Goal: Task Accomplishment & Management: Complete application form

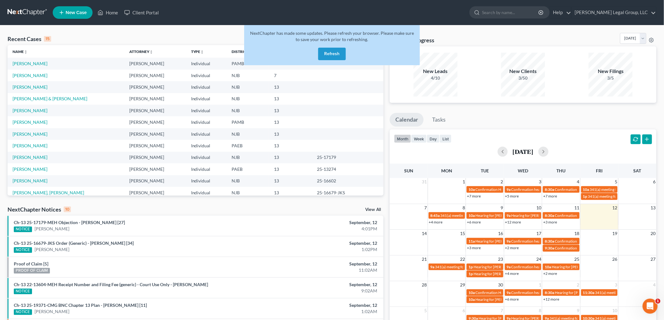
click at [336, 52] on button "Refresh" at bounding box center [332, 54] width 28 height 13
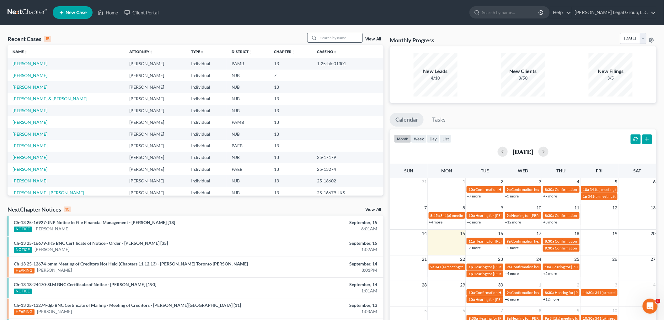
click at [344, 41] on input "search" at bounding box center [340, 37] width 44 height 9
type input "flanag"
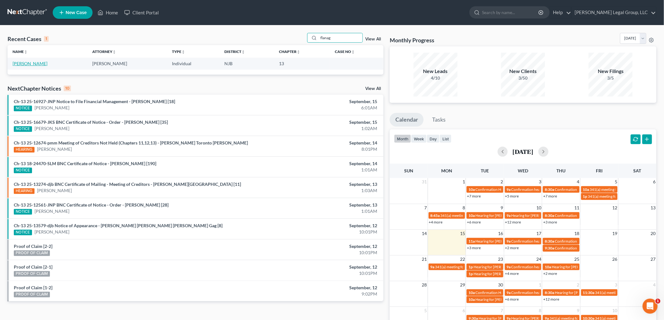
click at [29, 65] on link "[PERSON_NAME]" at bounding box center [30, 63] width 35 height 5
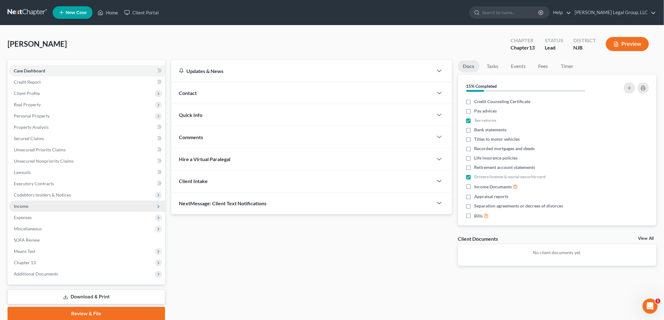
click at [64, 204] on span "Income" at bounding box center [87, 206] width 156 height 11
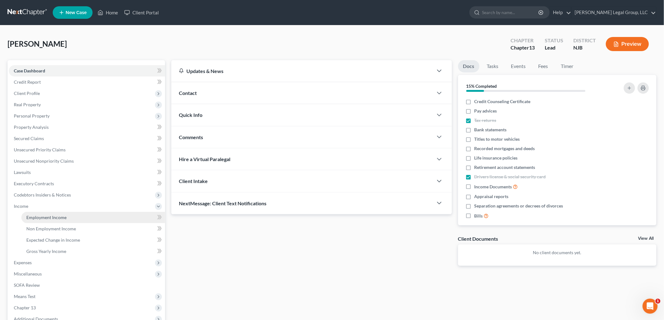
click at [35, 217] on span "Employment Income" at bounding box center [46, 217] width 40 height 5
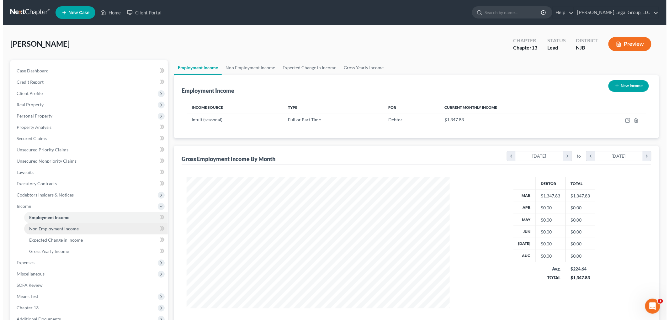
scroll to position [131, 275]
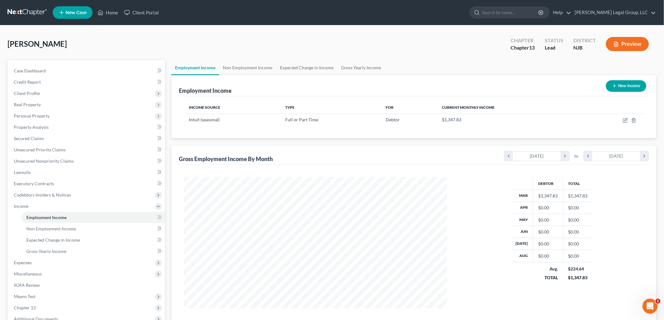
click at [631, 88] on button "New Income" at bounding box center [626, 86] width 40 height 12
select select "0"
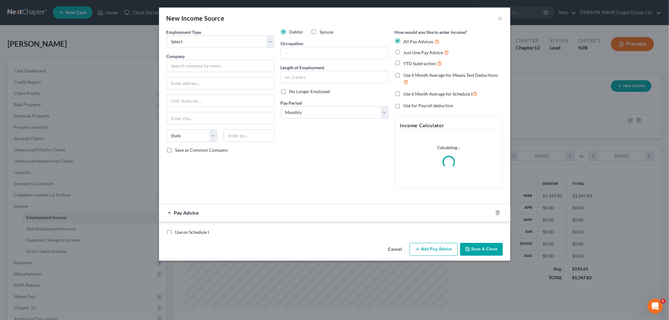
scroll to position [132, 278]
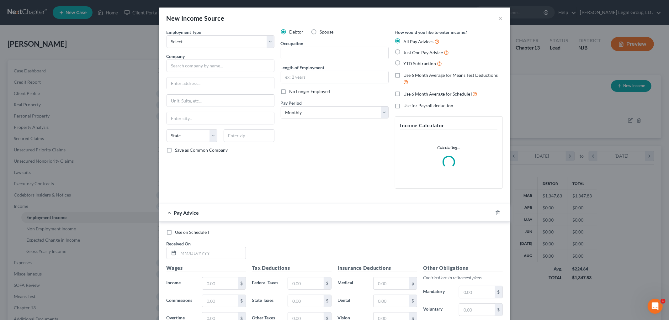
click at [320, 34] on label "Spouse" at bounding box center [327, 32] width 14 height 6
click at [322, 33] on input "Spouse" at bounding box center [324, 31] width 4 height 4
radio input "true"
click at [225, 44] on select "Select Full or [DEMOGRAPHIC_DATA] Employment Self Employment" at bounding box center [221, 41] width 108 height 13
select select "0"
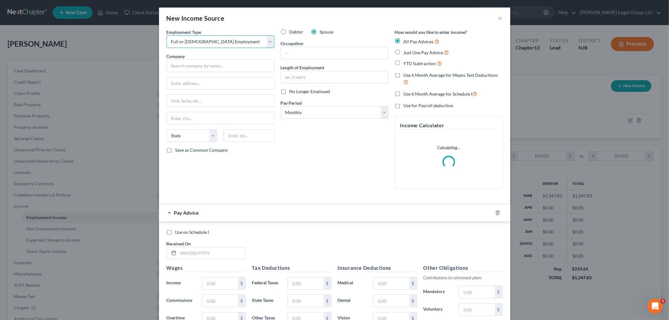
click at [167, 35] on select "Select Full or [DEMOGRAPHIC_DATA] Employment Self Employment" at bounding box center [221, 41] width 108 height 13
click at [215, 64] on input "text" at bounding box center [221, 66] width 108 height 13
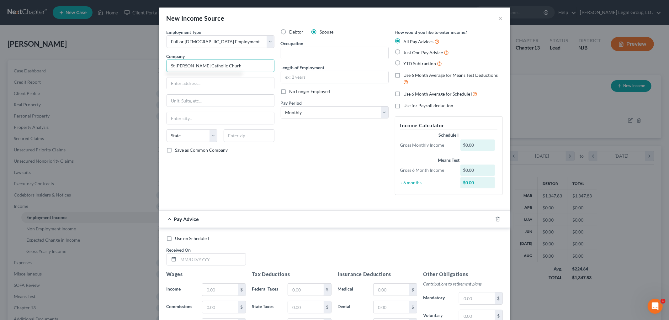
type input "St [PERSON_NAME] Catholic Churh"
type input "[STREET_ADDRESS]"
type input "07701"
type input "Red Bank"
select select "33"
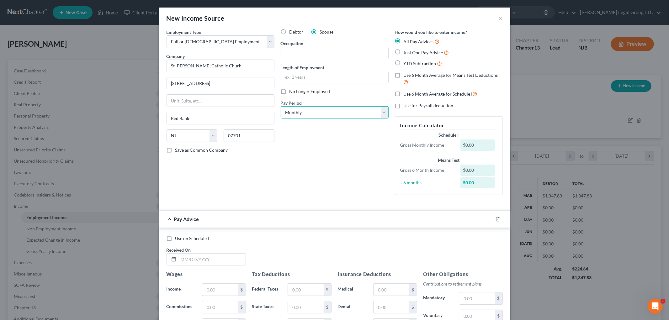
drag, startPoint x: 343, startPoint y: 115, endPoint x: 341, endPoint y: 117, distance: 3.3
click at [342, 115] on select "Select Monthly Twice Monthly Every Other Week Weekly" at bounding box center [335, 112] width 108 height 13
select select "2"
click at [281, 106] on select "Select Monthly Twice Monthly Every Other Week Weekly" at bounding box center [335, 112] width 108 height 13
click at [422, 74] on span "Use 6 Month Average for Means Test Deductions" at bounding box center [451, 74] width 94 height 5
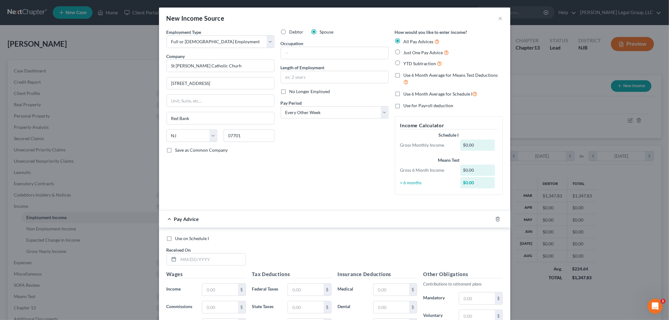
click at [410, 74] on input "Use 6 Month Average for Means Test Deductions" at bounding box center [408, 74] width 4 height 4
checkbox input "true"
click at [421, 93] on span "Use 6 Month Average for Schedule I" at bounding box center [438, 93] width 69 height 5
click at [410, 93] on input "Use 6 Month Average for Schedule I" at bounding box center [408, 92] width 4 height 4
checkbox input "true"
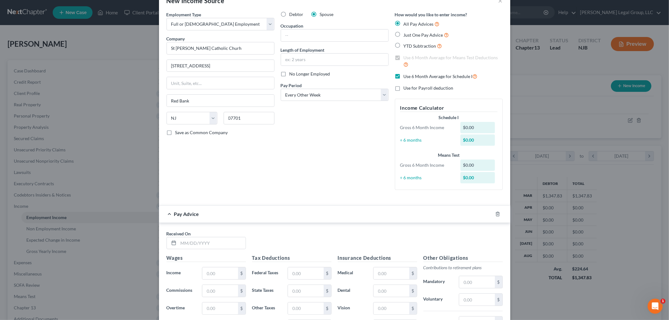
scroll to position [0, 0]
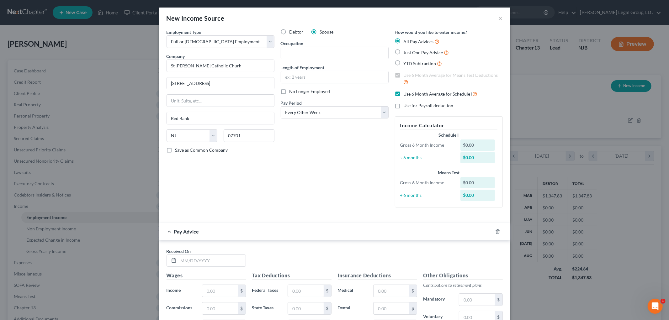
click at [404, 63] on label "YTD Subtraction" at bounding box center [423, 63] width 39 height 7
click at [406, 63] on input "YTD Subtraction" at bounding box center [408, 62] width 4 height 4
radio input "true"
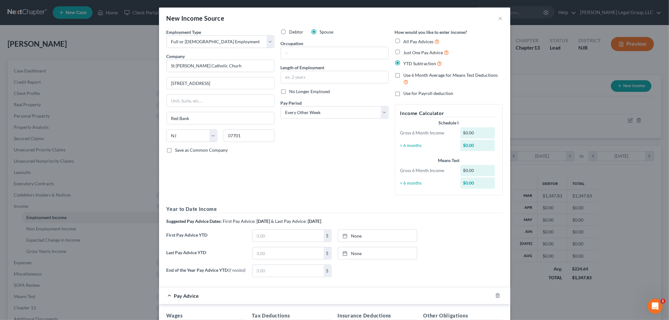
click at [404, 77] on label "Use 6 Month Average for Means Test Deductions" at bounding box center [453, 78] width 99 height 13
click at [406, 76] on input "Use 6 Month Average for Means Test Deductions" at bounding box center [408, 74] width 4 height 4
checkbox input "true"
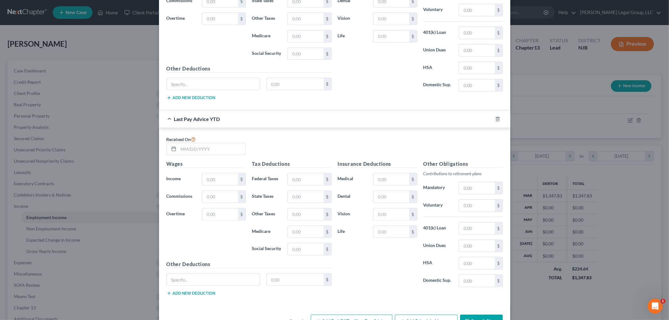
scroll to position [345, 0]
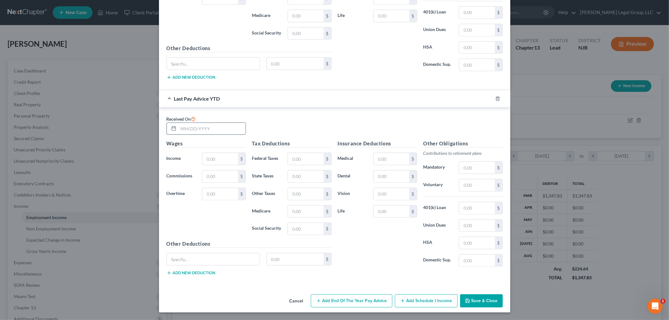
click at [197, 130] on input "text" at bounding box center [212, 129] width 67 height 12
type input "[DATE]"
type input "48,887.97"
click at [399, 173] on input "text" at bounding box center [391, 177] width 35 height 12
type input "549.27"
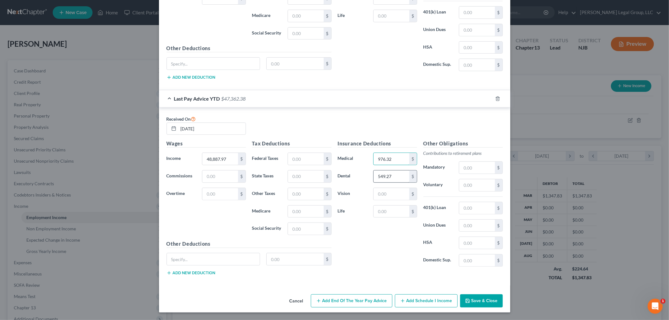
type input "976.32"
type input "101.76"
click at [383, 214] on input "text" at bounding box center [391, 212] width 35 height 12
type input "682.56"
click at [306, 158] on input "text" at bounding box center [305, 159] width 35 height 12
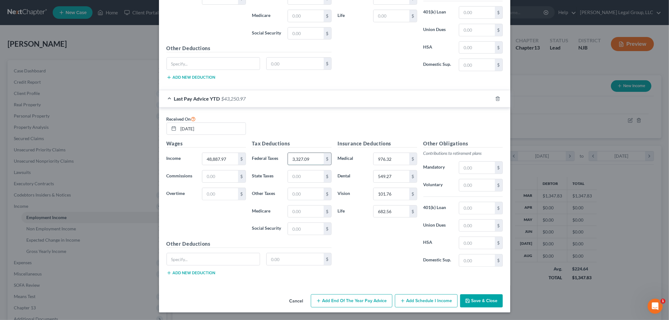
type input "3,327.09"
click at [296, 216] on input "text" at bounding box center [305, 212] width 35 height 12
type input "685.27"
type input "1,022.27"
type input "2,930.15"
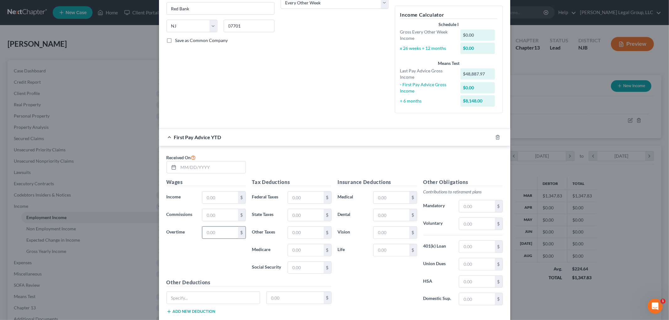
scroll to position [136, 0]
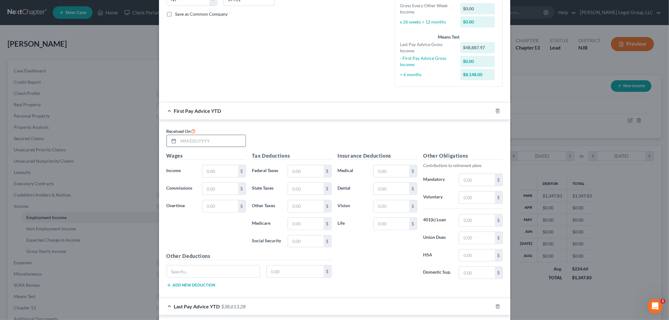
click at [201, 140] on input "text" at bounding box center [212, 141] width 67 height 12
type input "[DATE]"
click at [208, 168] on input "text" at bounding box center [219, 171] width 35 height 12
type input "11,255.08"
type input "740.78"
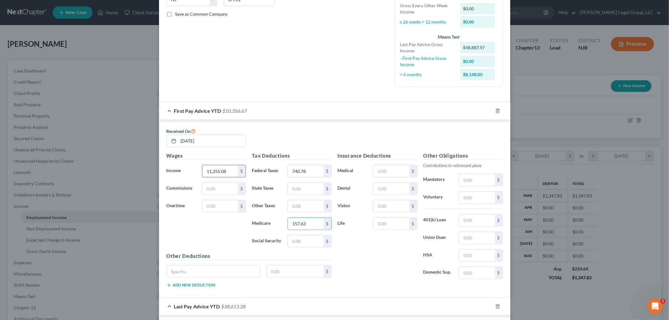
type input "157.63"
type input "673.98"
type input "228.48"
click at [384, 169] on input "text" at bounding box center [391, 171] width 35 height 12
type input "229.73"
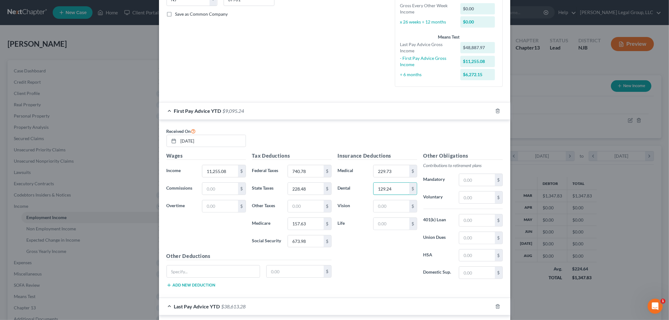
type input "129.24"
type input "25.44"
click at [397, 226] on input "text" at bounding box center [391, 224] width 35 height 12
type input "170.64"
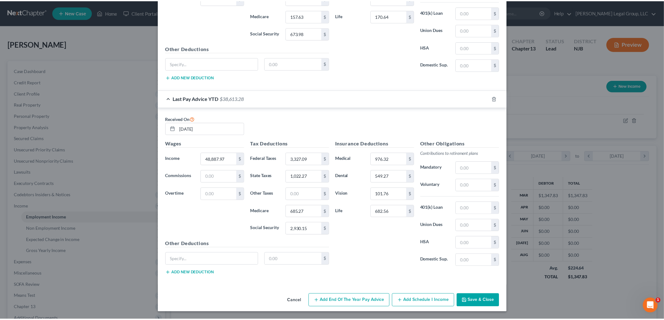
scroll to position [345, 0]
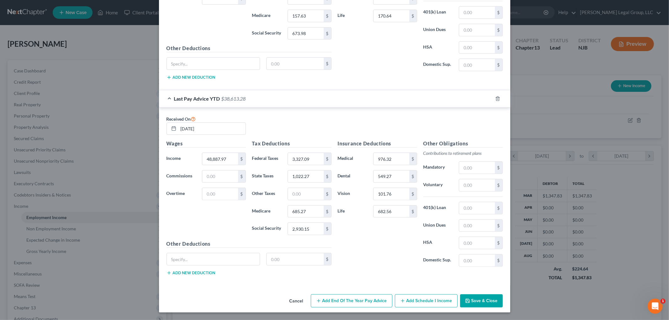
click at [479, 300] on button "Save & Close" at bounding box center [481, 301] width 43 height 13
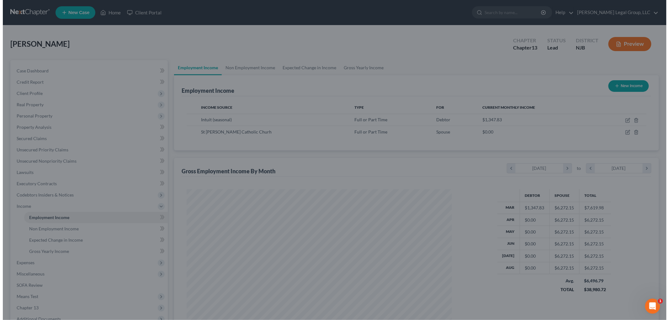
scroll to position [313581, 313436]
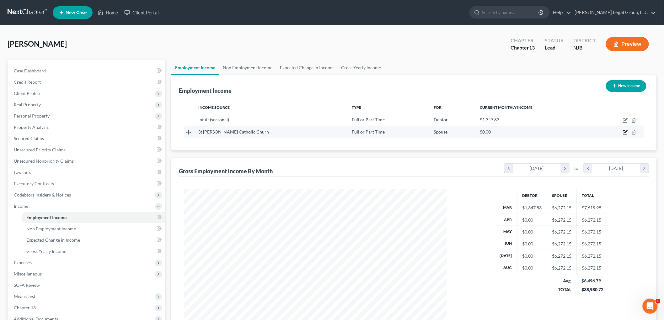
click at [625, 133] on icon "button" at bounding box center [625, 132] width 3 height 3
select select "0"
select select "33"
select select "2"
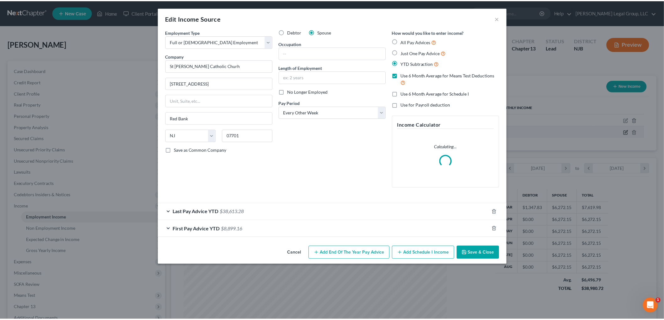
scroll to position [132, 278]
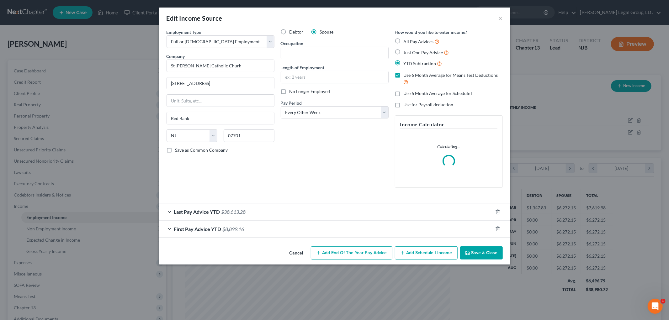
click at [434, 92] on span "Use 6 Month Average for Schedule I" at bounding box center [438, 93] width 69 height 5
click at [410, 92] on input "Use 6 Month Average for Schedule I" at bounding box center [408, 92] width 4 height 4
checkbox input "true"
click at [490, 254] on button "Save & Close" at bounding box center [481, 253] width 43 height 13
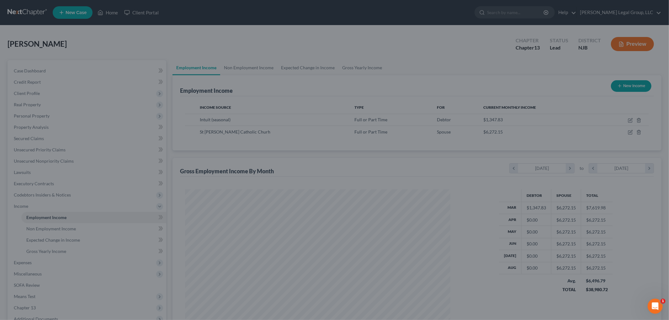
scroll to position [313581, 313436]
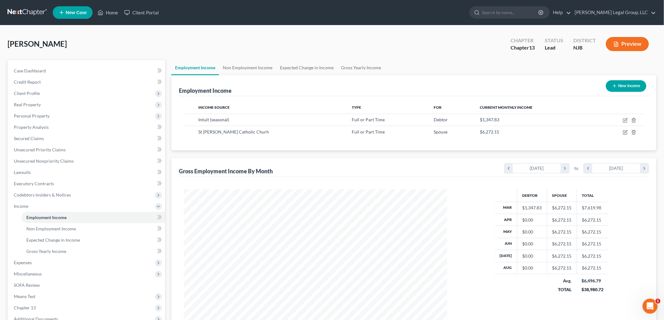
click at [626, 88] on button "New Income" at bounding box center [626, 86] width 40 height 12
select select "0"
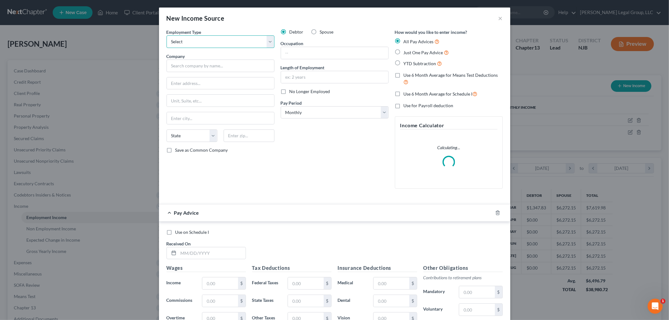
click at [196, 43] on select "Select Full or [DEMOGRAPHIC_DATA] Employment Self Employment" at bounding box center [221, 41] width 108 height 13
select select "1"
click at [167, 35] on select "Select Full or [DEMOGRAPHIC_DATA] Employment Self Employment" at bounding box center [221, 41] width 108 height 13
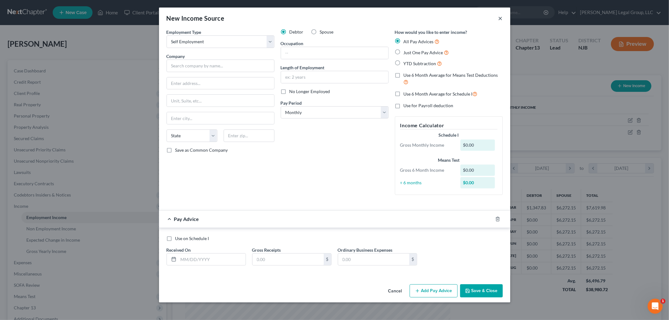
click at [502, 18] on button "×" at bounding box center [500, 18] width 4 height 8
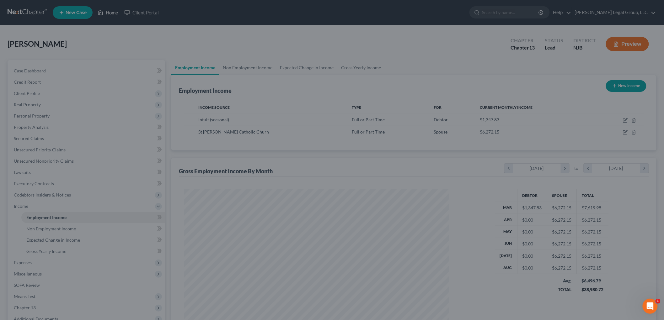
scroll to position [313581, 313436]
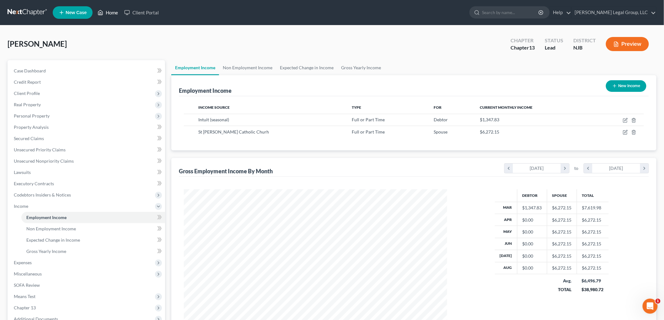
click at [114, 14] on link "Home" at bounding box center [107, 12] width 27 height 11
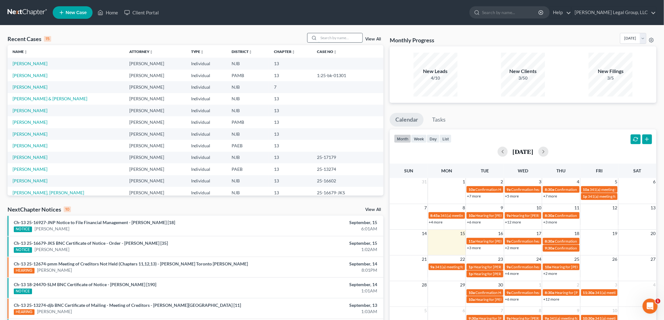
click at [330, 41] on input "search" at bounding box center [340, 37] width 44 height 9
type input "alomar"
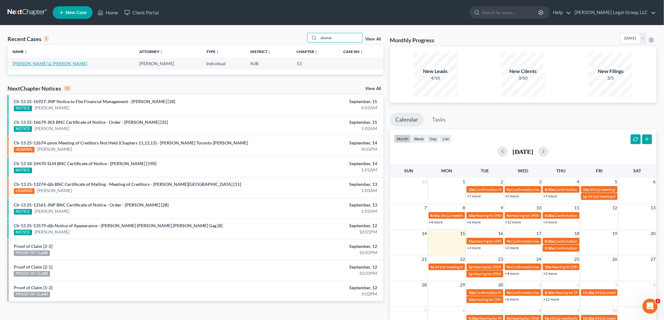
click at [39, 62] on link "[PERSON_NAME] & [PERSON_NAME]" at bounding box center [50, 63] width 75 height 5
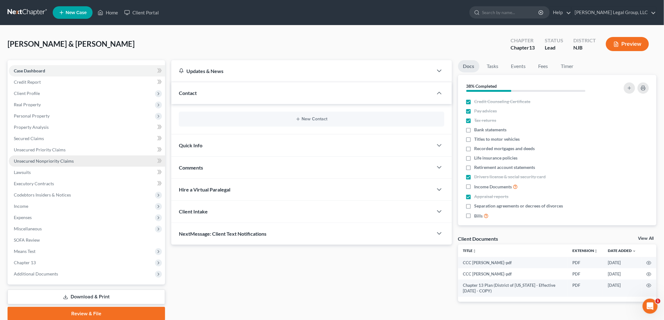
click at [62, 160] on span "Unsecured Nonpriority Claims" at bounding box center [44, 160] width 60 height 5
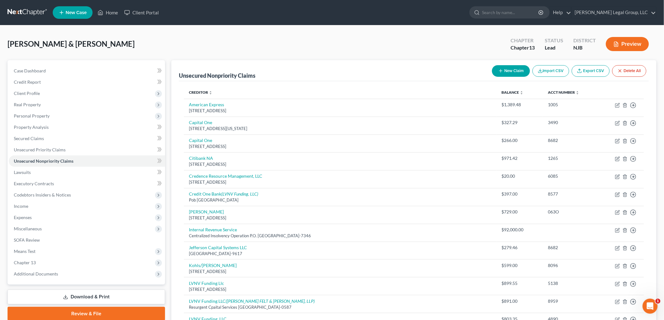
click at [512, 71] on button "New Claim" at bounding box center [511, 71] width 38 height 12
select select "2"
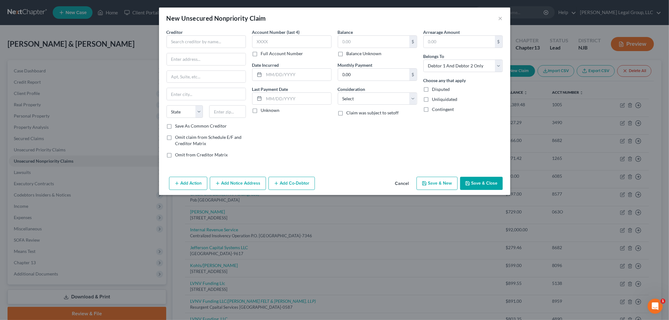
click at [214, 35] on div "Creditor *" at bounding box center [206, 38] width 79 height 19
click at [211, 39] on input "text" at bounding box center [206, 41] width 79 height 13
type input "U"
type input "Township of [GEOGRAPHIC_DATA]"
type input "Water Dept"
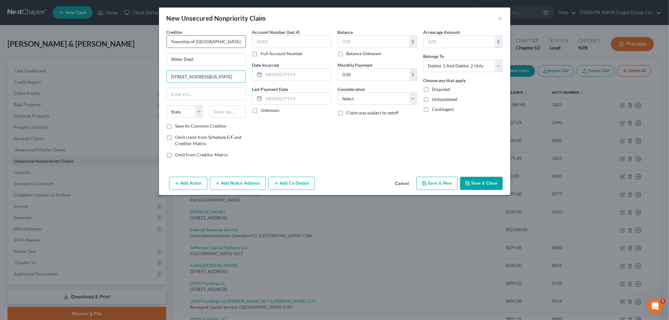
type input "[STREET_ADDRESS][US_STATE]"
type input "07109"
click at [297, 41] on input "text" at bounding box center [291, 41] width 79 height 13
type input "[GEOGRAPHIC_DATA]"
select select "33"
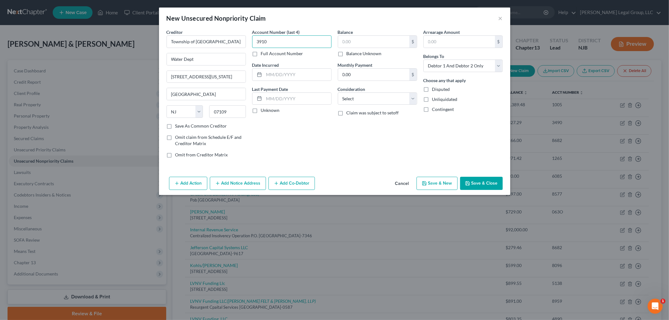
type input "3910"
click at [381, 42] on input "text" at bounding box center [373, 42] width 71 height 12
type input "207.52"
click at [295, 68] on div at bounding box center [291, 74] width 79 height 13
click at [296, 74] on input "text" at bounding box center [297, 75] width 67 height 12
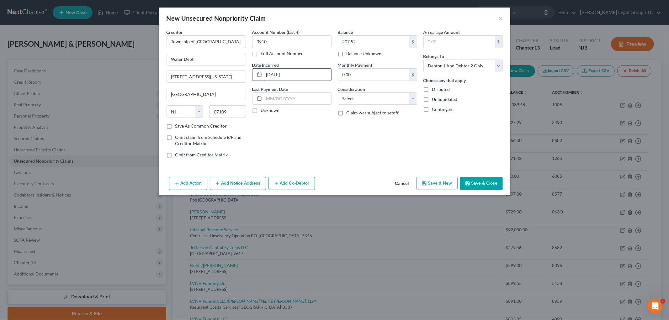
type input "[DATE]"
click at [375, 93] on select "Select Cable / Satellite Services Collection Agency Credit Card Debt Debt Couns…" at bounding box center [377, 99] width 79 height 13
select select "20"
click at [338, 93] on select "Select Cable / Satellite Services Collection Agency Credit Card Debt Debt Couns…" at bounding box center [377, 99] width 79 height 13
click at [501, 183] on button "Save & Close" at bounding box center [481, 183] width 43 height 13
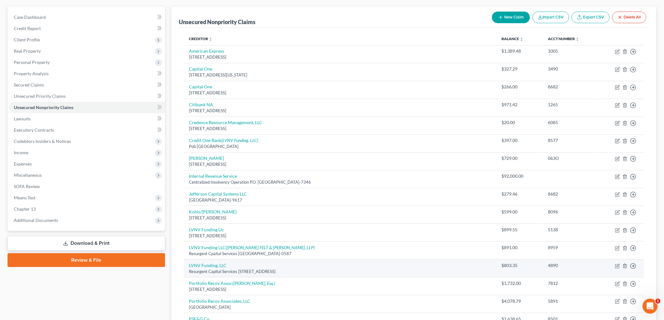
scroll to position [70, 0]
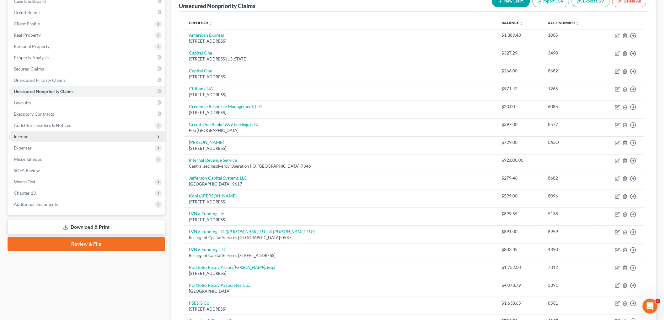
click at [50, 141] on span "Income" at bounding box center [87, 136] width 156 height 11
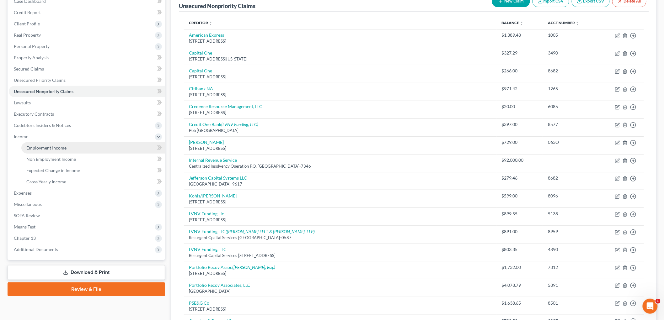
click at [66, 147] on link "Employment Income" at bounding box center [93, 147] width 144 height 11
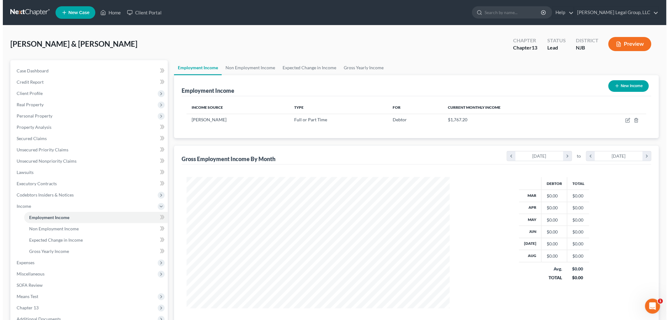
scroll to position [131, 275]
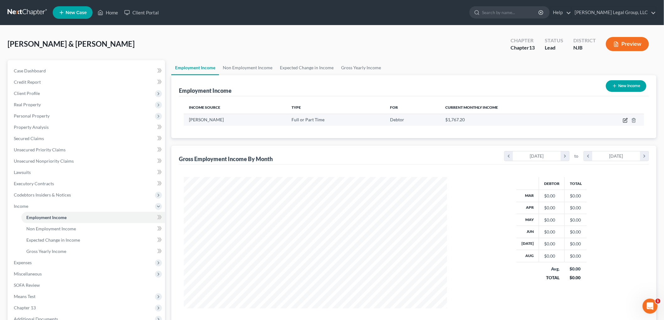
click at [628, 121] on icon "button" at bounding box center [625, 120] width 5 height 5
select select "0"
select select "2"
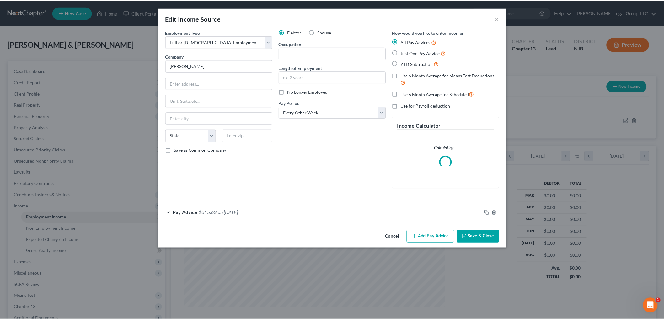
scroll to position [132, 278]
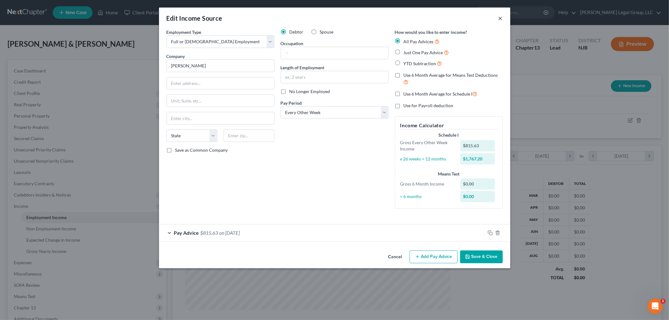
click at [499, 16] on button "×" at bounding box center [500, 18] width 4 height 8
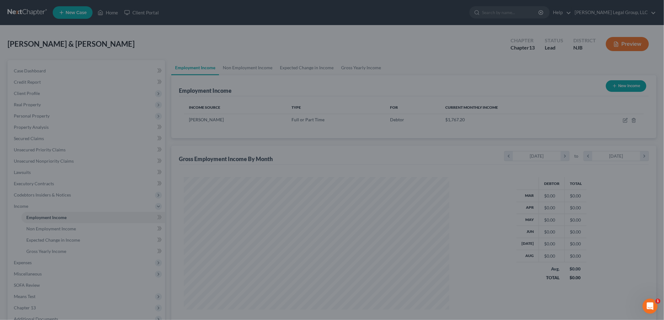
scroll to position [313581, 313436]
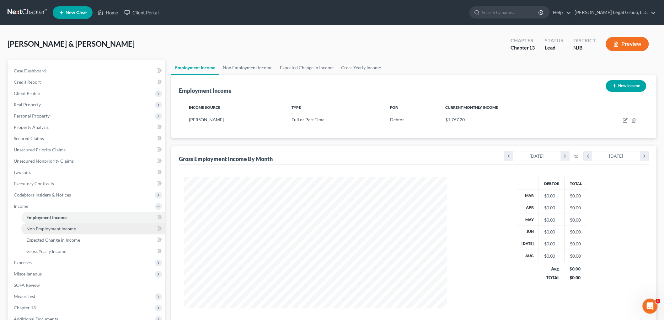
click at [80, 223] on link "Non Employment Income" at bounding box center [93, 228] width 144 height 11
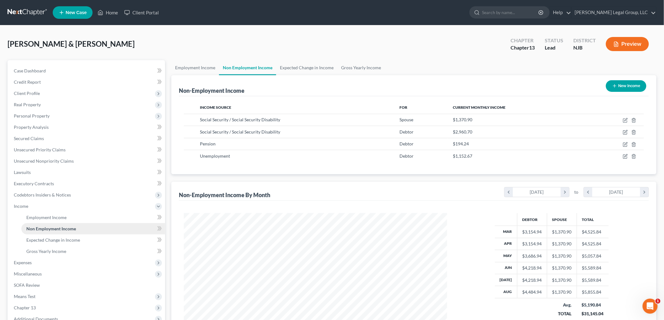
scroll to position [131, 275]
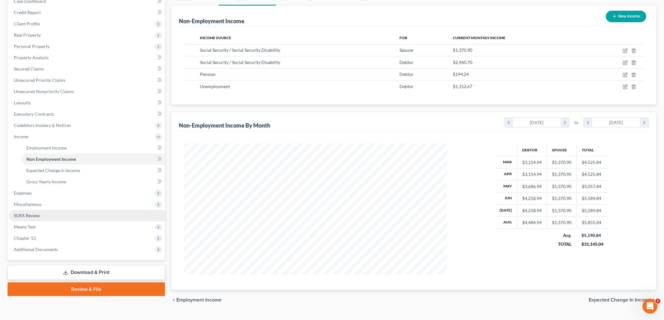
click at [37, 214] on span "SOFA Review" at bounding box center [27, 215] width 26 height 5
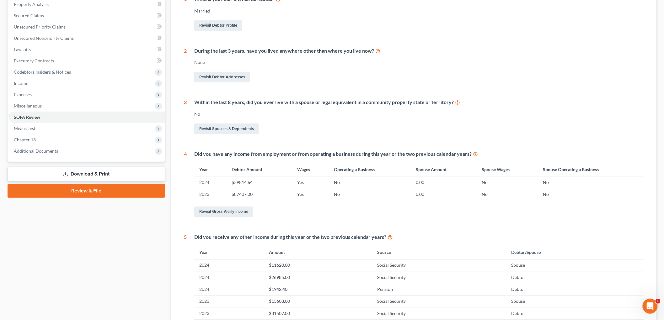
scroll to position [35, 0]
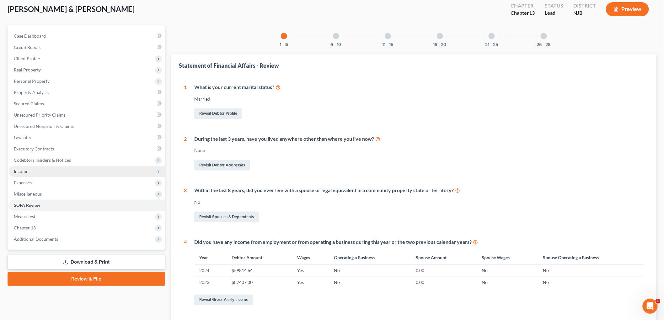
click at [27, 167] on span "Income" at bounding box center [87, 171] width 156 height 11
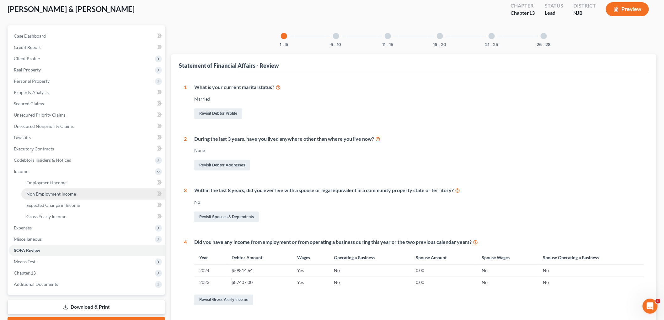
click at [58, 195] on span "Non Employment Income" at bounding box center [51, 193] width 50 height 5
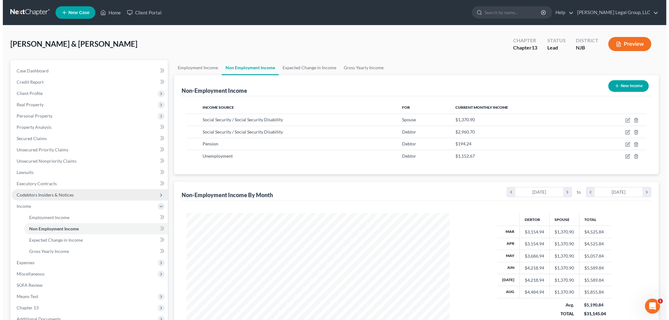
scroll to position [131, 275]
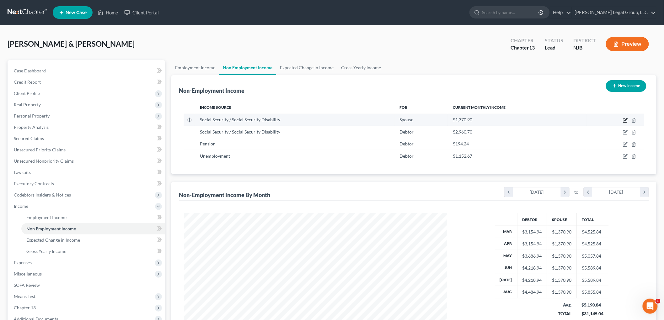
click at [626, 120] on icon "button" at bounding box center [625, 120] width 5 height 5
select select "4"
select select "0"
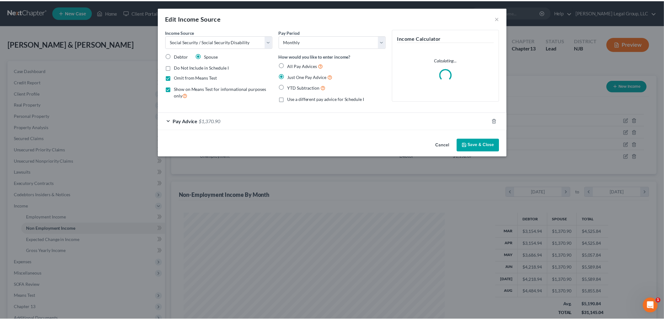
scroll to position [132, 278]
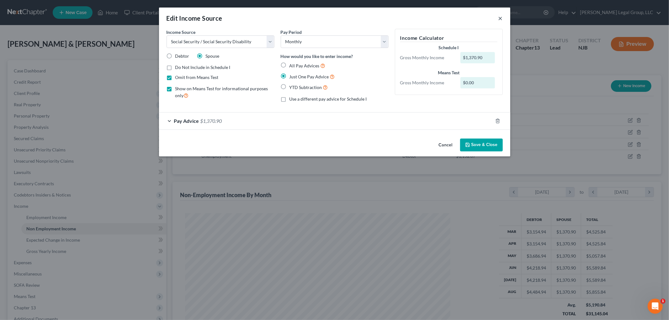
click at [501, 18] on button "×" at bounding box center [500, 18] width 4 height 8
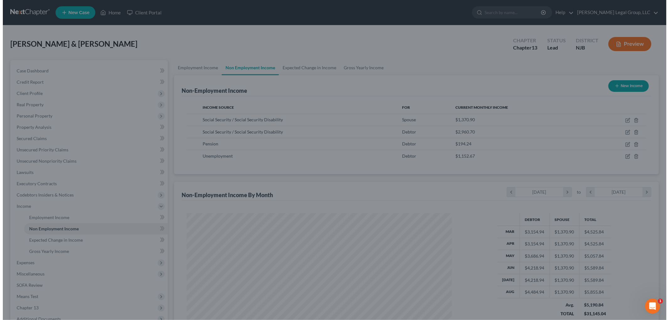
scroll to position [313581, 313436]
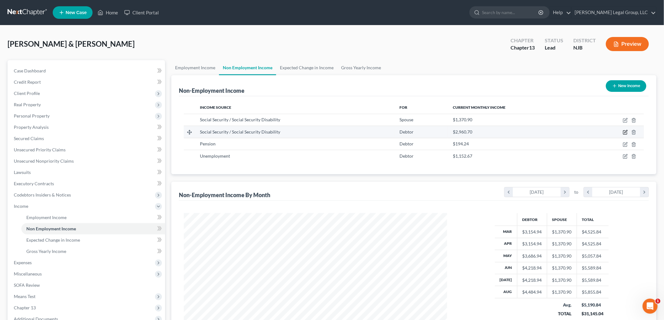
click at [626, 132] on icon "button" at bounding box center [625, 132] width 3 height 3
select select "4"
select select "0"
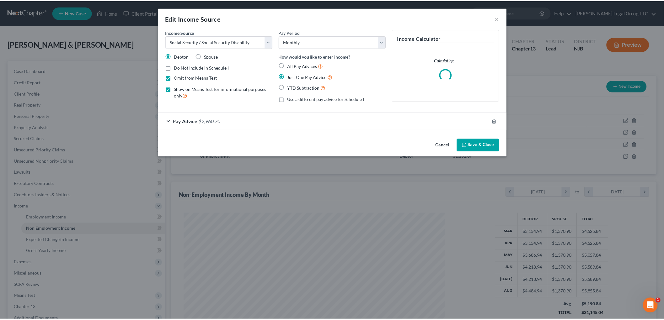
scroll to position [132, 278]
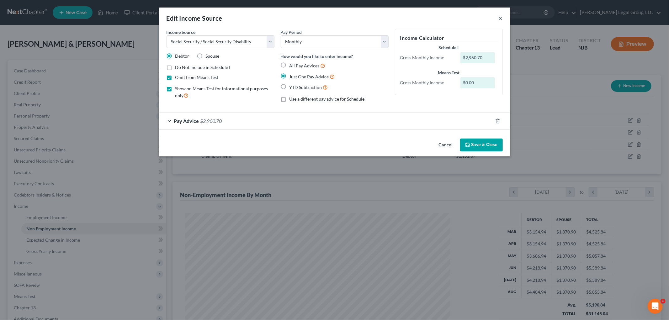
click at [499, 19] on button "×" at bounding box center [500, 18] width 4 height 8
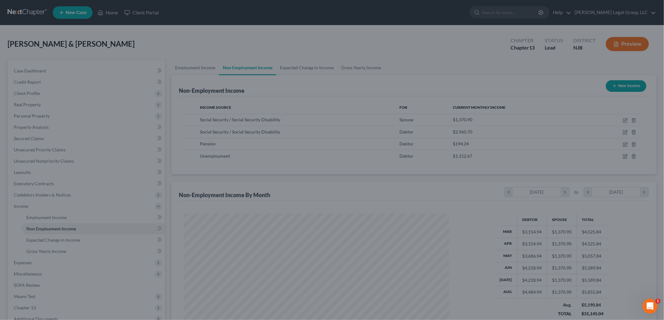
scroll to position [313581, 313436]
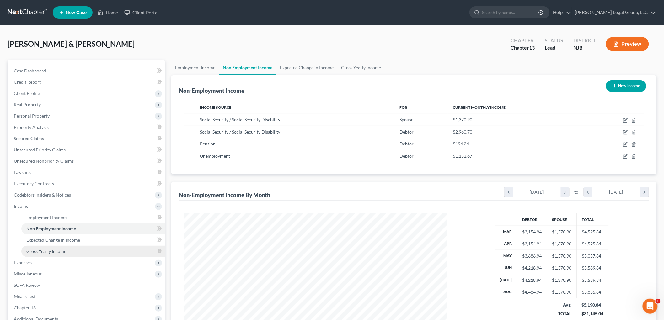
click at [76, 247] on link "Gross Yearly Income" at bounding box center [93, 251] width 144 height 11
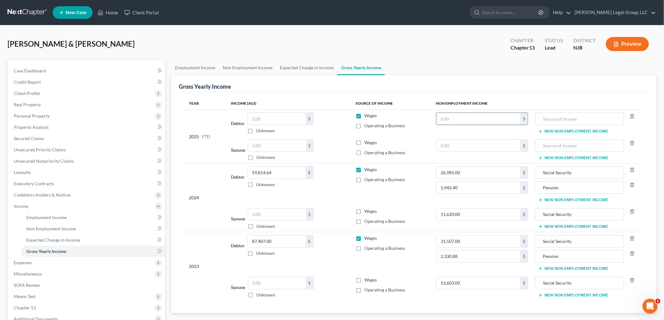
click at [469, 121] on input "text" at bounding box center [478, 119] width 84 height 12
type input "23,685.6"
type input "Social Security"
click at [550, 129] on button "New Non Employment Income" at bounding box center [573, 131] width 70 height 5
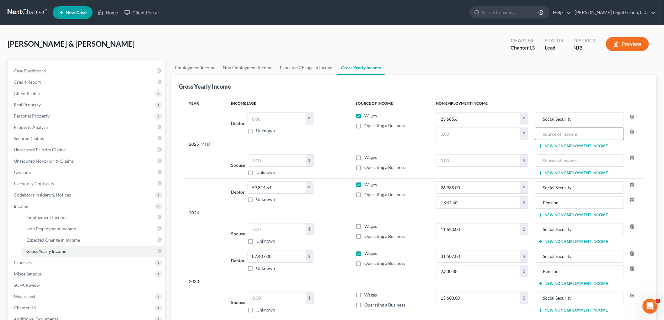
click at [553, 133] on input "text" at bounding box center [579, 134] width 82 height 12
type input "Pension"
click at [64, 230] on span "Non Employment Income" at bounding box center [51, 228] width 50 height 5
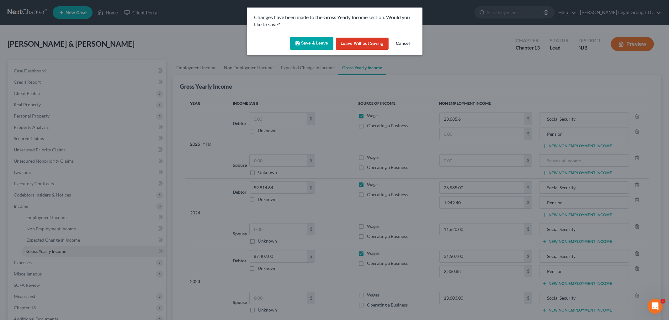
click at [313, 47] on button "Save & Leave" at bounding box center [311, 43] width 43 height 13
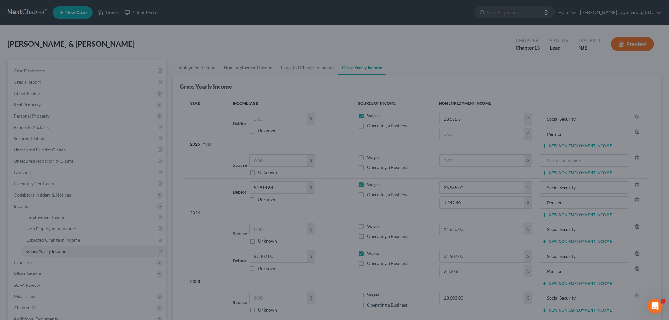
type input "Pension"
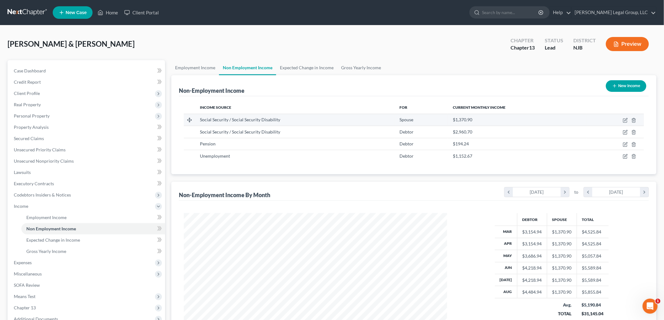
scroll to position [131, 275]
click at [63, 245] on link "Expected Change in Income" at bounding box center [93, 240] width 144 height 11
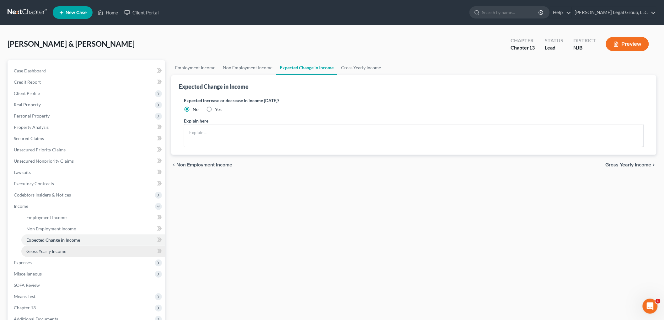
click at [76, 249] on link "Gross Yearly Income" at bounding box center [93, 251] width 144 height 11
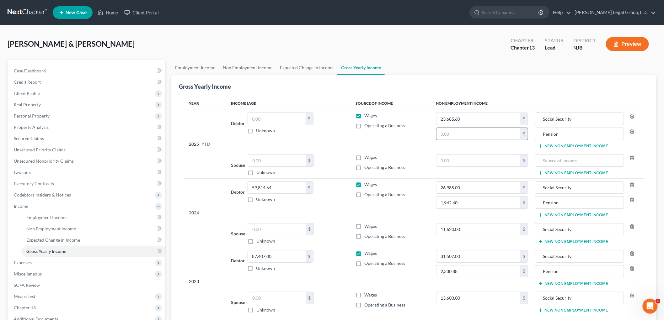
click at [489, 137] on input "text" at bounding box center [478, 134] width 84 height 12
type input "1,529.92"
click at [41, 229] on span "Non Employment Income" at bounding box center [51, 228] width 50 height 5
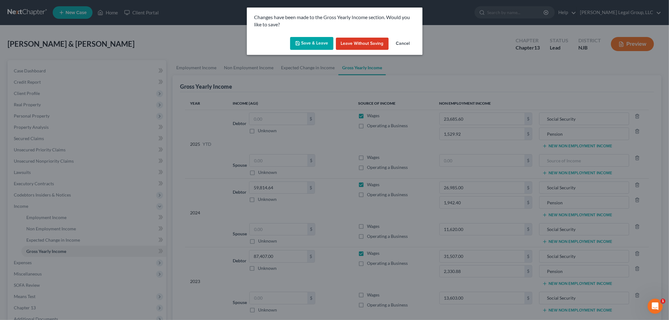
click at [315, 45] on button "Save & Leave" at bounding box center [311, 43] width 43 height 13
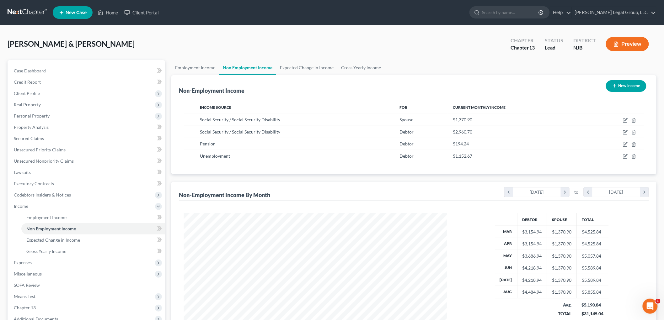
scroll to position [131, 275]
drag, startPoint x: 67, startPoint y: 253, endPoint x: 176, endPoint y: 239, distance: 109.7
click at [67, 253] on link "Gross Yearly Income" at bounding box center [93, 251] width 144 height 11
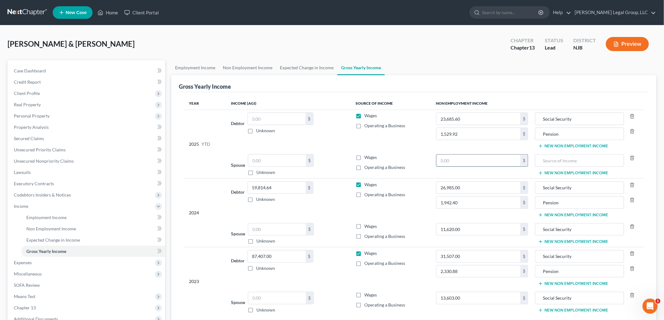
click at [474, 162] on input "text" at bounding box center [478, 161] width 84 height 12
type input "10,967.2"
drag, startPoint x: 568, startPoint y: 117, endPoint x: 535, endPoint y: 117, distance: 33.9
click at [535, 117] on td "Social Security Pension New Non Employment Income" at bounding box center [588, 131] width 111 height 42
click at [567, 165] on input "text" at bounding box center [579, 161] width 82 height 12
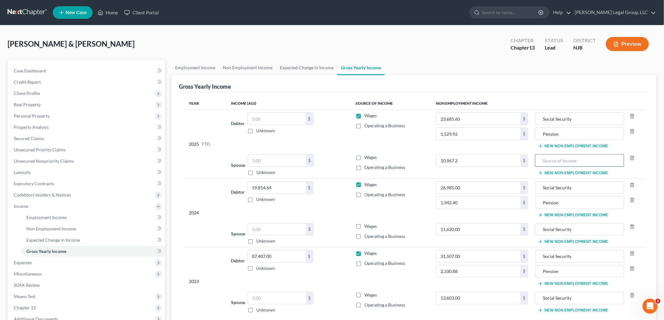
paste input "Social Security"
type input "Social Security"
click at [564, 141] on td "Social Security Pension New Non Employment Income" at bounding box center [588, 131] width 111 height 42
click at [564, 147] on button "New Non Employment Income" at bounding box center [573, 146] width 70 height 5
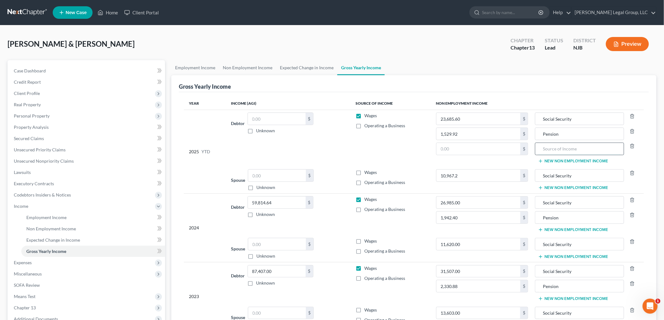
click at [563, 152] on input "text" at bounding box center [579, 149] width 82 height 12
type input "unemployment"
click at [49, 235] on link "Expected Change in Income" at bounding box center [93, 240] width 144 height 11
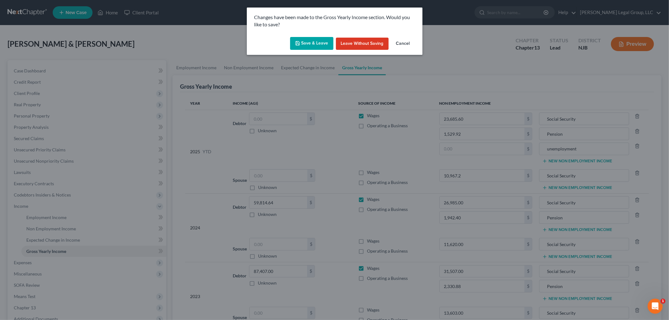
click at [51, 228] on div "Changes have been made to the Gross Yearly Income section. Would you like to sa…" at bounding box center [334, 160] width 669 height 320
click at [324, 44] on button "Save & Leave" at bounding box center [311, 43] width 43 height 13
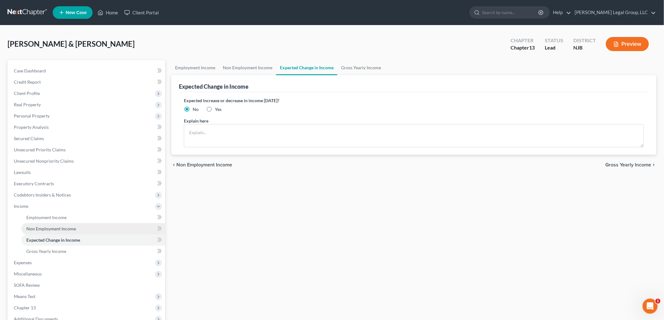
click at [83, 227] on link "Non Employment Income" at bounding box center [93, 228] width 144 height 11
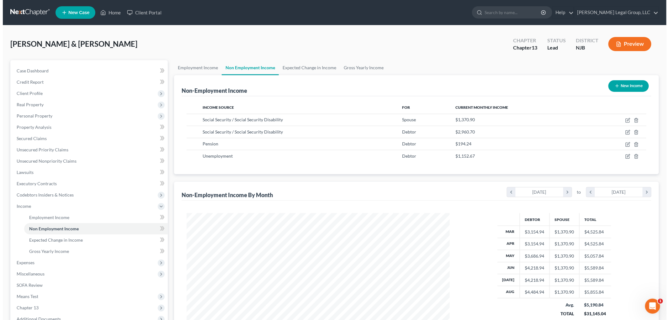
scroll to position [131, 275]
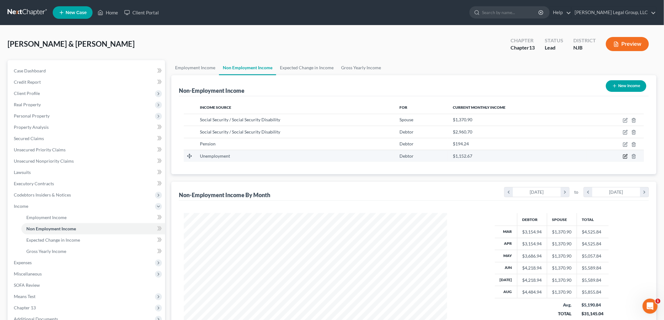
click at [624, 155] on icon "button" at bounding box center [625, 156] width 5 height 5
select select "0"
select select "3"
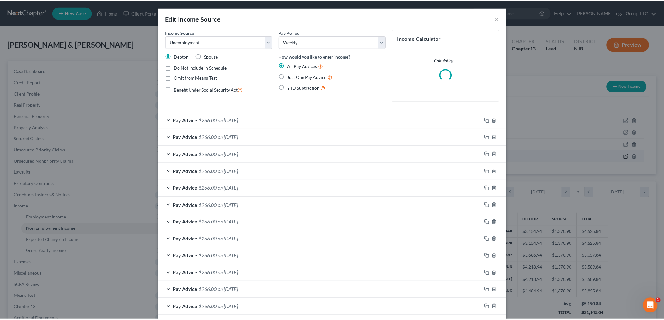
scroll to position [132, 278]
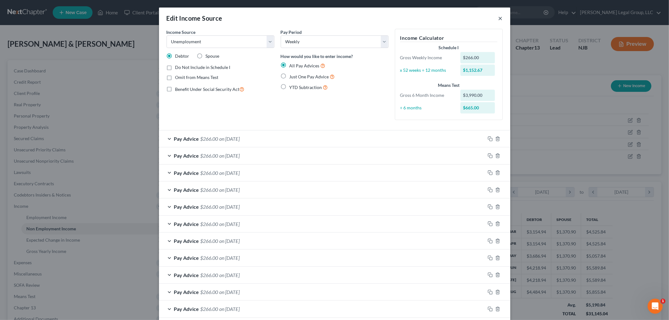
click at [498, 15] on button "×" at bounding box center [500, 18] width 4 height 8
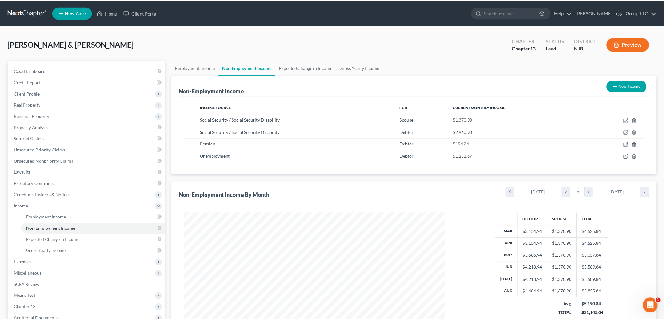
scroll to position [313581, 313436]
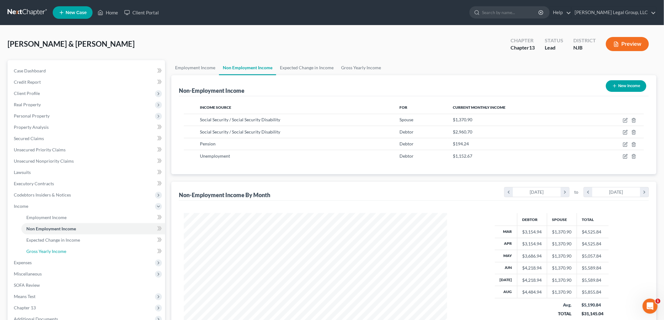
drag, startPoint x: 88, startPoint y: 249, endPoint x: 233, endPoint y: 253, distance: 145.0
click at [88, 249] on link "Gross Yearly Income" at bounding box center [93, 251] width 144 height 11
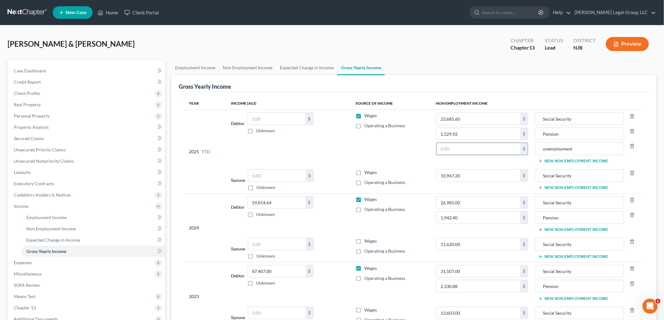
click at [505, 148] on input "text" at bounding box center [478, 149] width 84 height 12
click at [50, 217] on span "Employment Income" at bounding box center [46, 217] width 40 height 5
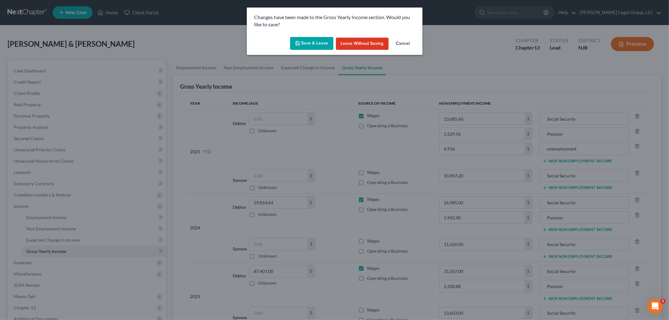
click at [319, 48] on button "Save & Leave" at bounding box center [311, 43] width 43 height 13
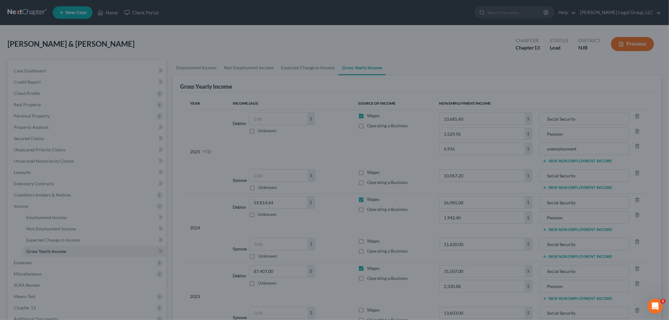
type input "6,916.00"
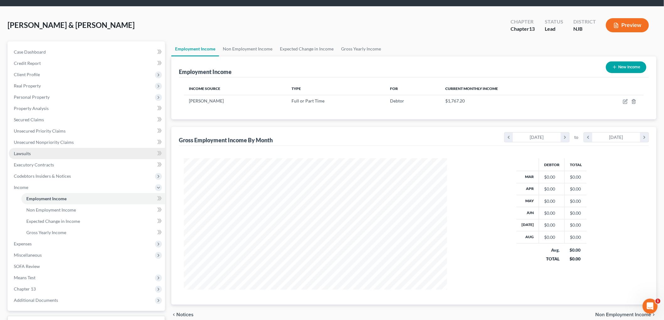
scroll to position [69, 0]
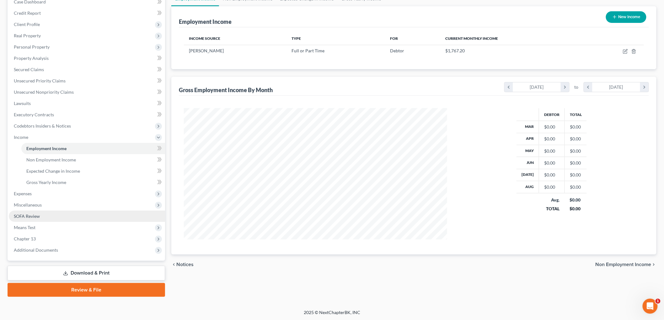
click at [35, 216] on span "SOFA Review" at bounding box center [27, 216] width 26 height 5
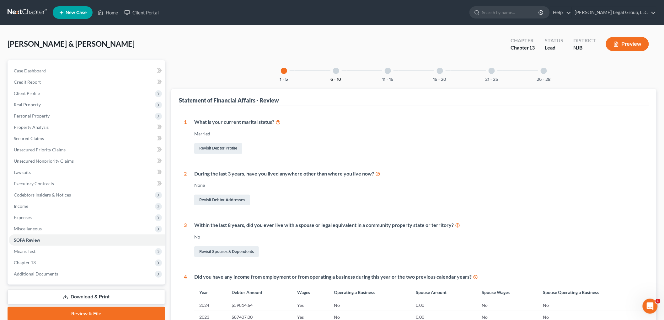
click at [338, 81] on button "6 - 10" at bounding box center [336, 79] width 11 height 4
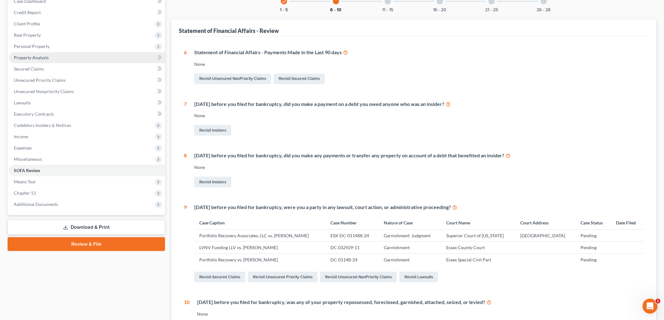
scroll to position [35, 0]
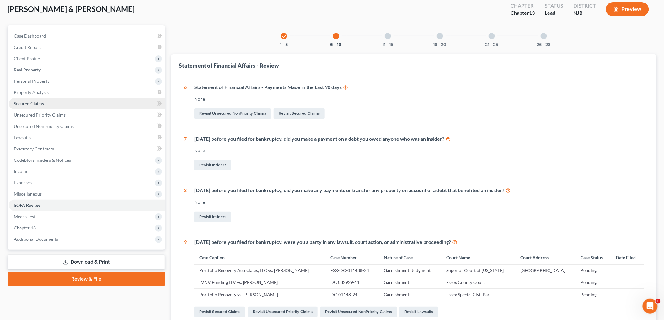
click at [24, 104] on span "Secured Claims" at bounding box center [29, 103] width 30 height 5
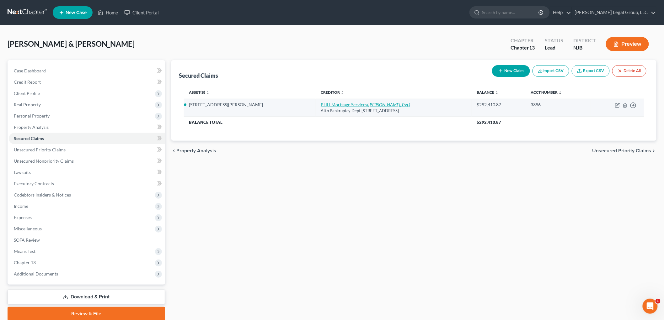
click at [321, 107] on link "PHH Mortgage Services ([PERSON_NAME], Esq.)" at bounding box center [365, 104] width 89 height 5
select select "9"
select select "10"
select select "0"
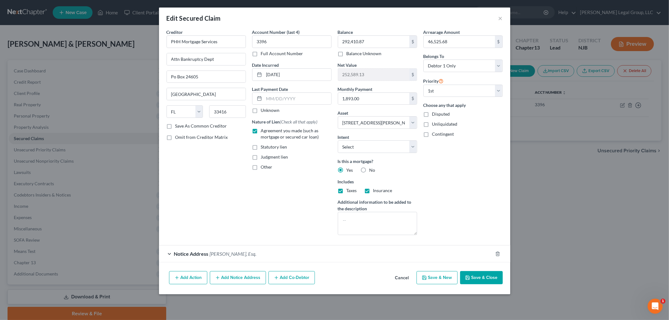
click at [192, 274] on button "Add Action" at bounding box center [188, 277] width 38 height 13
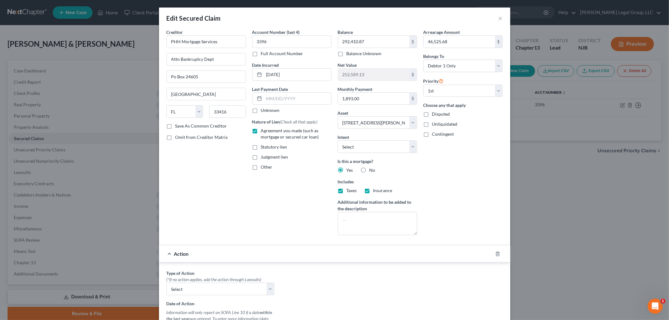
scroll to position [35, 0]
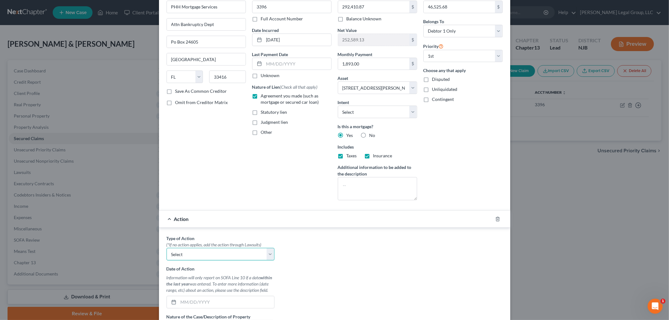
click at [193, 254] on select "Select Repossession Garnishment Foreclosure Personal Injury Attached, Seized, O…" at bounding box center [221, 254] width 108 height 13
select select "2"
click at [167, 248] on select "Select Repossession Garnishment Foreclosure Personal Injury Attached, Seized, O…" at bounding box center [221, 254] width 108 height 13
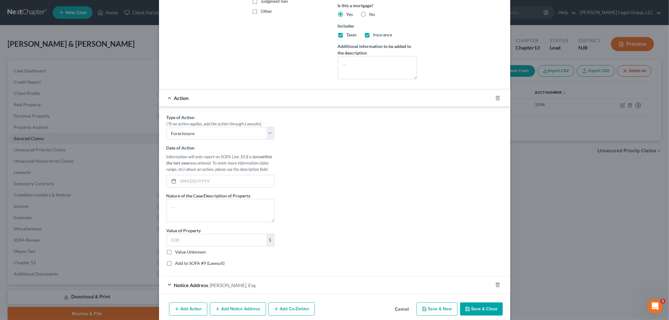
scroll to position [169, 0]
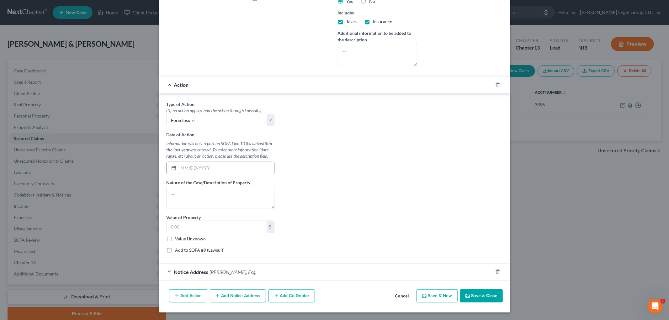
click at [223, 168] on input "text" at bounding box center [227, 168] width 96 height 12
type input "[DATE]"
type textarea "Foreclosure"
click at [209, 250] on label "Add to SOFA #9 (Lawsuit)" at bounding box center [200, 250] width 50 height 6
click at [182, 250] on input "Add to SOFA #9 (Lawsuit)" at bounding box center [180, 249] width 4 height 4
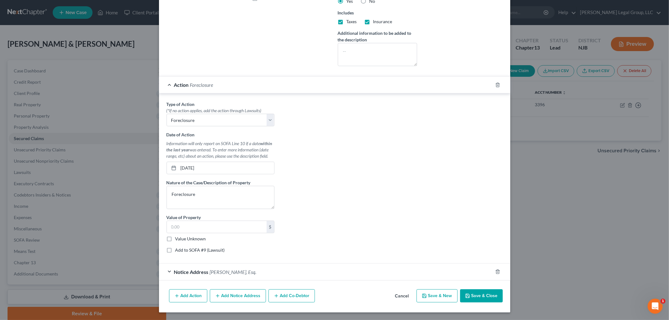
checkbox input "true"
select select "0"
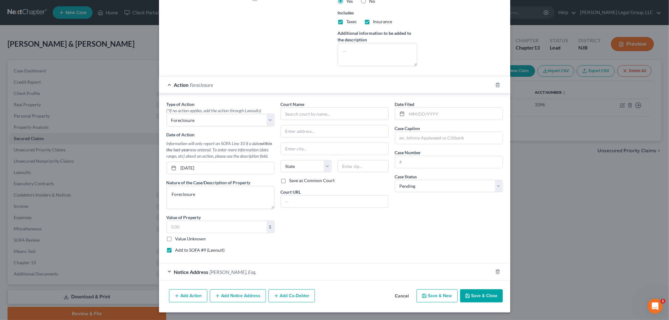
click at [312, 105] on div "Court Name *" at bounding box center [335, 110] width 108 height 19
click at [312, 111] on input "text" at bounding box center [335, 114] width 108 height 13
type input "Superior Court of [US_STATE]"
type input "[GEOGRAPHIC_DATA]"
type input "Chancery Division"
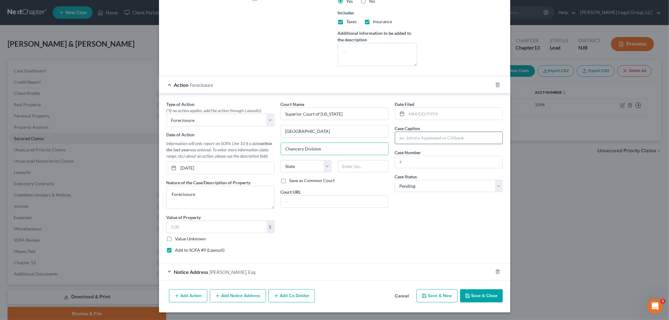
click at [459, 142] on input "text" at bounding box center [448, 138] width 107 height 12
type input "Deutsche Bank National Trust Company vs. [PERSON_NAME], et al."
type input "F-001993-24"
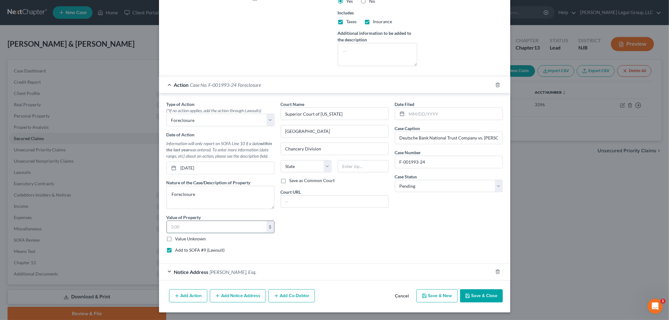
click at [221, 227] on input "text" at bounding box center [217, 227] width 100 height 12
type input "545,000"
click at [246, 264] on div "Notice Address [PERSON_NAME], Esq." at bounding box center [326, 272] width 334 height 17
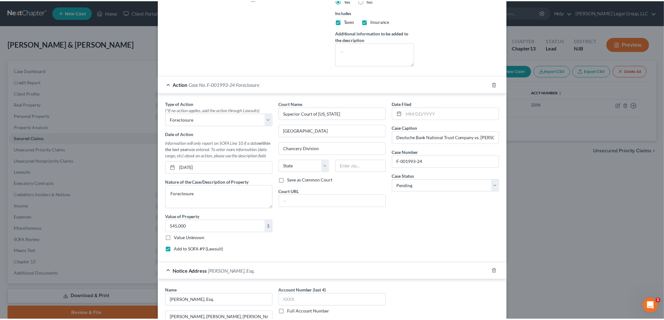
scroll to position [274, 0]
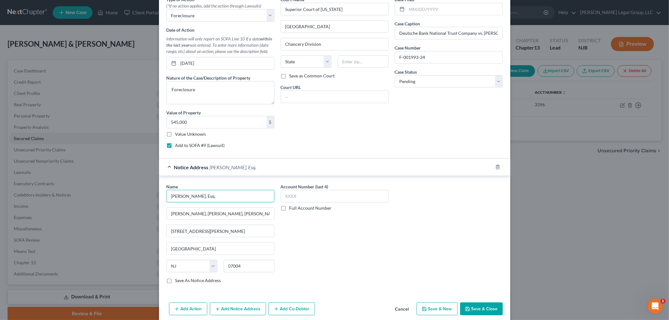
drag, startPoint x: 246, startPoint y: 194, endPoint x: 137, endPoint y: 195, distance: 108.5
click at [137, 195] on div "Edit Secured Claim × Creditor * PHH Mortgage Services Attn Bankruptcy Dept Po B…" at bounding box center [334, 160] width 669 height 320
type input "[PERSON_NAME], Esq."
type input "[PERSON_NAME] & [PERSON_NAME], PC"
click at [241, 233] on input "[STREET_ADDRESS][PERSON_NAME]" at bounding box center [220, 231] width 107 height 12
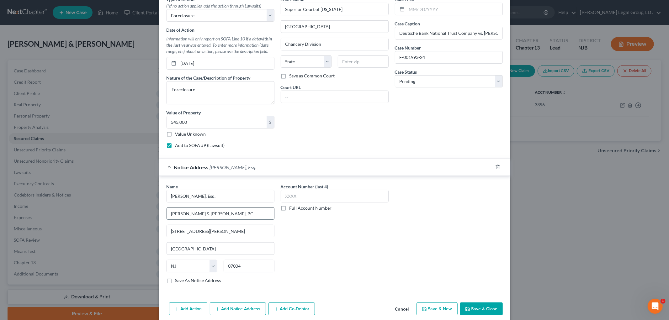
click at [240, 215] on input "[PERSON_NAME] & [PERSON_NAME], PC" at bounding box center [220, 214] width 107 height 12
type input "[STREET_ADDRESS]"
type input "08054"
type input "[GEOGRAPHIC_DATA]"
click at [490, 308] on button "Save & Close" at bounding box center [481, 309] width 43 height 13
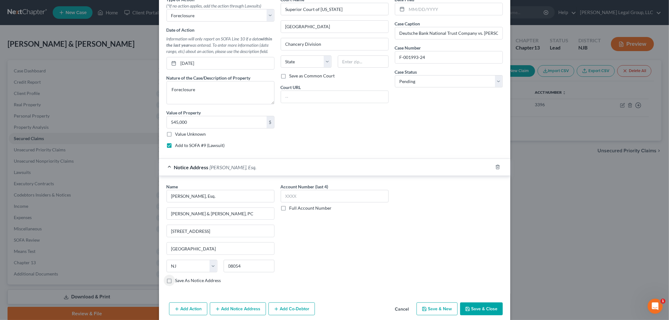
select select
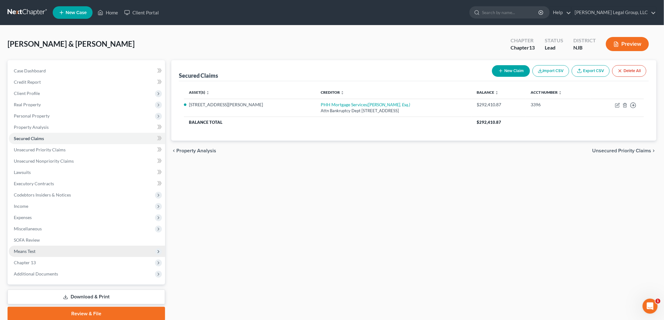
click at [21, 251] on span "Means Test" at bounding box center [25, 251] width 22 height 5
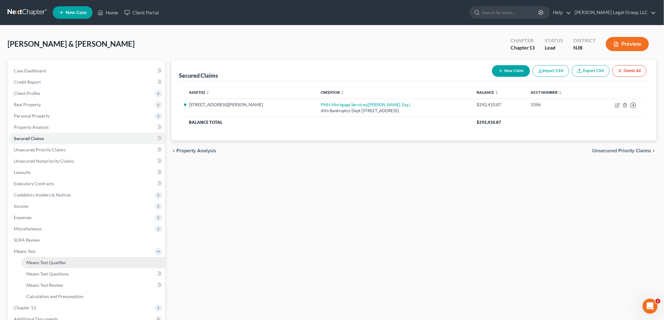
click at [55, 263] on span "Means Test Qualifier" at bounding box center [46, 262] width 40 height 5
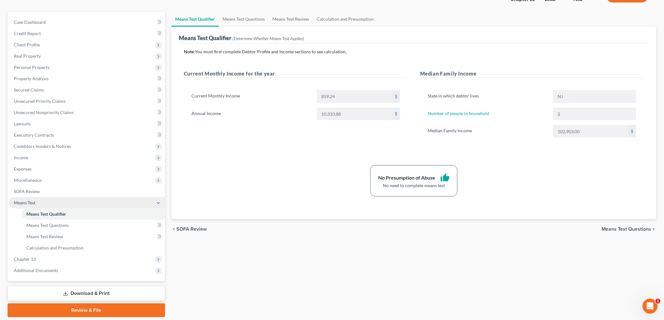
scroll to position [69, 0]
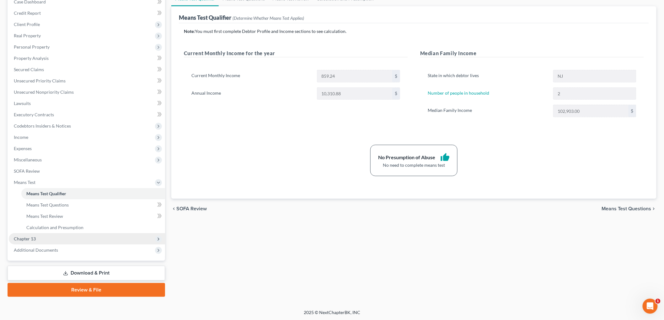
click at [30, 240] on span "Chapter 13" at bounding box center [25, 238] width 22 height 5
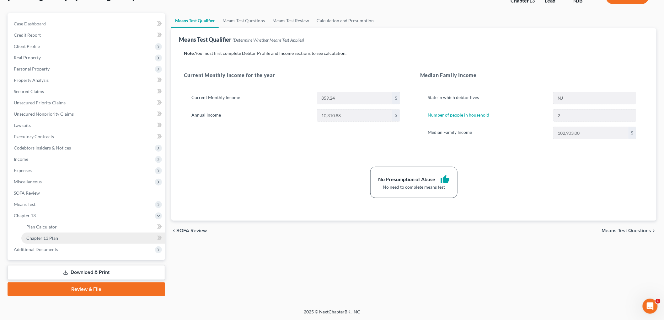
scroll to position [46, 0]
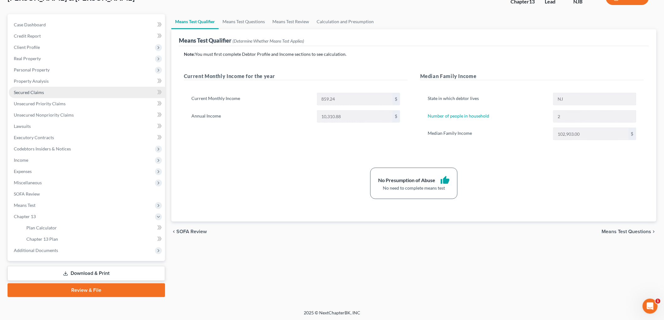
drag, startPoint x: 30, startPoint y: 89, endPoint x: 55, endPoint y: 104, distance: 28.8
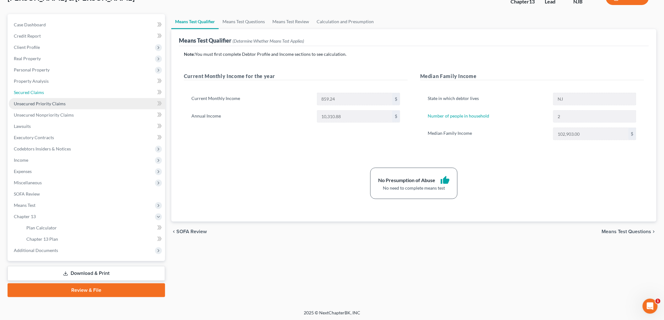
click at [30, 90] on span "Secured Claims" at bounding box center [29, 92] width 30 height 5
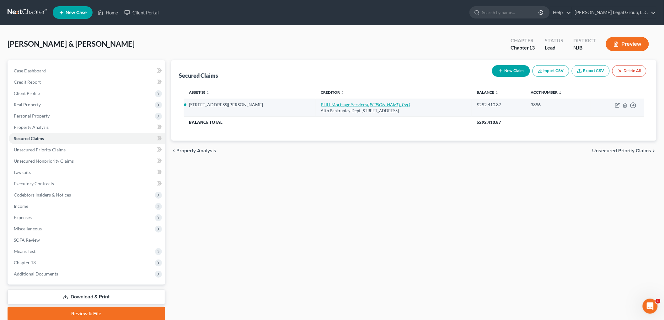
click at [321, 106] on link "PHH Mortgage Services ([PERSON_NAME], Esq.)" at bounding box center [365, 104] width 89 height 5
select select "9"
select select "0"
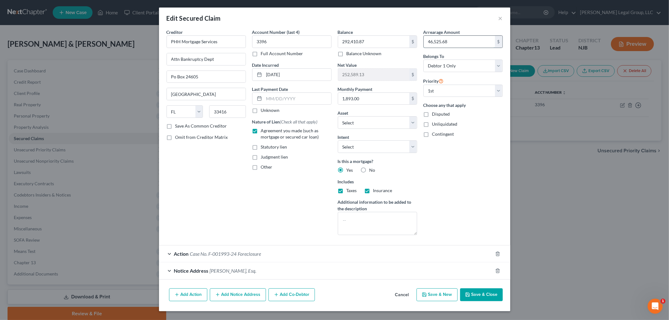
click at [465, 40] on input "46,525.68" at bounding box center [459, 42] width 71 height 12
type input "56,819.72"
click at [482, 296] on button "Save & Close" at bounding box center [481, 295] width 43 height 13
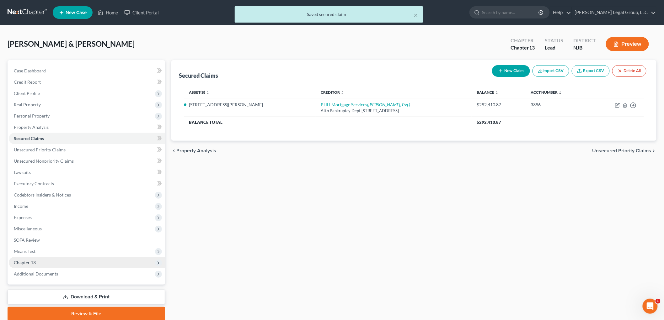
click at [29, 261] on span "Chapter 13" at bounding box center [25, 262] width 22 height 5
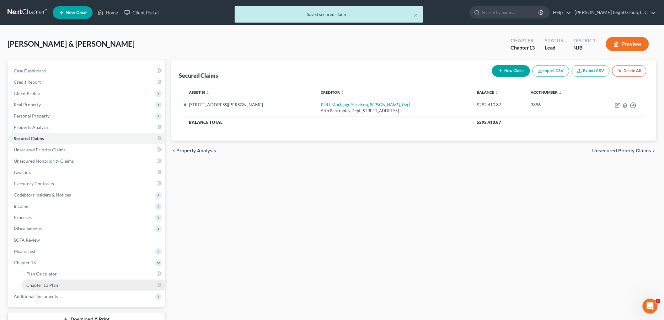
click at [36, 284] on span "Chapter 13 Plan" at bounding box center [42, 285] width 32 height 5
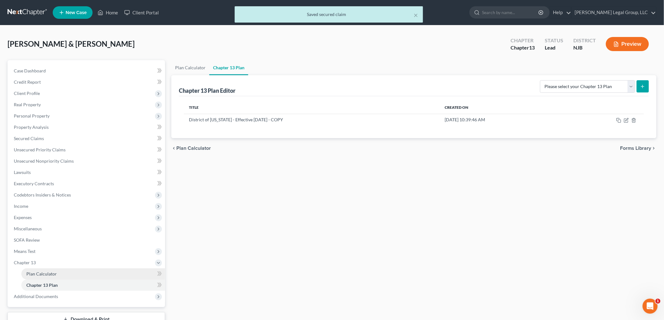
click at [40, 274] on span "Plan Calculator" at bounding box center [41, 273] width 30 height 5
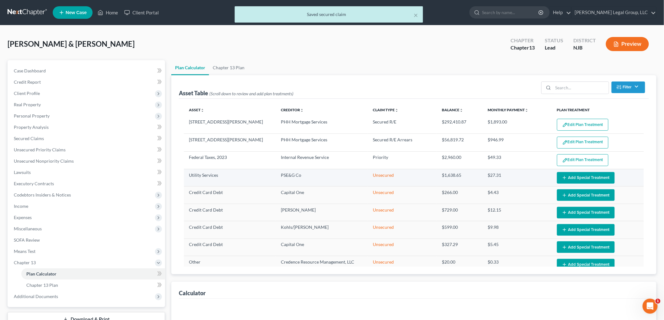
select select "59"
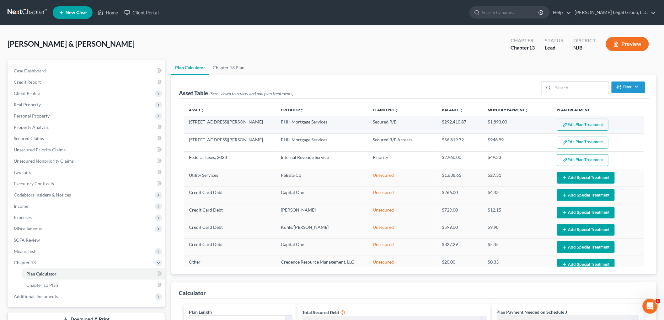
click at [578, 123] on button "Edit Plan Treatment" at bounding box center [582, 125] width 51 height 12
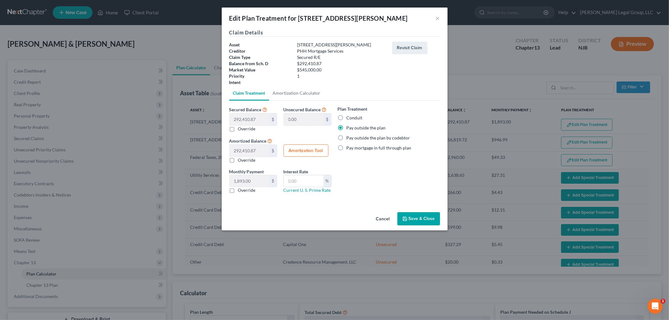
click at [417, 222] on button "Save & Close" at bounding box center [418, 218] width 43 height 13
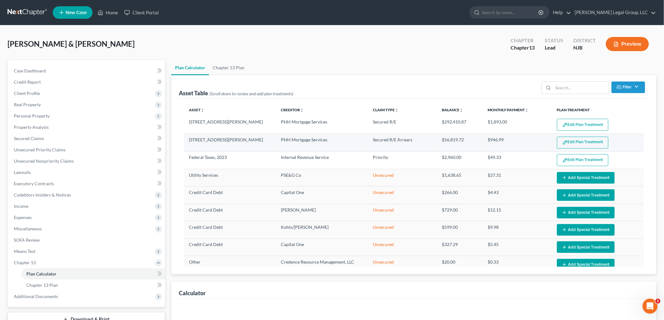
click at [582, 142] on button "Edit Plan Treatment" at bounding box center [582, 143] width 51 height 12
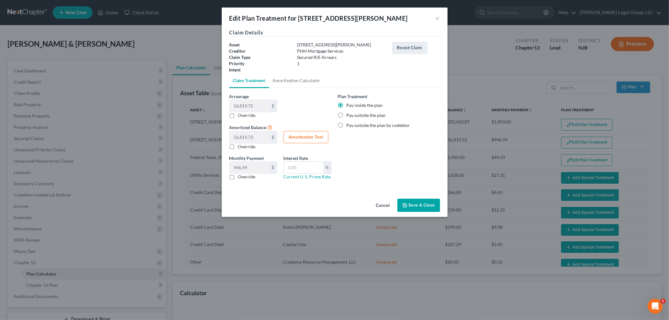
select select "59"
click at [430, 211] on button "Save & Close" at bounding box center [418, 205] width 43 height 13
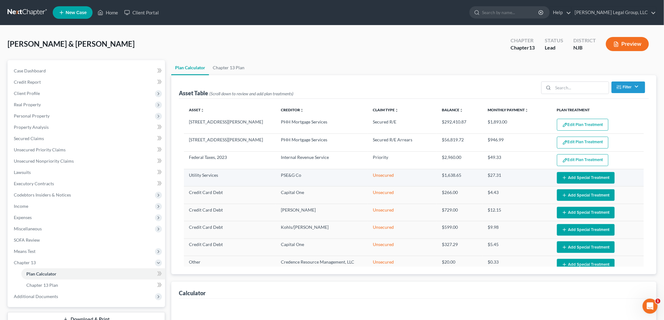
select select "59"
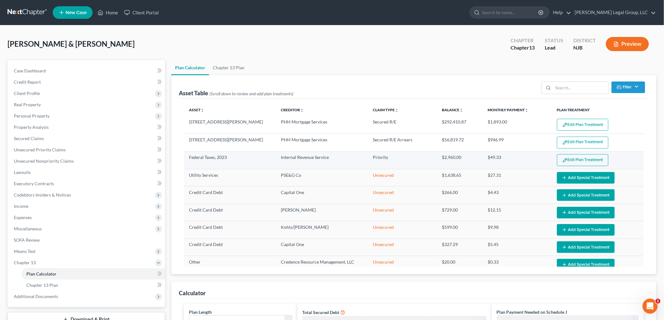
click at [579, 158] on button "Edit Plan Treatment" at bounding box center [582, 160] width 51 height 12
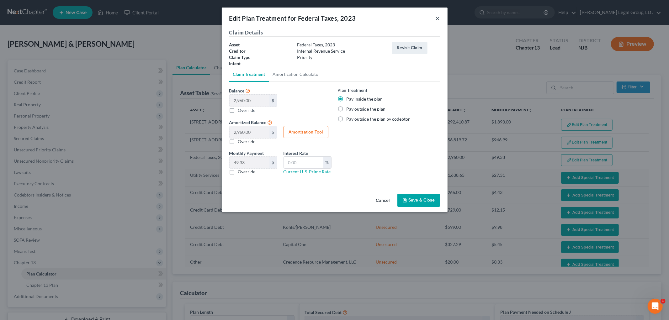
click at [437, 17] on button "×" at bounding box center [438, 18] width 4 height 8
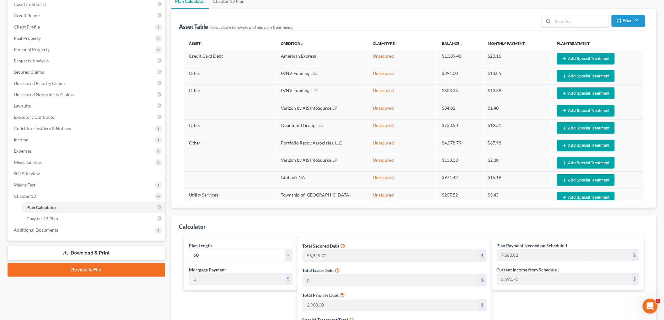
scroll to position [70, 0]
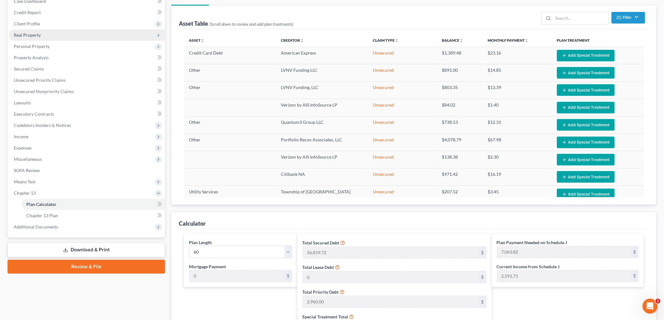
click at [34, 36] on span "Real Property" at bounding box center [27, 34] width 27 height 5
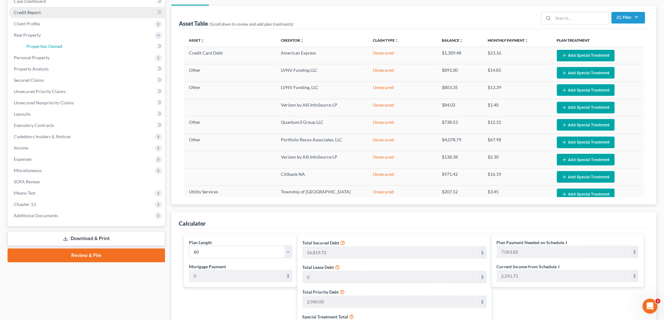
click at [49, 46] on span "Properties Owned" at bounding box center [44, 46] width 36 height 5
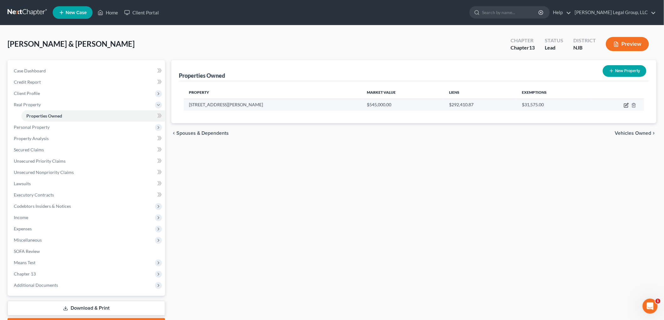
click at [624, 106] on icon "button" at bounding box center [626, 105] width 5 height 5
select select "33"
select select "0"
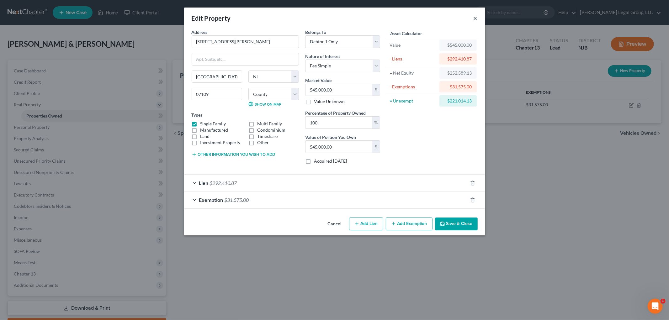
drag, startPoint x: 474, startPoint y: 19, endPoint x: 444, endPoint y: 35, distance: 33.4
click at [473, 19] on button "×" at bounding box center [475, 18] width 4 height 8
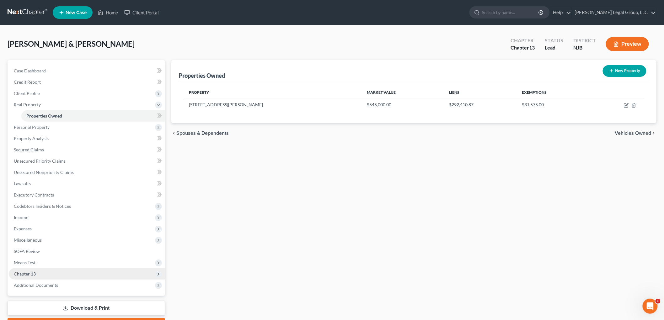
click at [39, 276] on span "Chapter 13" at bounding box center [87, 274] width 156 height 11
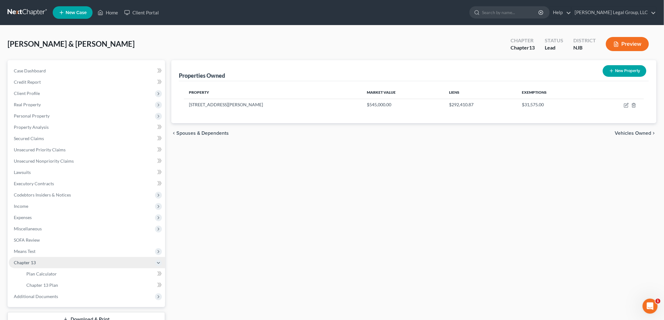
scroll to position [35, 0]
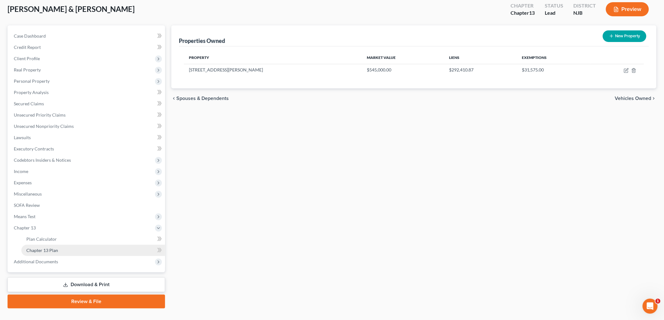
click at [50, 251] on span "Chapter 13 Plan" at bounding box center [42, 250] width 32 height 5
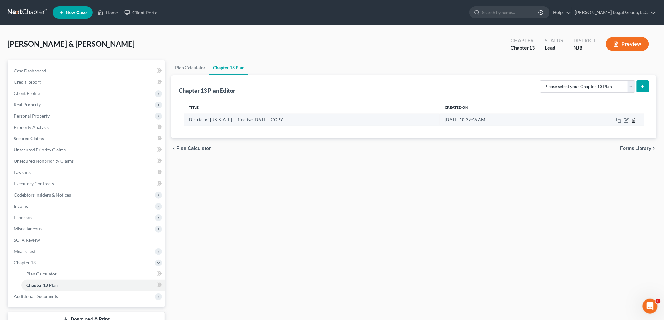
click at [632, 121] on icon "button" at bounding box center [633, 120] width 3 height 4
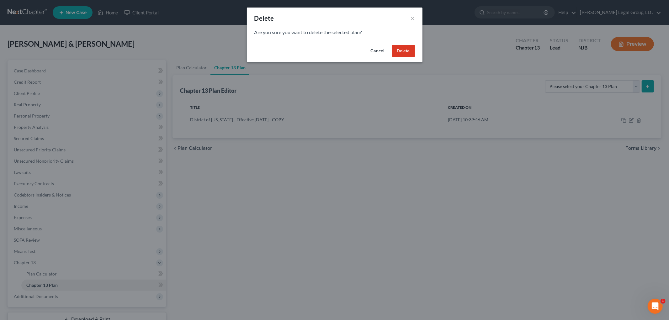
click at [404, 51] on button "Delete" at bounding box center [403, 51] width 23 height 13
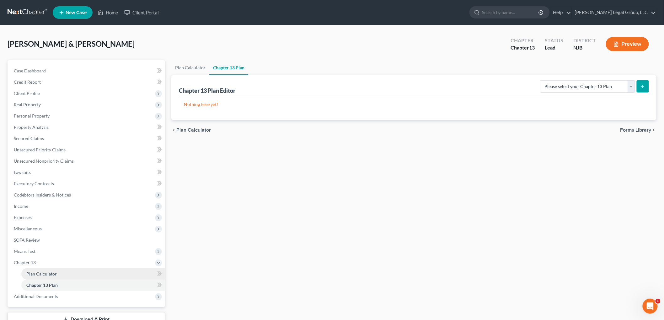
click at [76, 277] on link "Plan Calculator" at bounding box center [93, 274] width 144 height 11
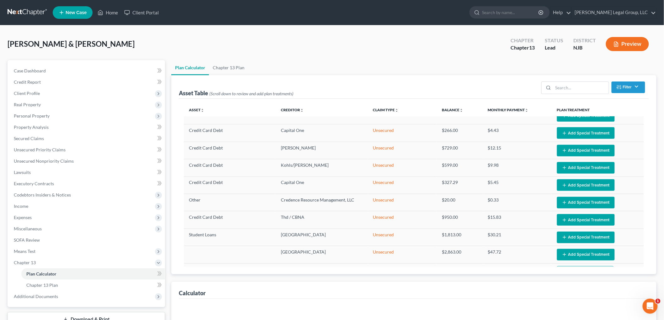
scroll to position [314, 0]
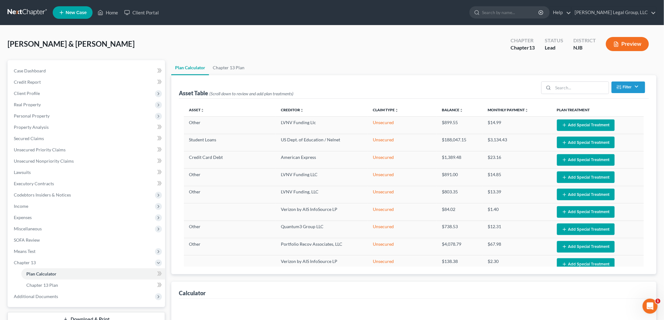
select select "59"
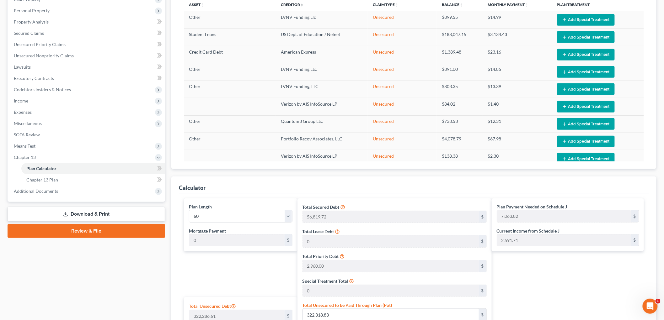
scroll to position [244, 0]
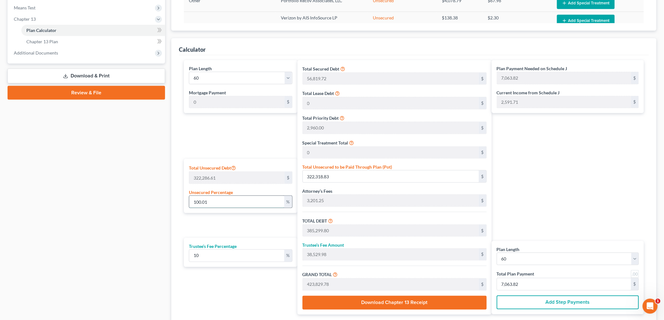
click at [240, 202] on input "100.01" at bounding box center [236, 202] width 95 height 12
type input "100.0"
type input "322,286.61"
type input "385,267.57"
type input "38,526.75"
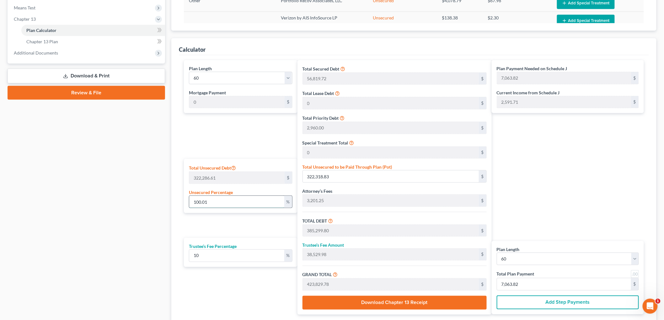
type input "423,794.33"
type input "7,063.23"
type input "10"
type input "32,228.66"
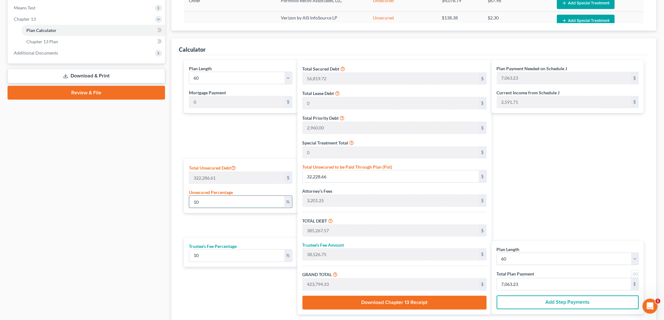
type input "95,209.63"
type input "9,520.96"
type input "104,730.59"
type input "1,745.50"
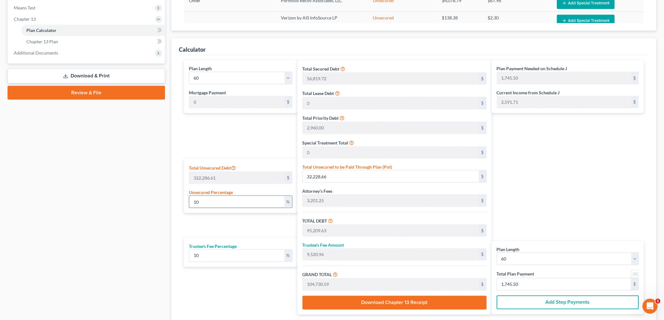
type input "1"
type input "3,222.86"
type input "66,203.83"
type input "6,620.38"
type input "72,824.21"
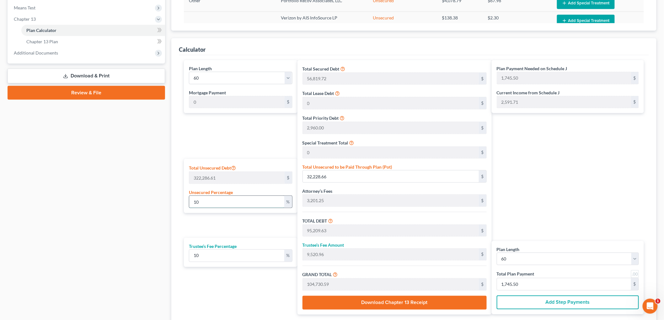
type input "1,213.73"
type input "62,980.97"
type input "6,298.09"
type input "69,279.06"
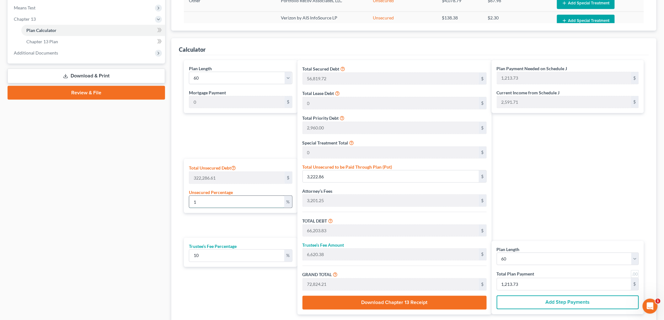
type input "1,154.65"
type input "1"
type input "3,222.86"
type input "66,203.83"
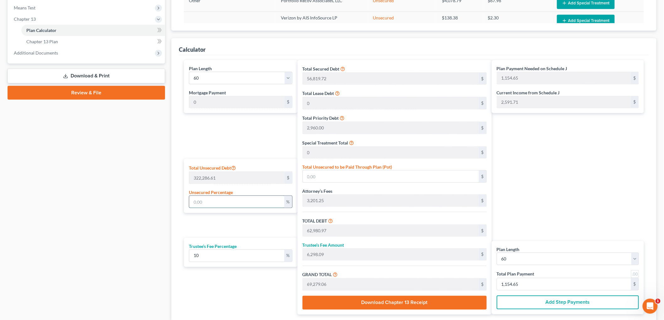
type input "6,620.38"
type input "72,824.21"
type input "1,213.73"
type input "10"
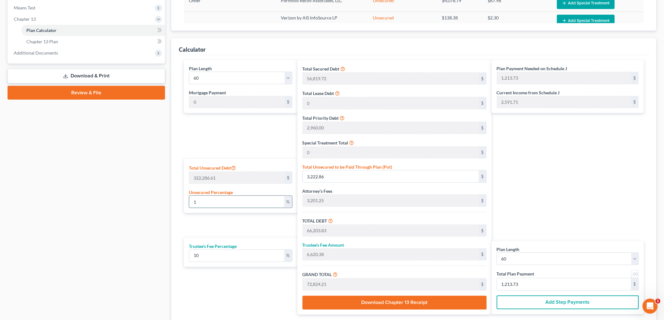
type input "32,228.66"
type input "95,209.63"
type input "9,520.96"
type input "104,730.59"
type input "1,745.50"
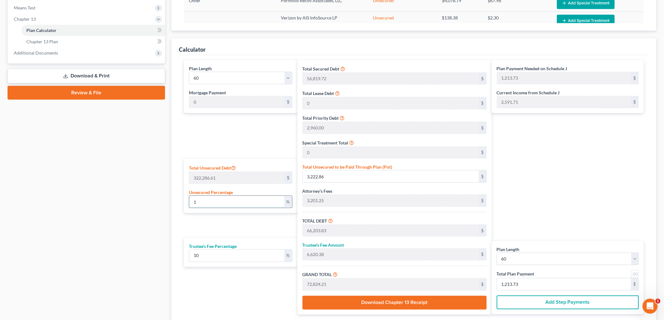
type input "1,745.50"
type input "100"
type input "322,286.61"
type input "385,267.57"
type input "38,526.75"
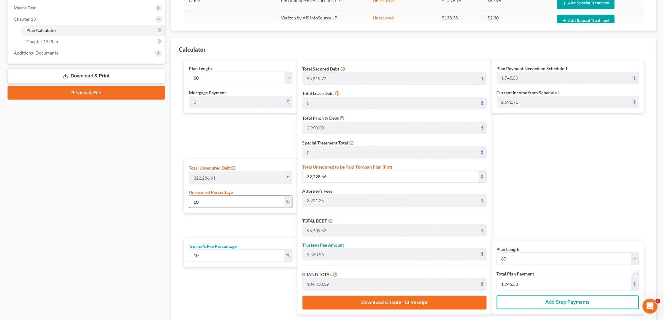
type input "423,794.33"
type input "7,063.23"
type input "100"
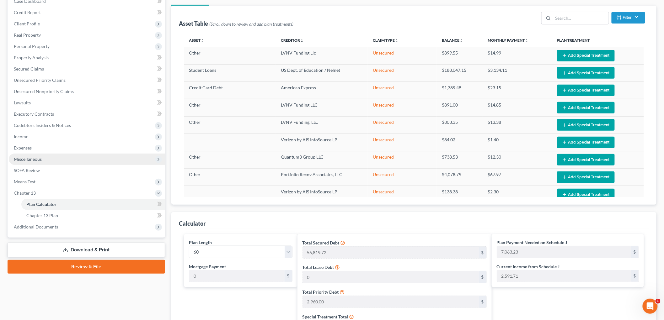
click at [30, 157] on span "Miscellaneous" at bounding box center [28, 159] width 28 height 5
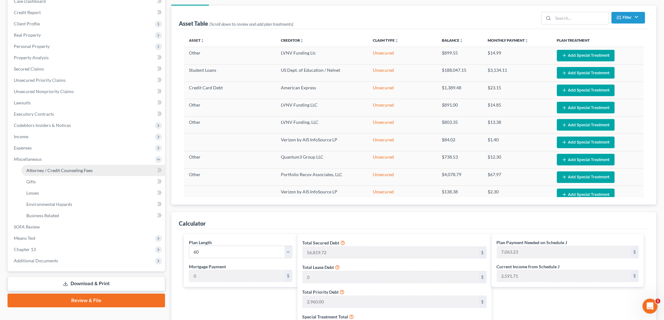
click at [44, 165] on link "Attorney / Credit Counseling Fees" at bounding box center [93, 170] width 144 height 11
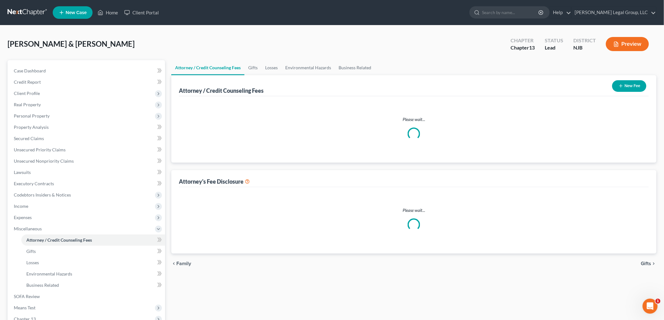
select select "1"
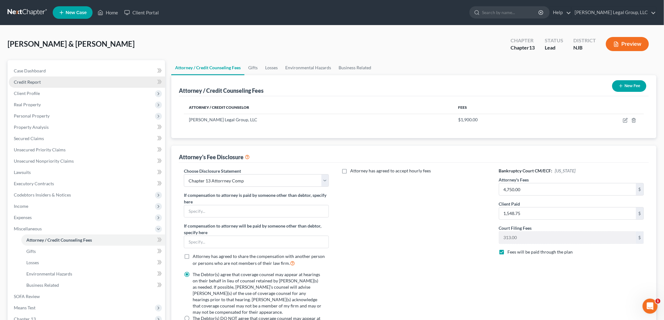
click at [33, 78] on link "Credit Report" at bounding box center [87, 82] width 156 height 11
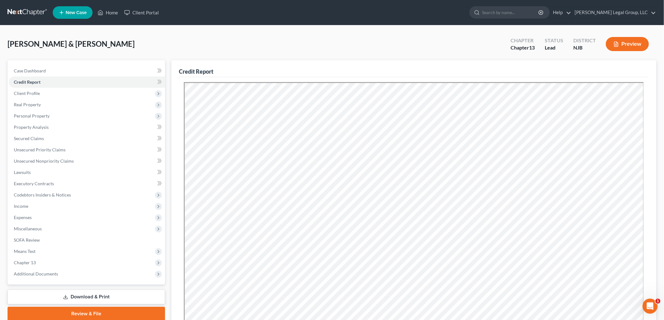
scroll to position [92, 0]
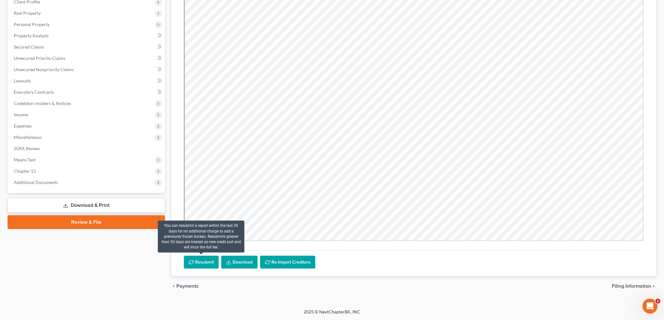
click at [211, 264] on button "Resubmit" at bounding box center [201, 262] width 35 height 13
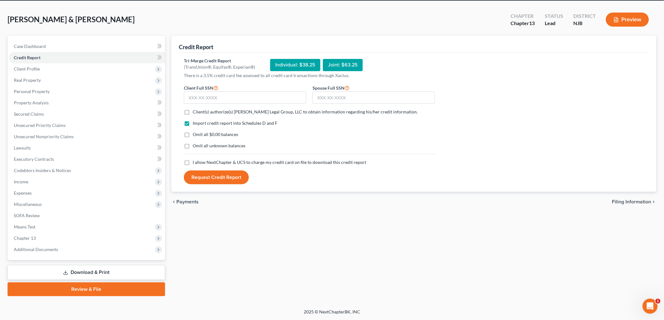
scroll to position [24, 0]
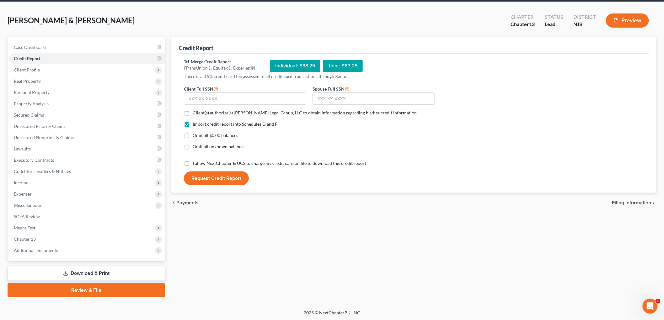
click at [198, 111] on span "Client(s) authorize(s) [PERSON_NAME] Legal Group, LLC to obtain information reg…" at bounding box center [305, 112] width 225 height 5
click at [198, 111] on input "Client(s) authorize(s) [PERSON_NAME] Legal Group, LLC to obtain information reg…" at bounding box center [197, 112] width 4 height 4
checkbox input "true"
click at [204, 162] on span "I allow NextChapter & UCS to charge my credit card on file to download this cre…" at bounding box center [279, 163] width 173 height 5
click at [199, 162] on input "I allow NextChapter & UCS to charge my credit card on file to download this cre…" at bounding box center [197, 162] width 4 height 4
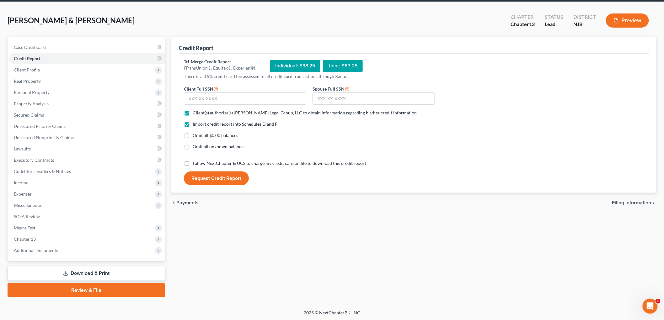
checkbox input "true"
click at [330, 99] on input "text" at bounding box center [373, 99] width 122 height 13
type input "111-46-2144"
click at [242, 98] on input "text" at bounding box center [245, 99] width 122 height 13
type input "094-46-0027"
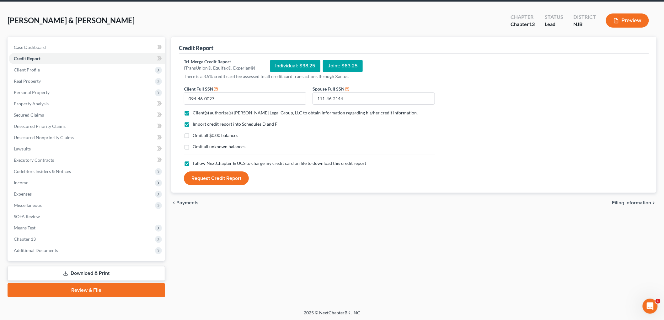
click at [225, 176] on button "Request Credit Report" at bounding box center [216, 179] width 65 height 14
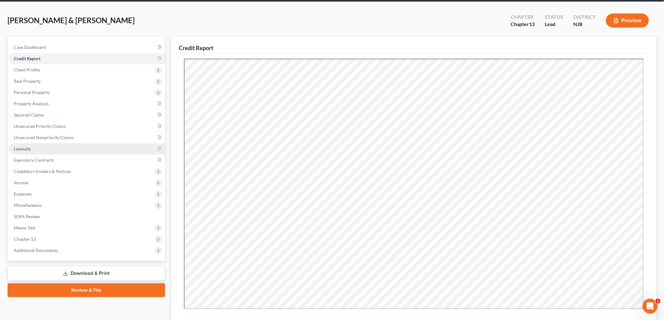
scroll to position [0, 0]
click at [61, 70] on span "Client Profile" at bounding box center [87, 69] width 156 height 11
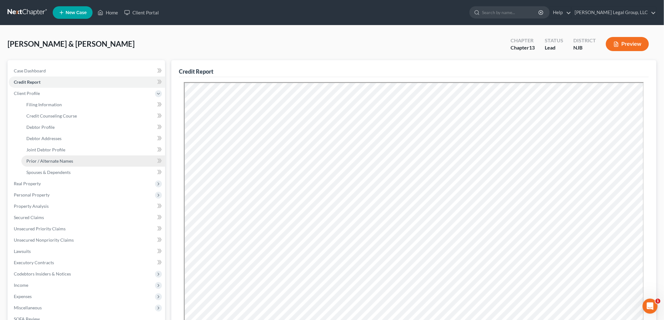
click at [57, 161] on span "Prior / Alternate Names" at bounding box center [49, 160] width 47 height 5
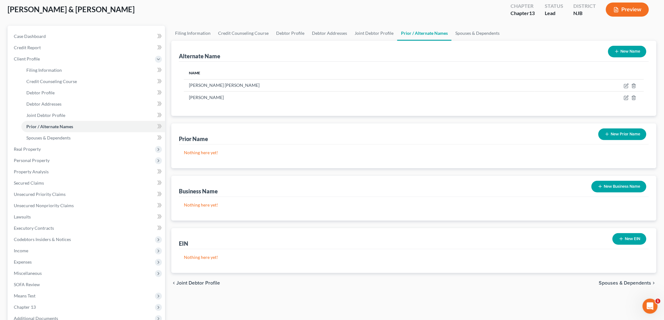
scroll to position [35, 0]
click at [60, 93] on link "Debtor Profile" at bounding box center [93, 92] width 144 height 11
select select "1"
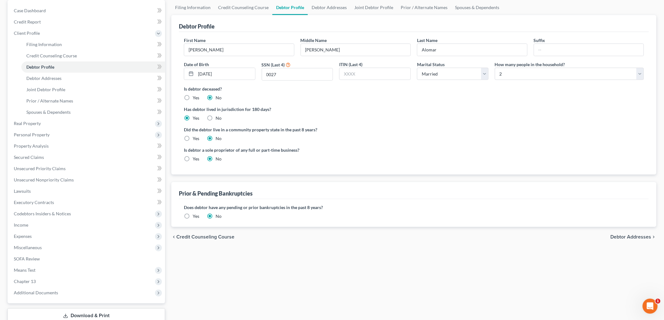
scroll to position [70, 0]
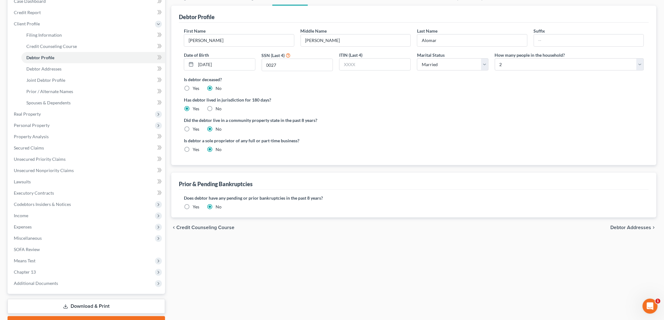
click at [193, 208] on label "Yes" at bounding box center [196, 207] width 7 height 6
click at [195, 208] on input "Yes" at bounding box center [197, 206] width 4 height 4
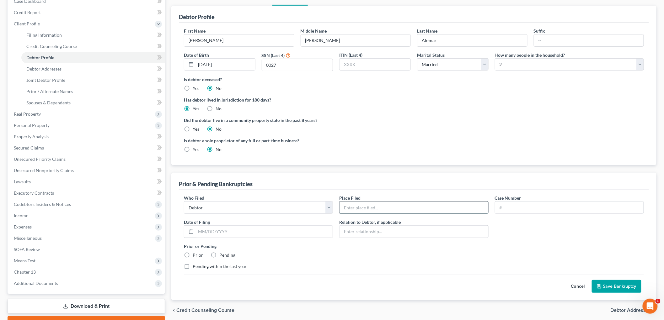
click at [383, 204] on input "text" at bounding box center [413, 208] width 148 height 12
paste input "District of [US_STATE] ([GEOGRAPHIC_DATA])"
type input "District of [US_STATE] ([GEOGRAPHIC_DATA])"
drag, startPoint x: 556, startPoint y: 209, endPoint x: 545, endPoint y: 214, distance: 11.9
click at [556, 209] on input "text" at bounding box center [569, 208] width 148 height 12
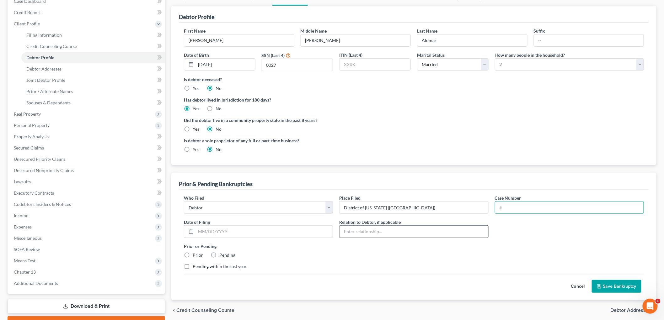
paste input "24-20426-SLM"
type input "24-20426-SLM"
click at [272, 234] on input "text" at bounding box center [264, 232] width 137 height 12
type input "0"
type input "[DATE]"
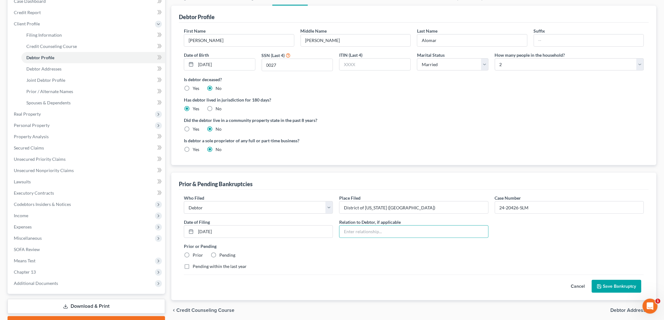
click at [193, 255] on label "Prior" at bounding box center [198, 255] width 10 height 6
click at [195, 255] on input "Prior" at bounding box center [197, 254] width 4 height 4
radio input "true"
click at [193, 268] on label "Pending within the last year" at bounding box center [220, 267] width 54 height 6
click at [195, 268] on input "Pending within the last year" at bounding box center [197, 266] width 4 height 4
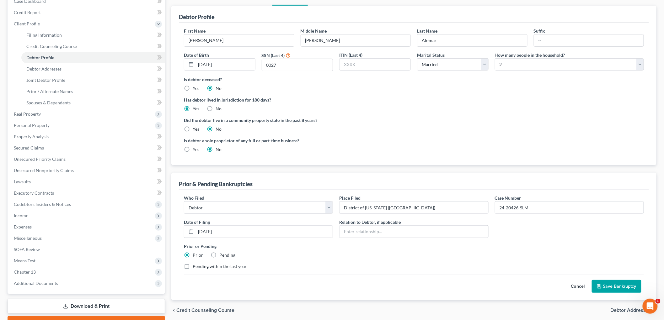
checkbox input "true"
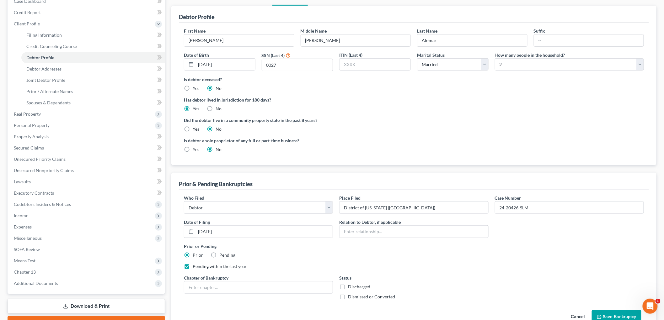
click at [350, 299] on label "Dismissed or Converted" at bounding box center [371, 297] width 47 height 6
click at [350, 298] on input "Dismissed or Converted" at bounding box center [352, 296] width 4 height 4
checkbox input "true"
click at [271, 290] on input "text" at bounding box center [258, 288] width 148 height 12
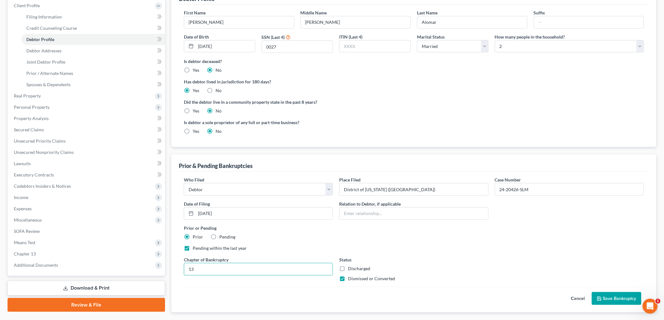
scroll to position [104, 0]
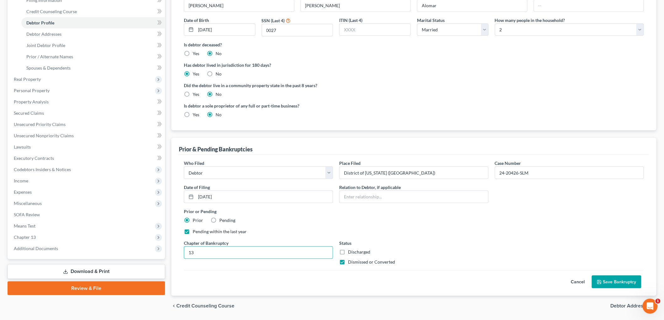
type input "13"
click at [619, 285] on button "Save Bankruptcy" at bounding box center [617, 282] width 50 height 13
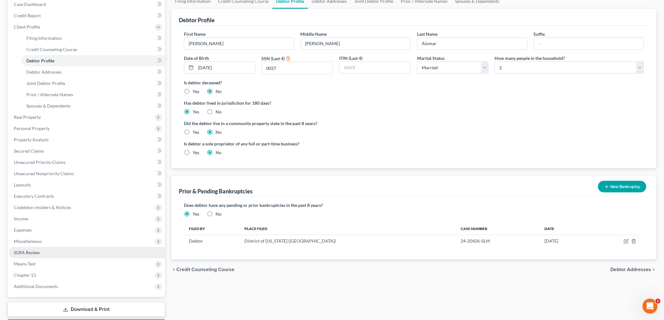
scroll to position [70, 0]
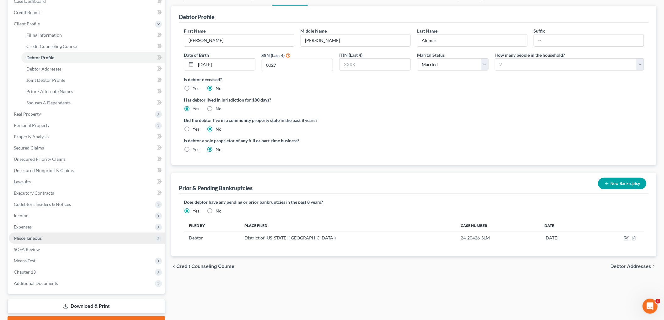
click at [38, 236] on span "Miscellaneous" at bounding box center [28, 238] width 28 height 5
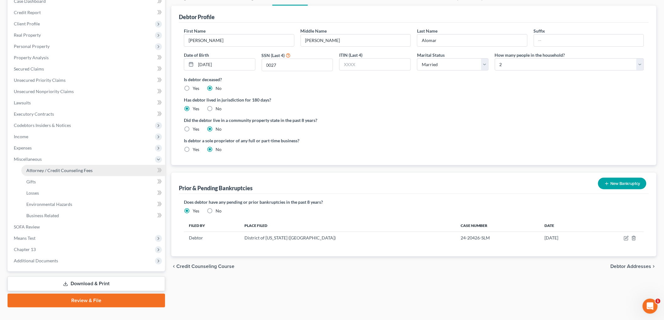
click at [72, 165] on link "Attorney / Credit Counseling Fees" at bounding box center [93, 170] width 144 height 11
select select "1"
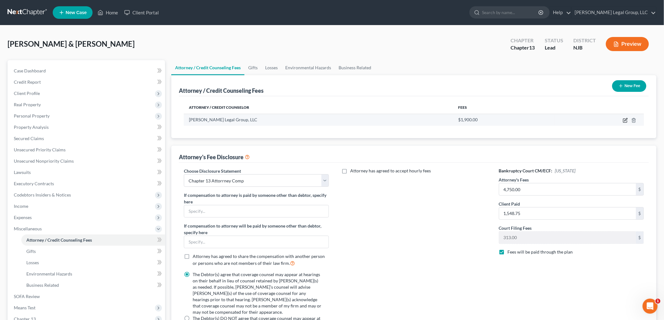
click at [623, 120] on icon "button" at bounding box center [625, 120] width 5 height 5
select select "33"
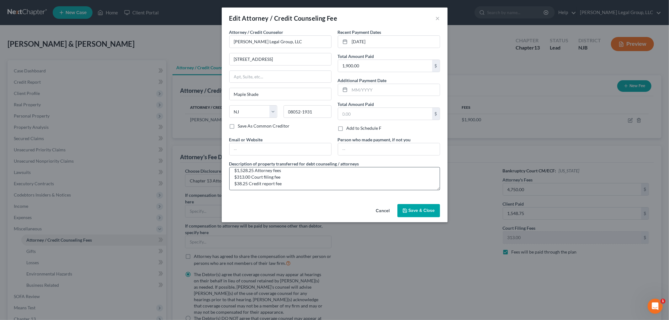
scroll to position [7, 0]
click at [246, 181] on textarea "$1,528.25 Attorney fees $313.00 Court filing fee $38.25 Credit report fee" at bounding box center [334, 178] width 211 height 23
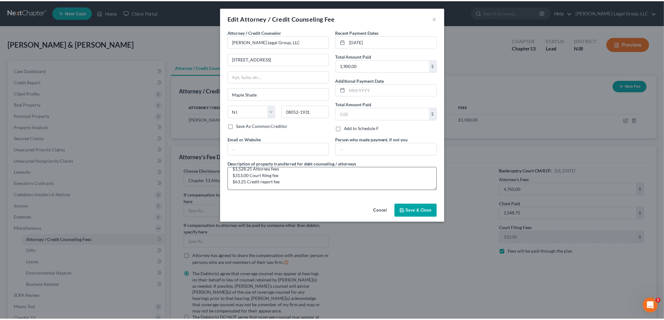
scroll to position [0, 0]
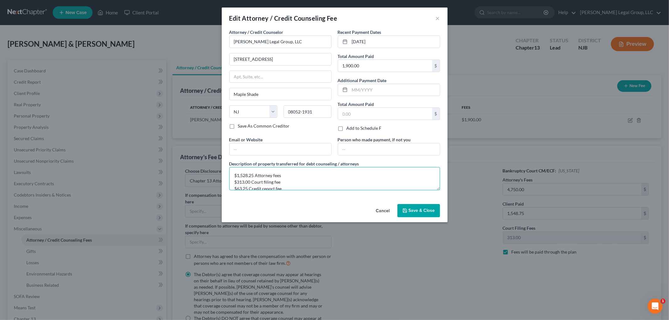
click at [253, 177] on textarea "$1,528.25 Attorney fees $313.00 Court filing fee $63.25 Credit report fee" at bounding box center [334, 178] width 211 height 23
type textarea "$1,523.75 Attorney fees $313.00 Court filing fee $63.25 Credit report fee"
drag, startPoint x: 422, startPoint y: 212, endPoint x: 425, endPoint y: 209, distance: 4.5
click at [422, 212] on span "Save & Close" at bounding box center [422, 210] width 26 height 5
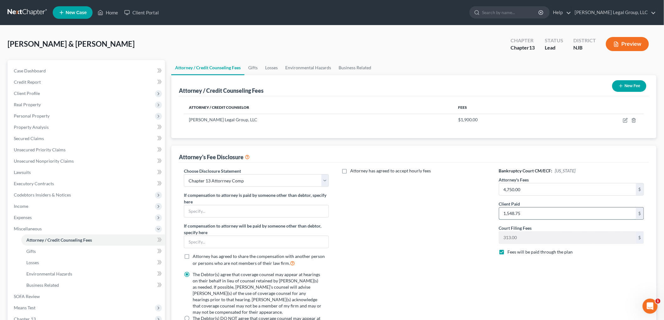
click at [546, 214] on input "1,548.75" at bounding box center [567, 214] width 137 height 12
type input "1,523.75"
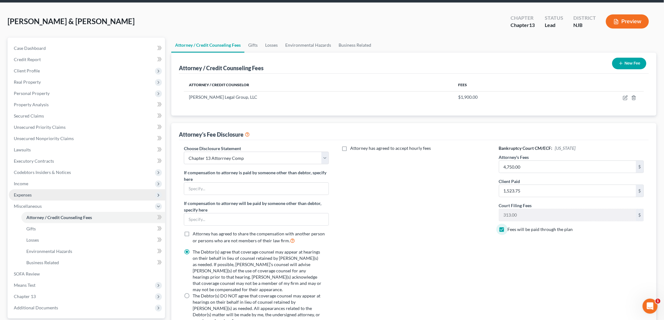
scroll to position [35, 0]
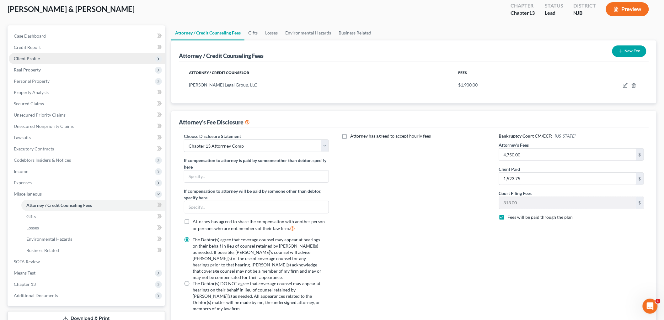
click at [39, 60] on span "Client Profile" at bounding box center [27, 58] width 26 height 5
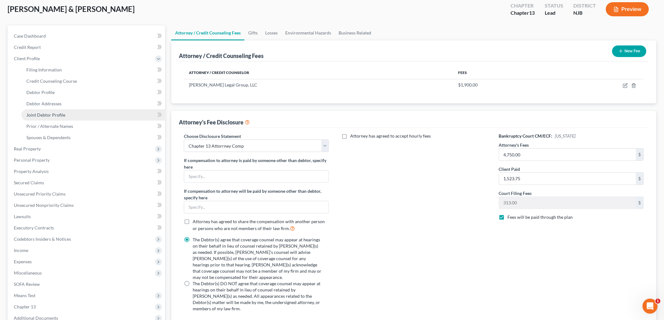
click at [51, 112] on span "Joint Debtor Profile" at bounding box center [45, 114] width 39 height 5
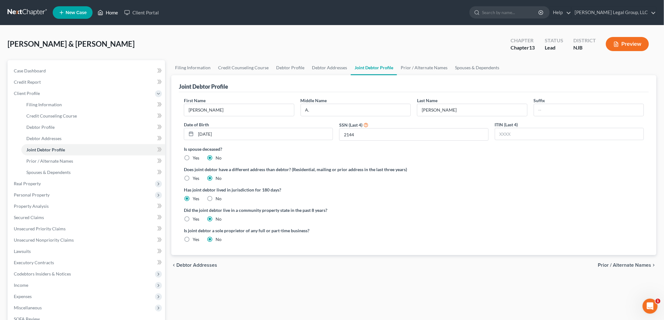
click at [112, 14] on link "Home" at bounding box center [107, 12] width 27 height 11
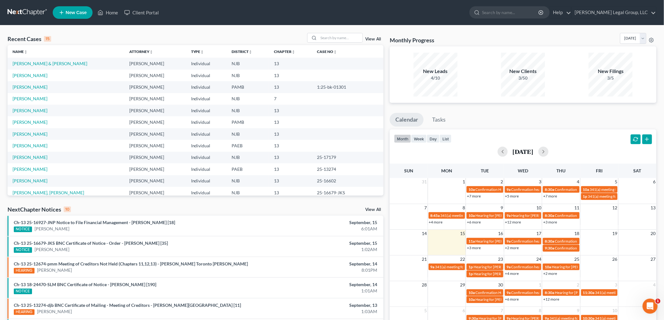
click at [40, 79] on td "[PERSON_NAME]" at bounding box center [66, 76] width 117 height 12
click at [41, 76] on link "[PERSON_NAME]" at bounding box center [30, 75] width 35 height 5
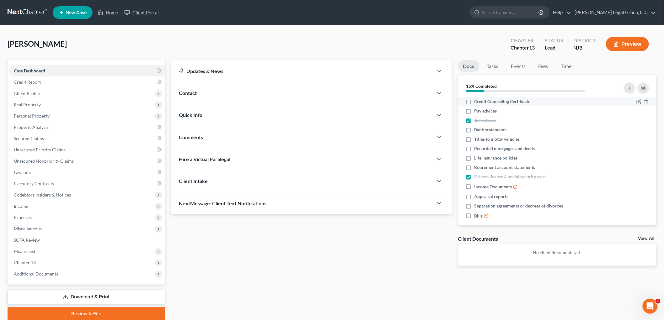
click at [474, 101] on label "Credit Counseling Certificate" at bounding box center [502, 102] width 56 height 6
click at [477, 101] on input "Credit Counseling Certificate" at bounding box center [479, 101] width 4 height 4
checkbox input "true"
click at [86, 296] on link "Download & Print" at bounding box center [86, 297] width 157 height 15
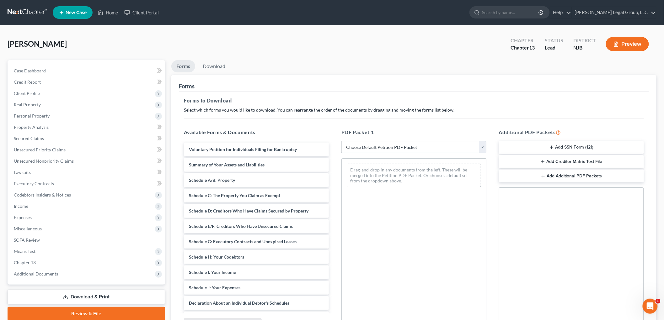
click at [396, 143] on select "Choose Default Petition PDF Packet Complete Bankruptcy Petition (all forms and …" at bounding box center [413, 147] width 145 height 13
select select "1"
click at [341, 141] on select "Choose Default Petition PDF Packet Complete Bankruptcy Petition (all forms and …" at bounding box center [413, 147] width 145 height 13
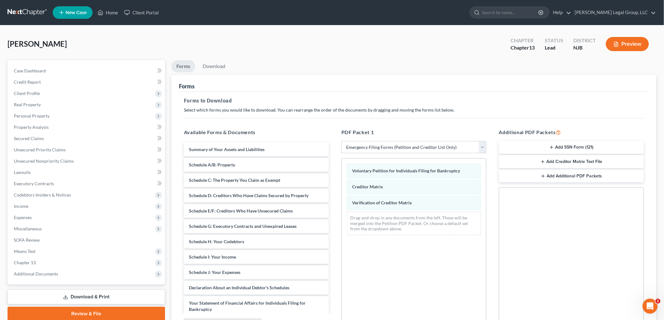
click at [574, 148] on button "Add SSN Form (121)" at bounding box center [571, 147] width 145 height 13
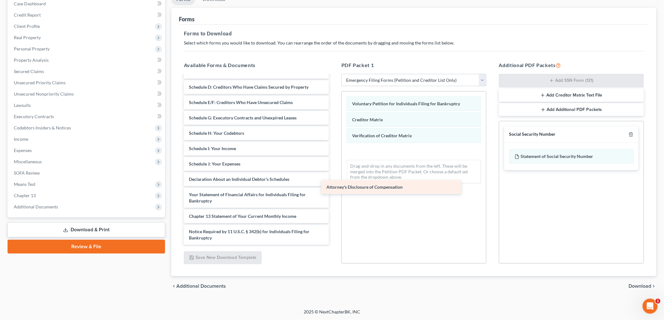
scroll to position [41, 0]
drag, startPoint x: 247, startPoint y: 237, endPoint x: 395, endPoint y: 175, distance: 161.2
click at [334, 175] on div "Attorney's Disclosure of Compensation Summary of Your Assets and Liabilities Sc…" at bounding box center [256, 140] width 155 height 211
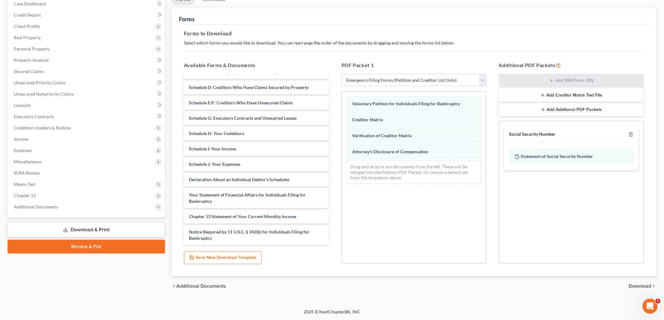
click at [638, 285] on span "Download" at bounding box center [640, 286] width 23 height 5
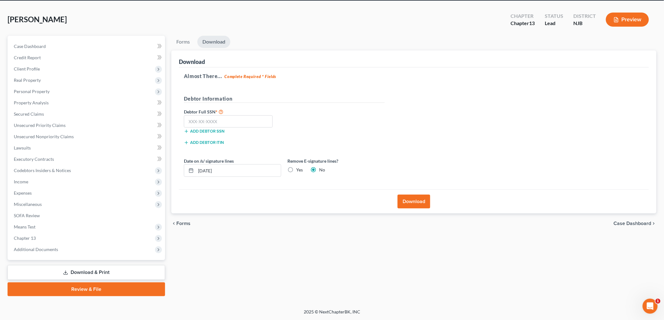
scroll to position [24, 0]
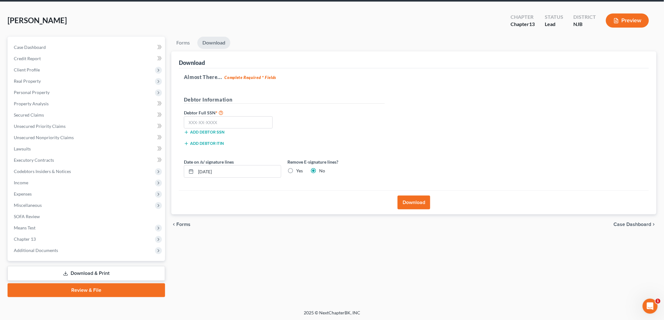
click at [296, 170] on label "Yes" at bounding box center [299, 171] width 7 height 6
click at [299, 170] on input "Yes" at bounding box center [301, 170] width 4 height 4
radio input "true"
radio input "false"
click at [246, 124] on input "text" at bounding box center [228, 122] width 89 height 13
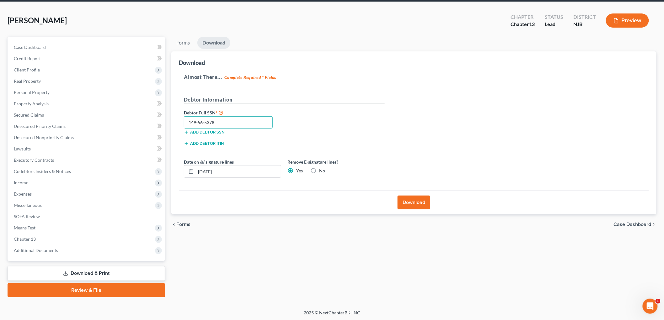
type input "149-56-5378"
click at [404, 201] on button "Download" at bounding box center [413, 203] width 33 height 14
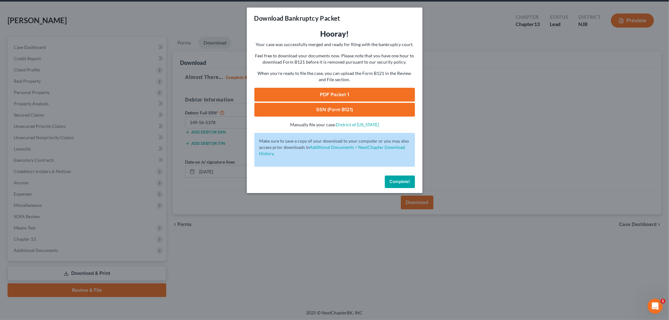
click at [335, 90] on link "PDF Packet 1" at bounding box center [334, 95] width 161 height 14
click at [362, 107] on link "SSN (Form B121)" at bounding box center [334, 110] width 161 height 14
click at [406, 182] on span "Complete!" at bounding box center [400, 181] width 20 height 5
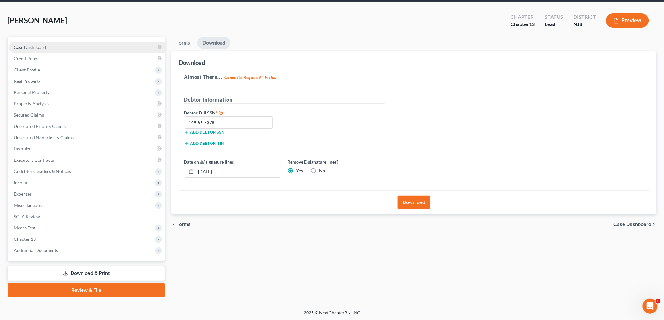
click at [29, 45] on span "Case Dashboard" at bounding box center [30, 47] width 32 height 5
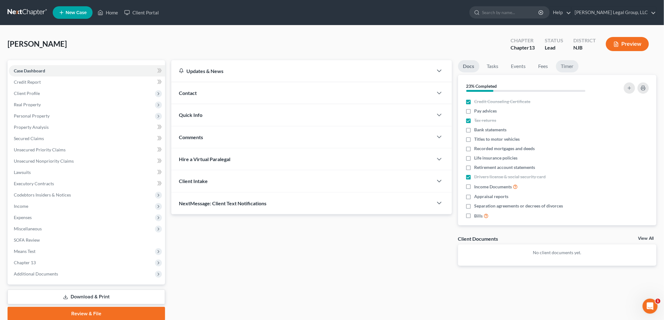
click at [570, 68] on link "Timer" at bounding box center [567, 66] width 23 height 12
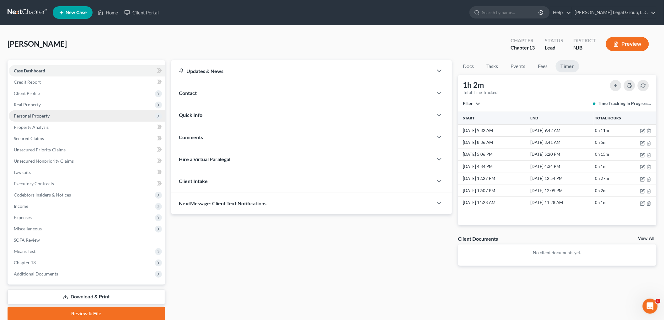
drag, startPoint x: 33, startPoint y: 94, endPoint x: 61, endPoint y: 115, distance: 34.9
click at [33, 94] on span "Client Profile" at bounding box center [27, 93] width 26 height 5
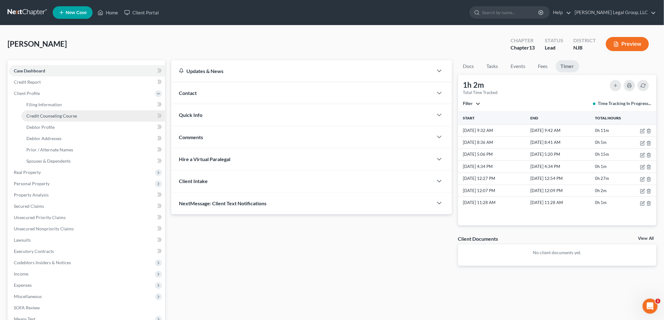
click at [67, 115] on span "Credit Counseling Course" at bounding box center [51, 115] width 51 height 5
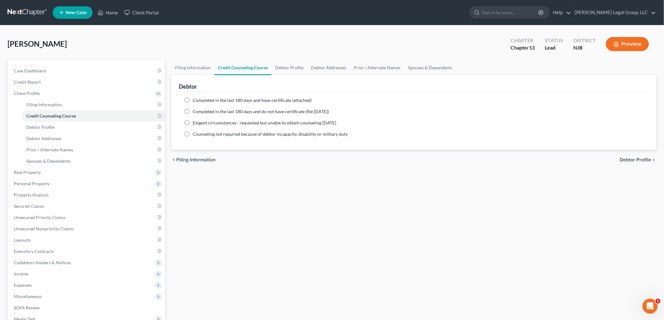
click at [259, 99] on span "Completed in the last 180 days and have certificate (attached)" at bounding box center [252, 100] width 119 height 5
click at [199, 99] on input "Completed in the last 180 days and have certificate (attached)" at bounding box center [197, 99] width 4 height 4
radio input "true"
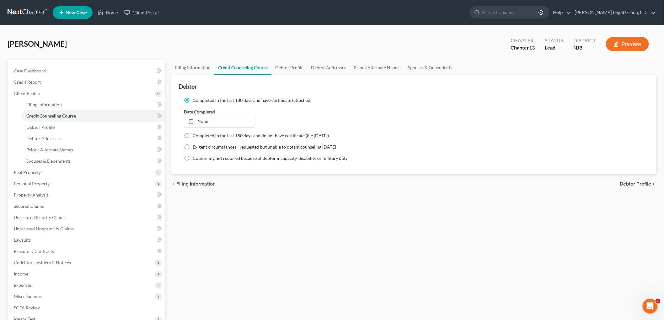
drag, startPoint x: 227, startPoint y: 120, endPoint x: 296, endPoint y: 169, distance: 85.3
click at [227, 120] on link "None" at bounding box center [219, 121] width 71 height 12
type input "[DATE]"
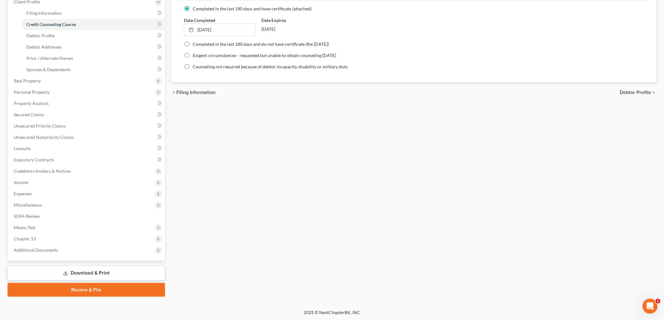
click at [77, 271] on link "Download & Print" at bounding box center [86, 273] width 157 height 15
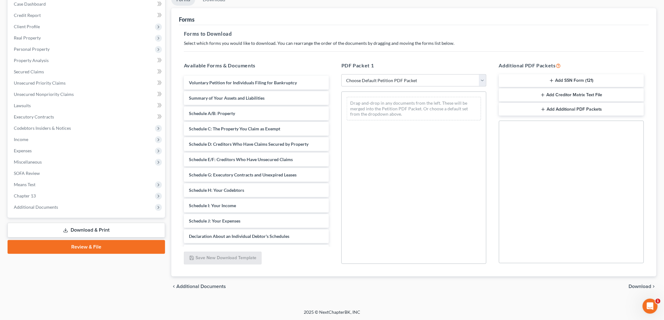
scroll to position [67, 0]
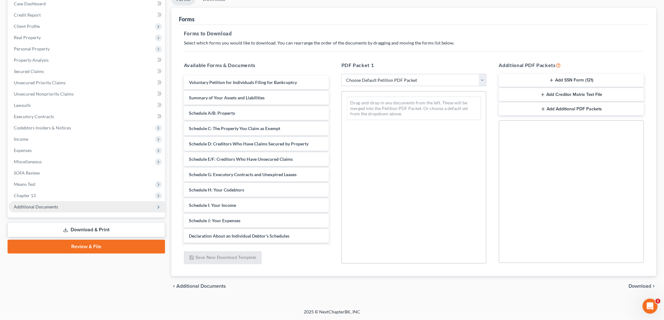
click at [51, 211] on span "Additional Documents" at bounding box center [87, 206] width 156 height 11
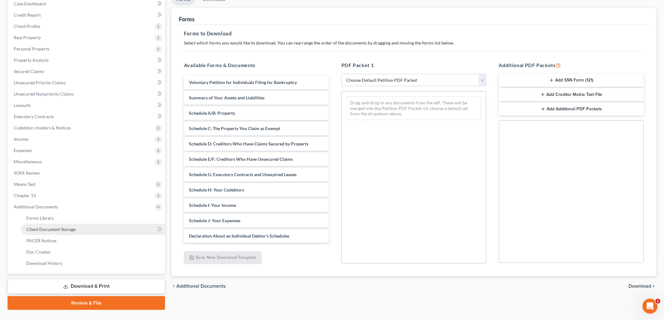
click at [65, 230] on span "Client Document Storage" at bounding box center [50, 229] width 49 height 5
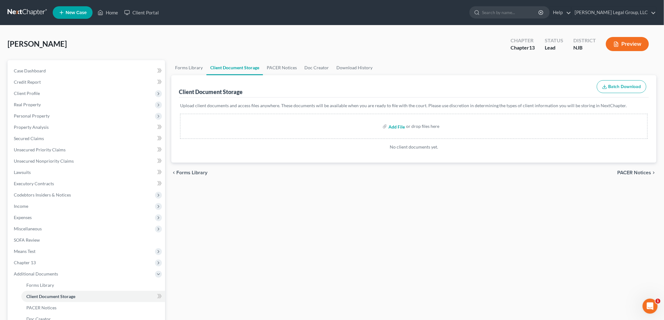
click at [397, 126] on input "file" at bounding box center [395, 126] width 15 height 11
type input "C:\fakepath\CCC.pdf"
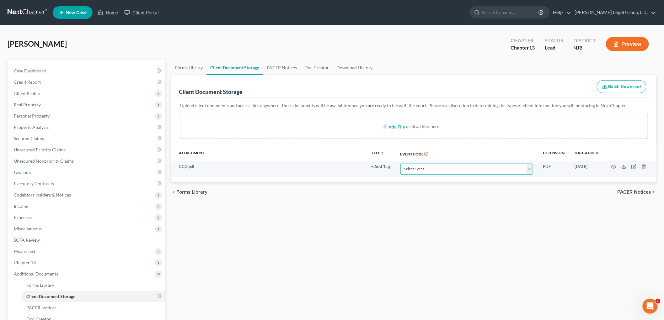
drag, startPoint x: 449, startPoint y: 170, endPoint x: 445, endPoint y: 182, distance: 12.6
click at [449, 170] on select "Select Event 20 Largest Unsecured Creditors Amended Attorney Compensation State…" at bounding box center [466, 169] width 133 height 11
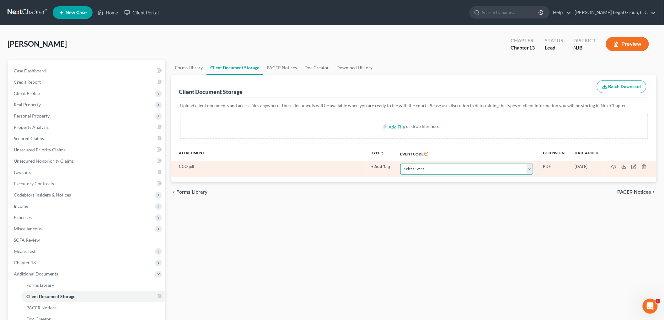
select select "9"
click at [400, 164] on select "Select Event 20 Largest Unsecured Creditors Amended Attorney Compensation State…" at bounding box center [466, 169] width 133 height 11
click at [612, 168] on icon "button" at bounding box center [613, 166] width 5 height 5
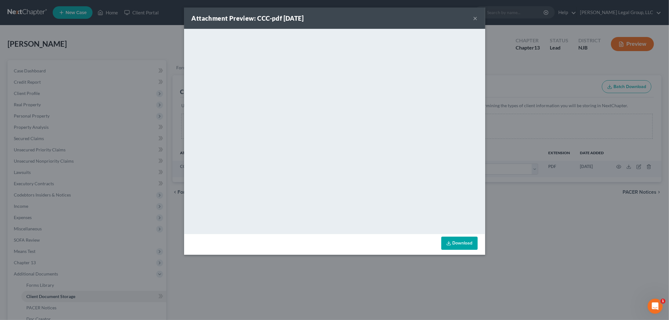
click at [476, 17] on button "×" at bounding box center [475, 18] width 4 height 8
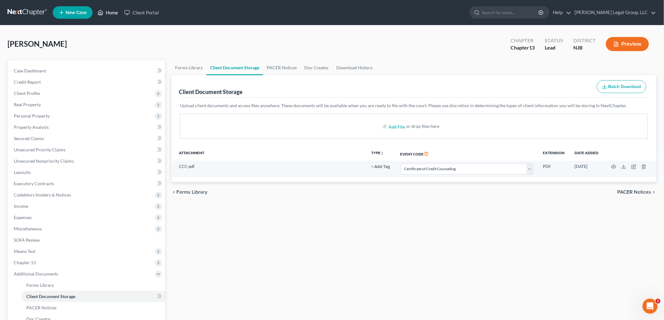
click at [112, 11] on link "Home" at bounding box center [107, 12] width 27 height 11
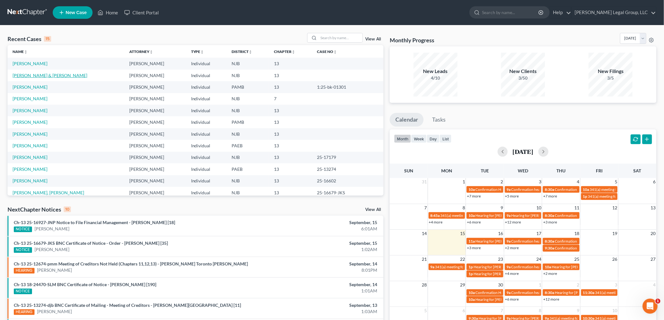
click at [63, 74] on link "[PERSON_NAME] & [PERSON_NAME]" at bounding box center [50, 75] width 75 height 5
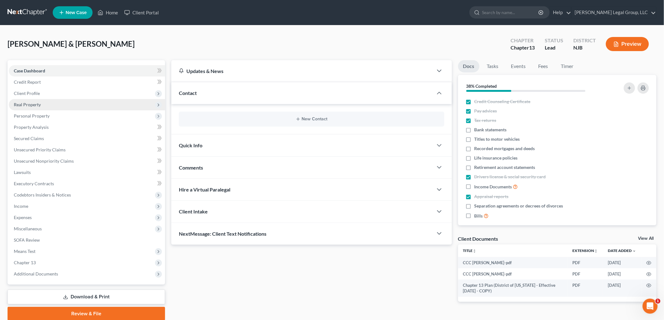
click at [37, 107] on span "Real Property" at bounding box center [87, 104] width 156 height 11
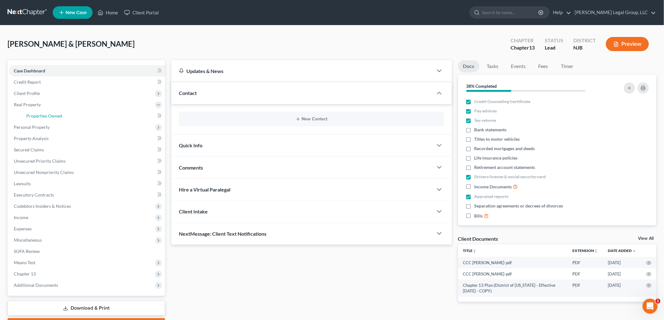
drag, startPoint x: 86, startPoint y: 115, endPoint x: 203, endPoint y: 148, distance: 121.4
click at [85, 115] on link "Properties Owned" at bounding box center [93, 115] width 144 height 11
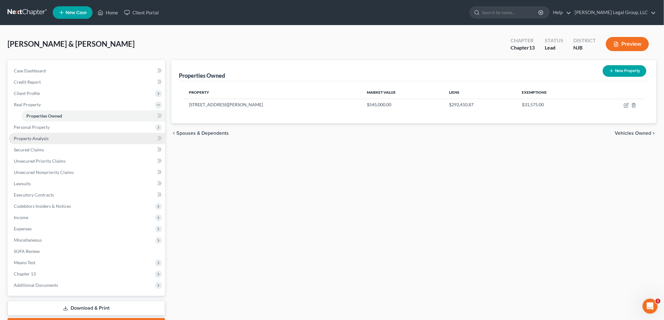
click at [49, 134] on link "Property Analysis" at bounding box center [87, 138] width 156 height 11
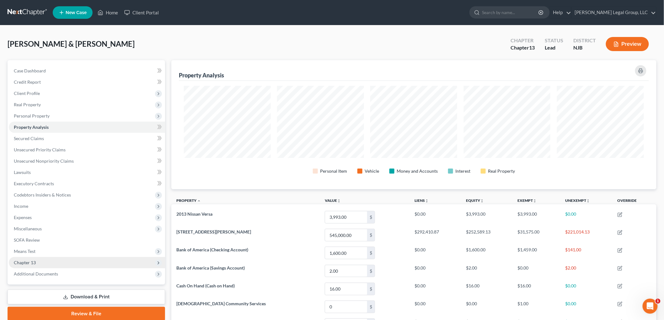
click at [32, 262] on span "Chapter 13" at bounding box center [25, 262] width 22 height 5
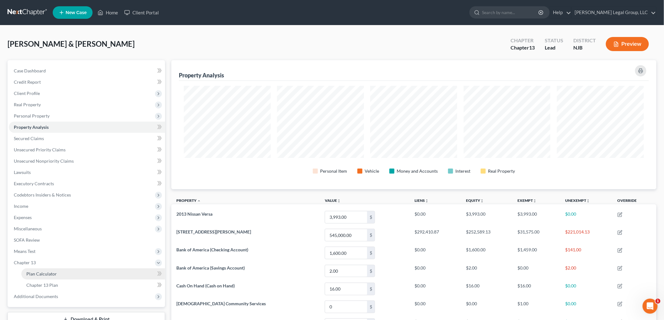
click at [48, 275] on span "Plan Calculator" at bounding box center [41, 273] width 30 height 5
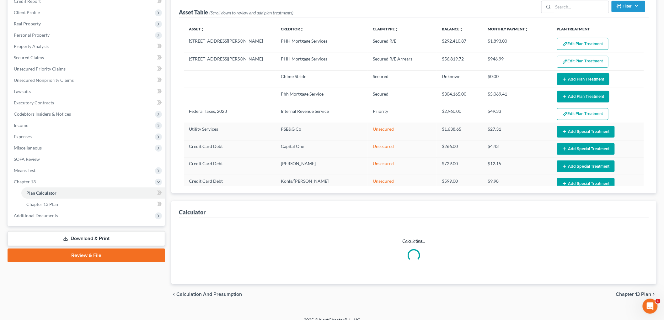
select select "59"
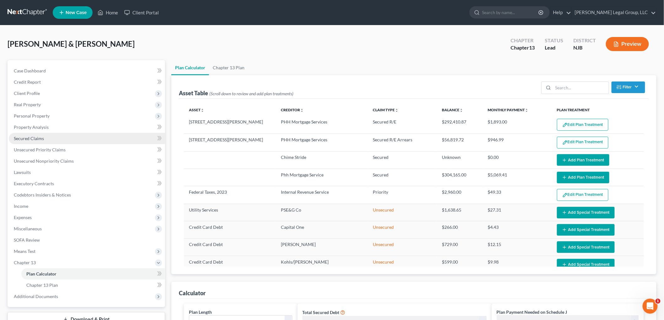
click at [39, 136] on span "Secured Claims" at bounding box center [29, 138] width 30 height 5
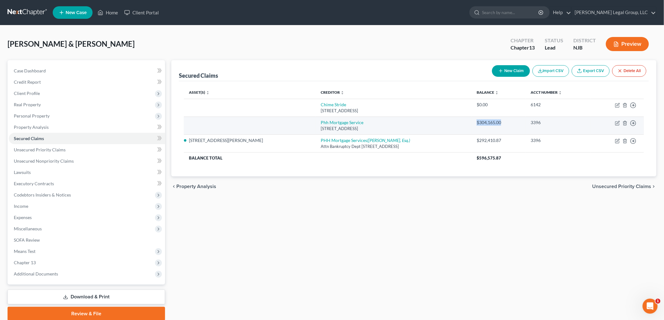
drag, startPoint x: 498, startPoint y: 125, endPoint x: 468, endPoint y: 126, distance: 30.1
click at [472, 126] on td "$304,165.00" at bounding box center [499, 126] width 54 height 18
copy div "$304,165.00"
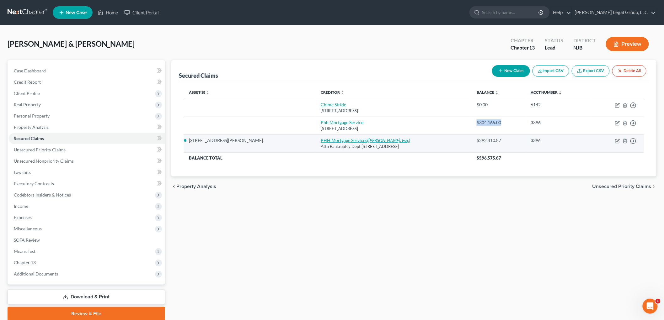
click at [367, 142] on icon "([PERSON_NAME], Esq.)" at bounding box center [388, 140] width 43 height 5
select select "9"
select select "10"
select select "0"
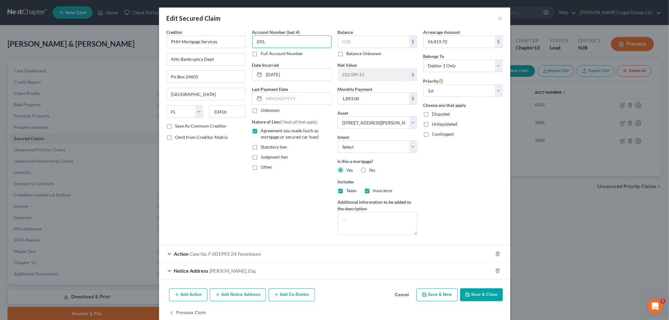
type input "292,"
click at [398, 293] on button "Cancel" at bounding box center [402, 295] width 24 height 13
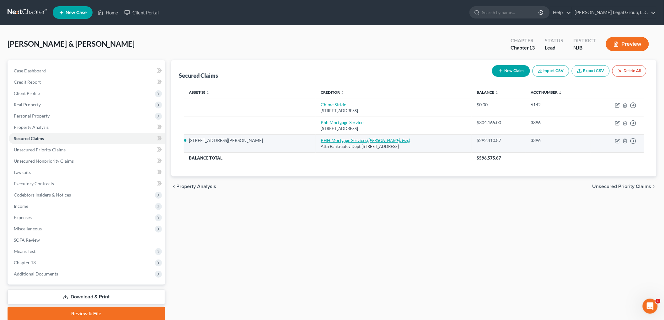
click at [367, 141] on icon "([PERSON_NAME], Esq.)" at bounding box center [388, 140] width 43 height 5
select select "9"
select select "10"
select select "0"
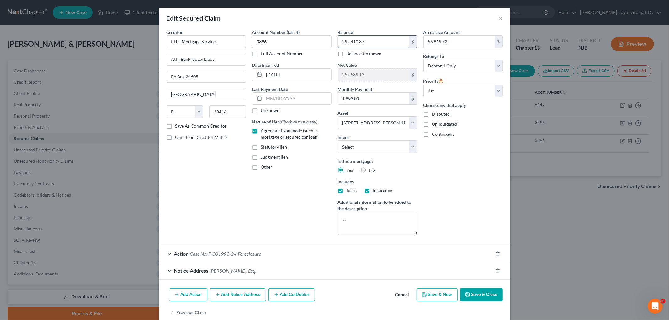
click at [385, 46] on input "292,410.87" at bounding box center [373, 42] width 71 height 12
paste input "$304,165.00"
type input "304,165.00"
click at [469, 299] on button "Save & Close" at bounding box center [481, 295] width 43 height 13
select select
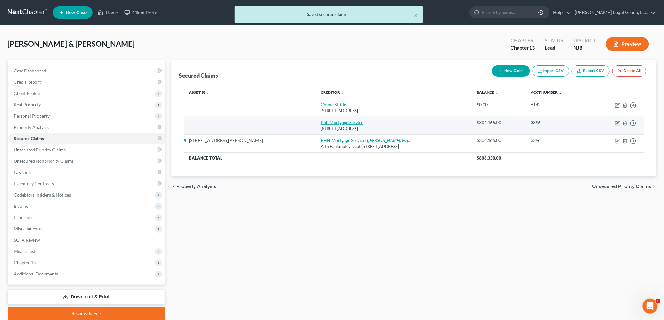
click at [321, 120] on link "Phh Mortgage Service" at bounding box center [342, 122] width 43 height 5
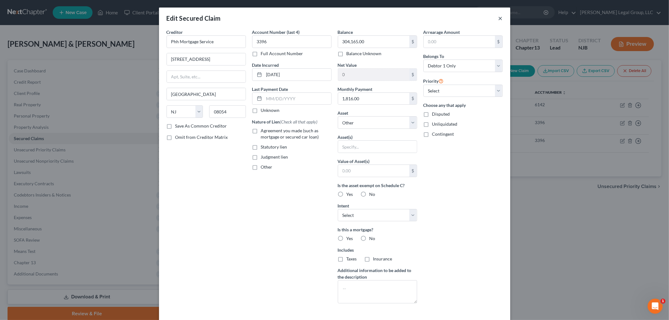
click at [500, 17] on button "×" at bounding box center [500, 18] width 4 height 8
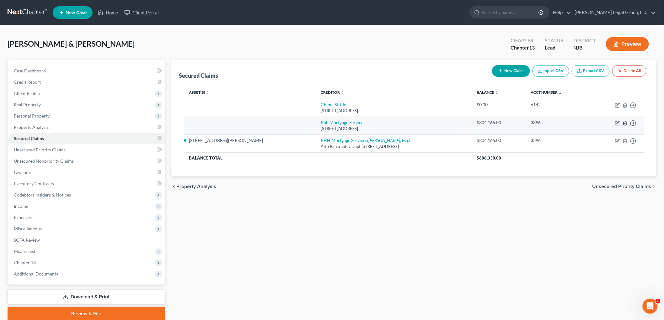
click at [625, 124] on icon "button" at bounding box center [624, 123] width 5 height 5
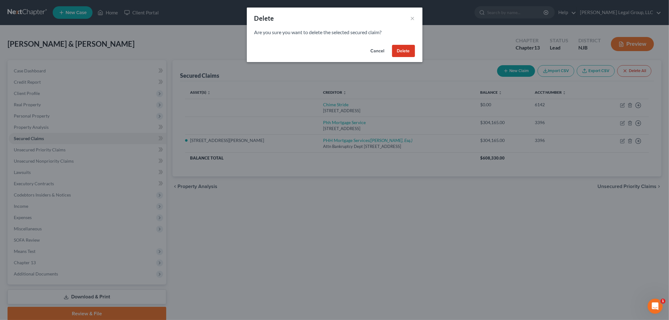
drag, startPoint x: 404, startPoint y: 49, endPoint x: 407, endPoint y: 84, distance: 35.0
click at [404, 49] on button "Delete" at bounding box center [403, 51] width 23 height 13
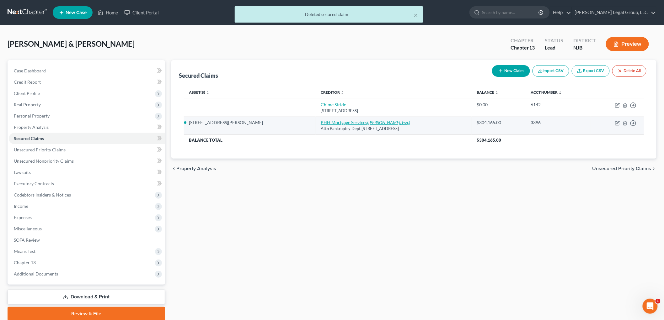
click at [367, 124] on icon "([PERSON_NAME], Esq.)" at bounding box center [388, 122] width 43 height 5
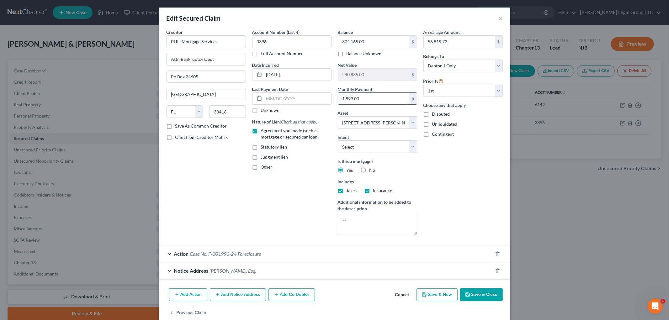
click at [371, 97] on input "1,893.00" at bounding box center [373, 99] width 71 height 12
click at [369, 95] on input "1,828.97" at bounding box center [373, 99] width 71 height 12
click at [488, 296] on button "Save & Close" at bounding box center [481, 295] width 43 height 13
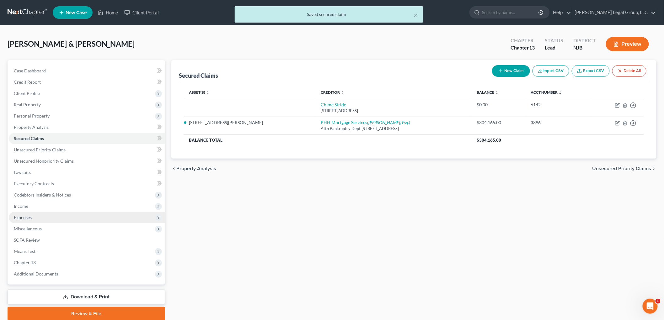
click at [27, 219] on span "Expenses" at bounding box center [23, 217] width 18 height 5
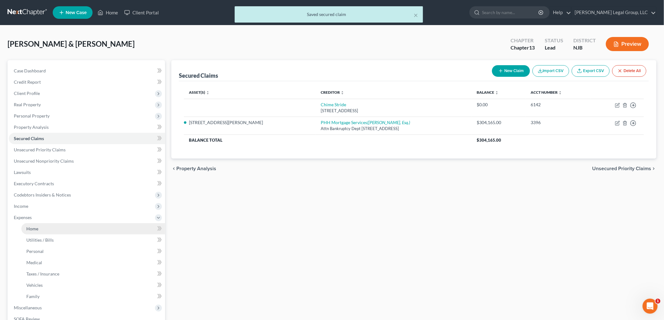
click at [51, 228] on link "Home" at bounding box center [93, 228] width 144 height 11
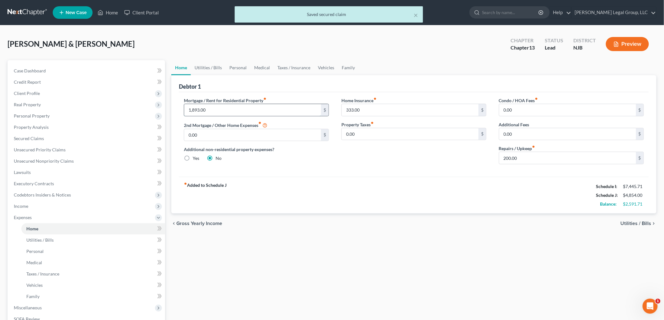
click at [252, 110] on input "1,893.00" at bounding box center [252, 110] width 137 height 12
paste input "28.97"
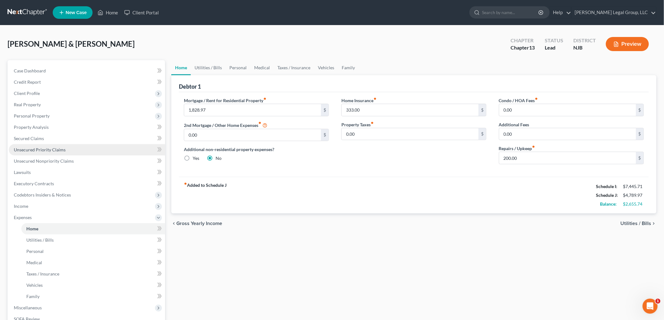
click at [51, 151] on span "Unsecured Priority Claims" at bounding box center [40, 149] width 52 height 5
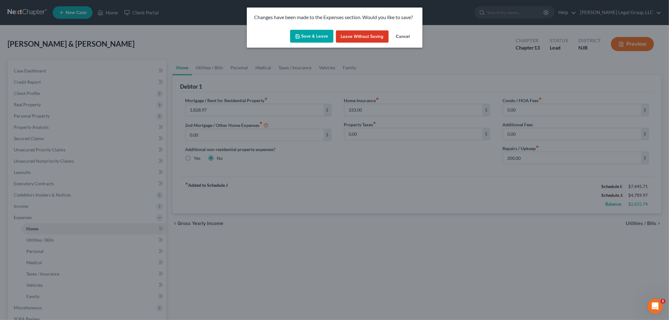
click at [324, 31] on button "Save & Leave" at bounding box center [311, 36] width 43 height 13
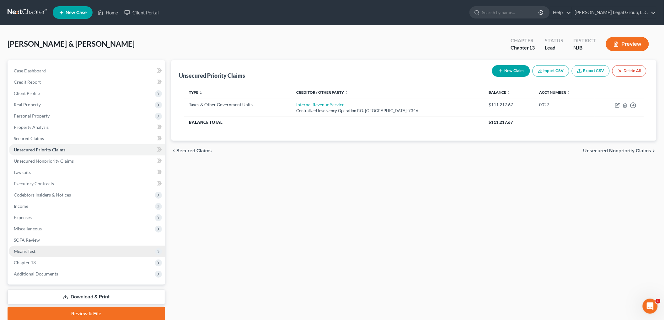
click at [42, 248] on span "Means Test" at bounding box center [87, 251] width 156 height 11
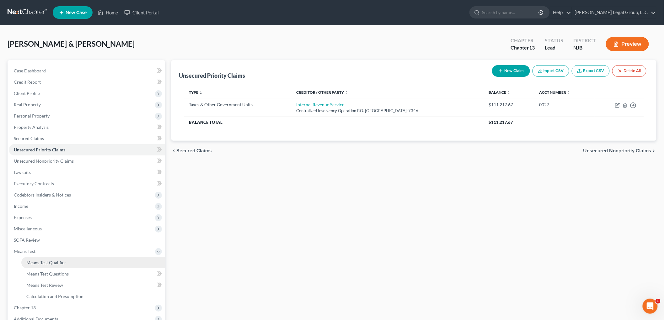
click at [74, 261] on link "Means Test Qualifier" at bounding box center [93, 262] width 144 height 11
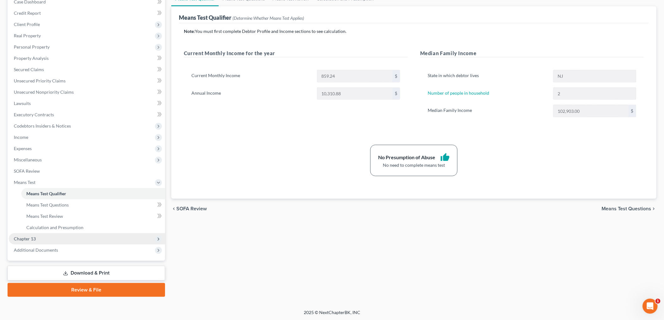
click at [27, 237] on span "Chapter 13" at bounding box center [25, 238] width 22 height 5
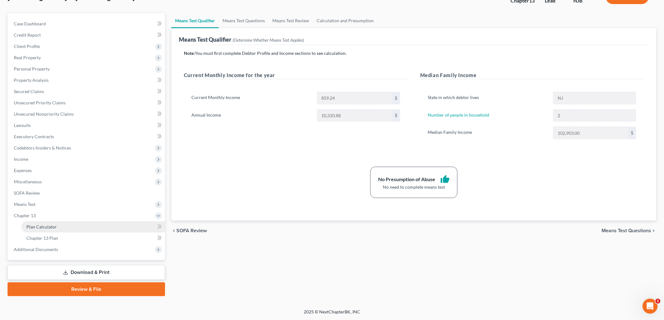
scroll to position [46, 0]
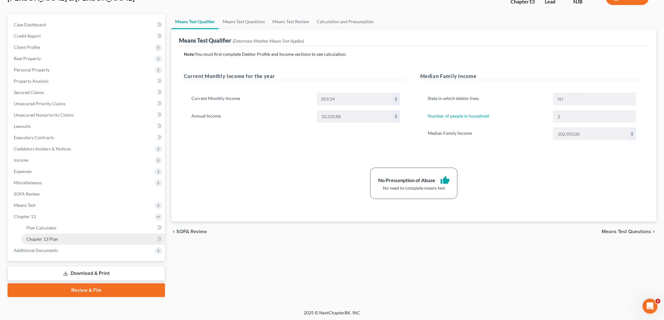
click at [65, 242] on link "Chapter 13 Plan" at bounding box center [93, 239] width 144 height 11
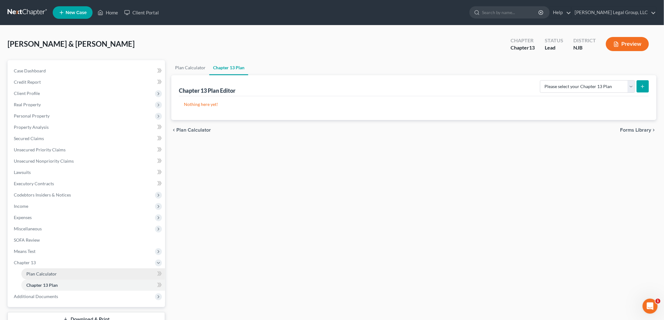
click at [56, 276] on link "Plan Calculator" at bounding box center [93, 274] width 144 height 11
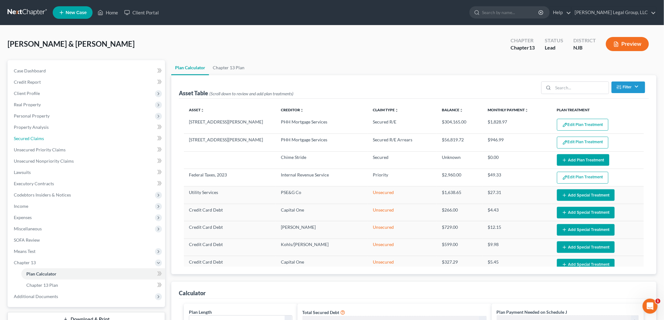
drag, startPoint x: 27, startPoint y: 140, endPoint x: 366, endPoint y: 188, distance: 342.5
click at [27, 140] on span "Secured Claims" at bounding box center [29, 138] width 30 height 5
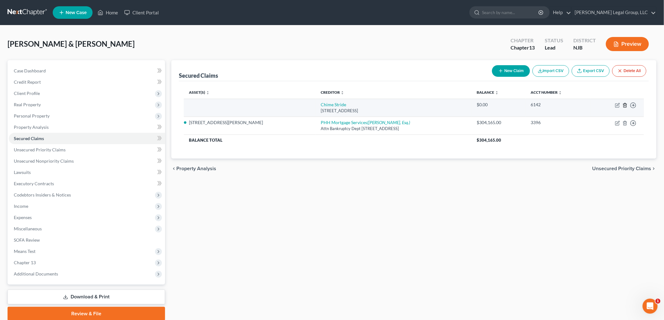
click at [625, 105] on line "button" at bounding box center [625, 105] width 0 height 1
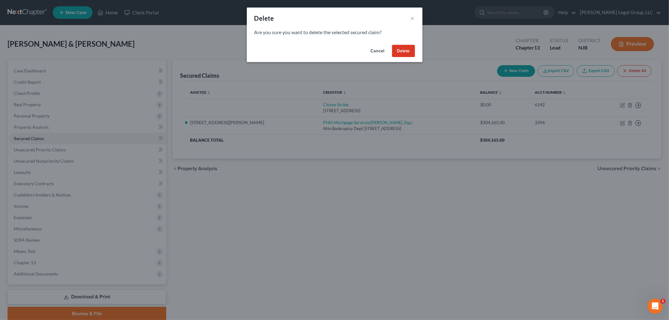
click at [413, 50] on button "Delete" at bounding box center [403, 51] width 23 height 13
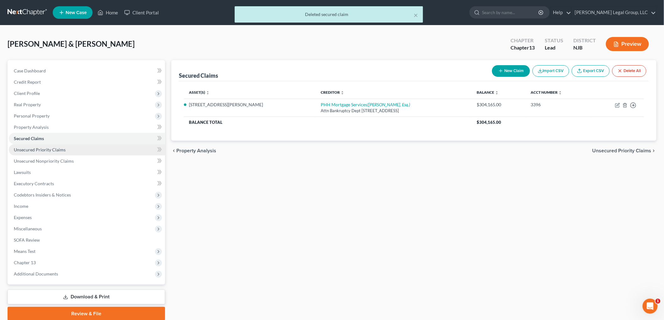
click at [41, 149] on span "Unsecured Priority Claims" at bounding box center [40, 149] width 52 height 5
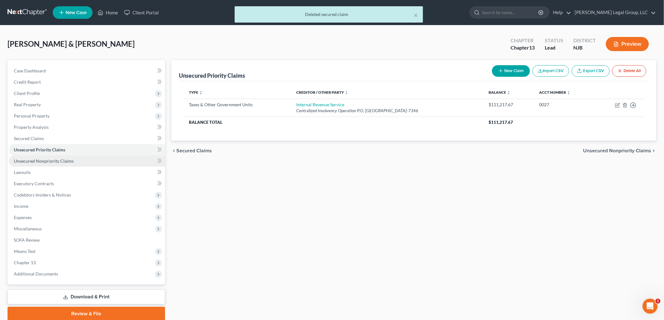
click at [33, 158] on span "Unsecured Nonpriority Claims" at bounding box center [44, 160] width 60 height 5
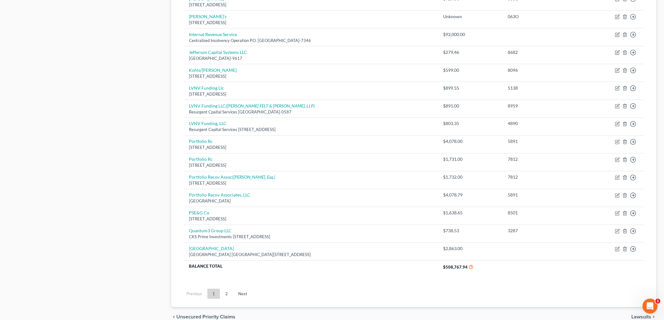
scroll to position [406, 0]
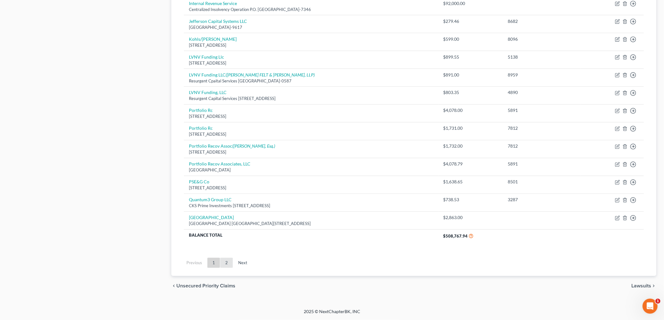
click at [227, 264] on link "2" at bounding box center [226, 263] width 13 height 10
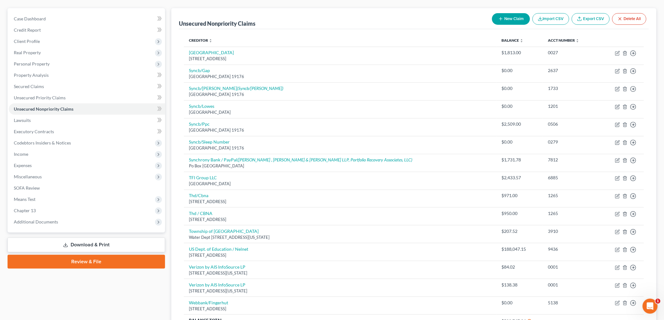
scroll to position [0, 0]
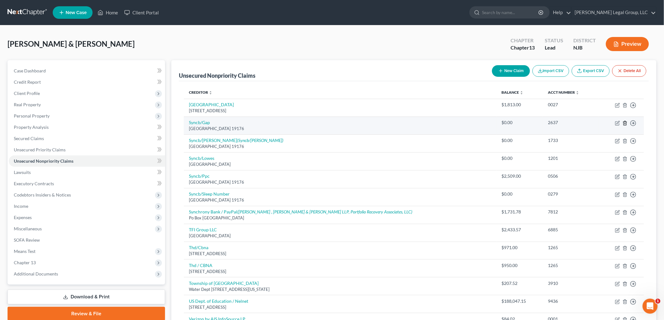
click at [625, 122] on polyline "button" at bounding box center [625, 122] width 4 height 0
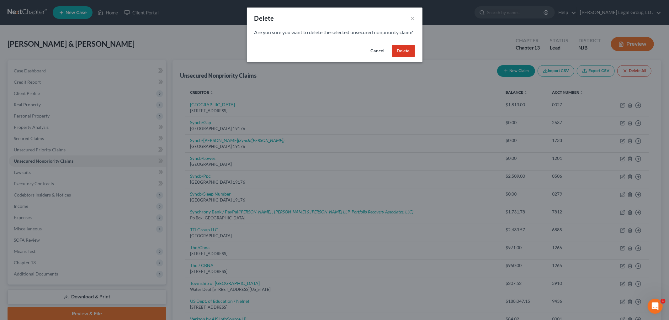
click at [402, 57] on button "Delete" at bounding box center [403, 51] width 23 height 13
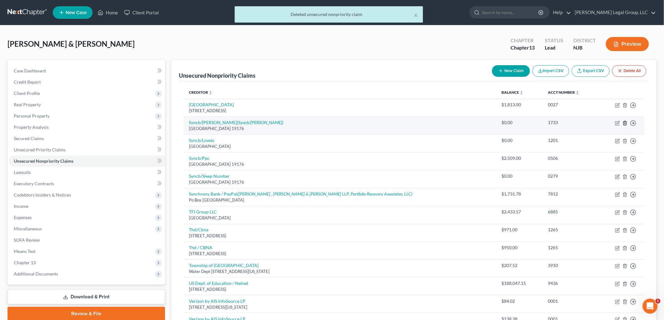
click at [625, 124] on line "button" at bounding box center [625, 123] width 0 height 1
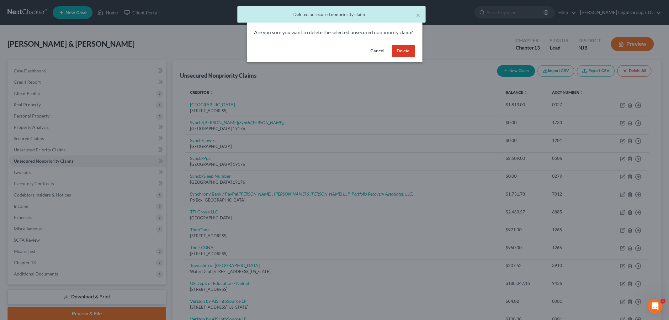
click at [411, 57] on button "Delete" at bounding box center [403, 51] width 23 height 13
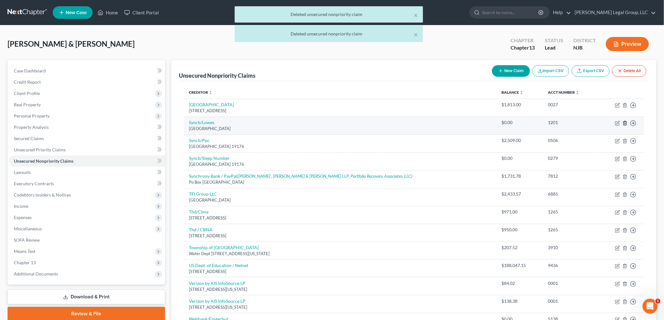
click at [625, 123] on icon "button" at bounding box center [624, 123] width 5 height 5
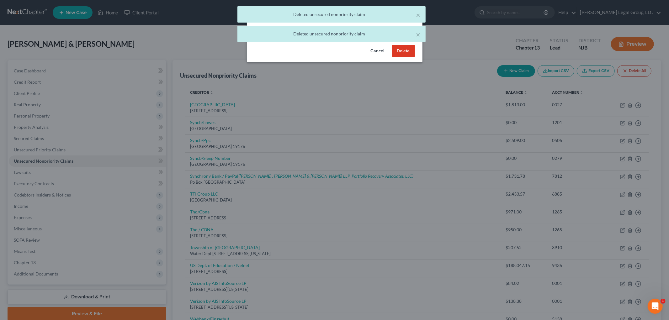
drag, startPoint x: 406, startPoint y: 54, endPoint x: 462, endPoint y: 101, distance: 73.9
click at [405, 53] on button "Delete" at bounding box center [403, 51] width 23 height 13
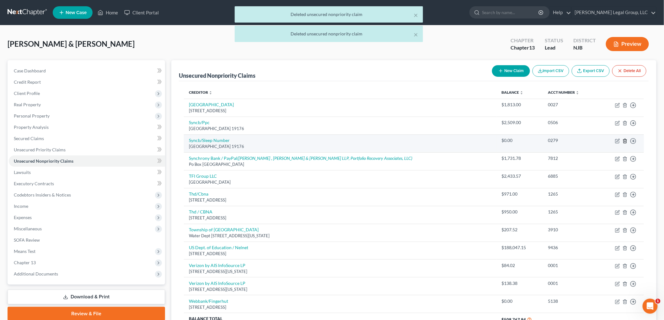
click at [624, 140] on icon "button" at bounding box center [624, 141] width 5 height 5
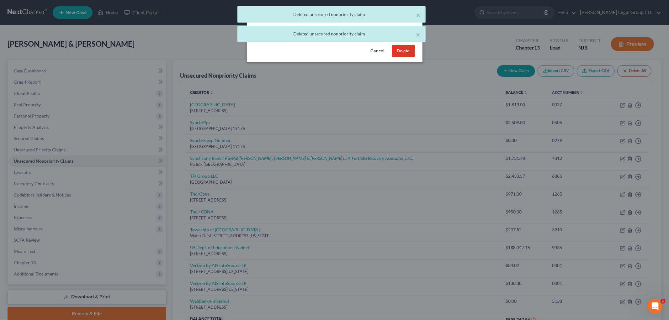
click at [407, 57] on button "Delete" at bounding box center [403, 51] width 23 height 13
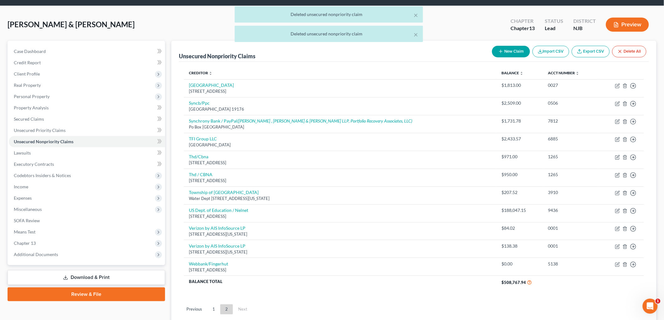
scroll to position [35, 0]
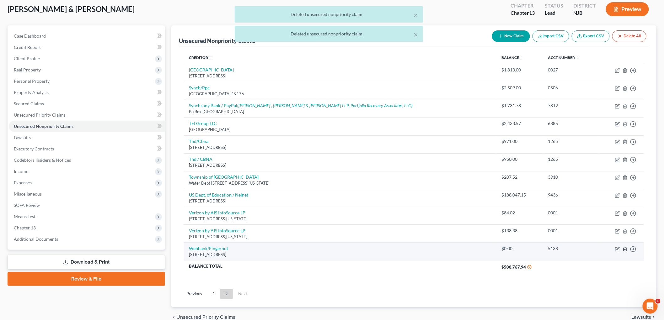
click at [623, 249] on icon "button" at bounding box center [624, 249] width 5 height 5
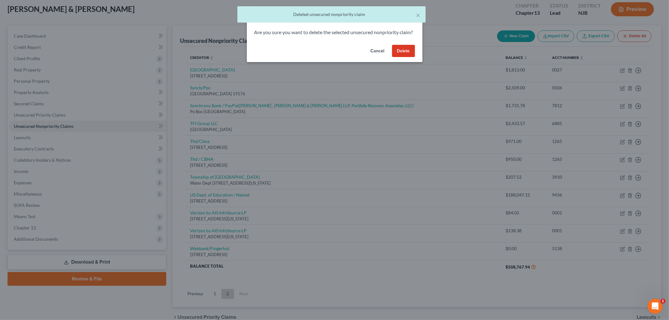
drag, startPoint x: 406, startPoint y: 59, endPoint x: 406, endPoint y: 63, distance: 4.1
click at [406, 57] on button "Delete" at bounding box center [403, 51] width 23 height 13
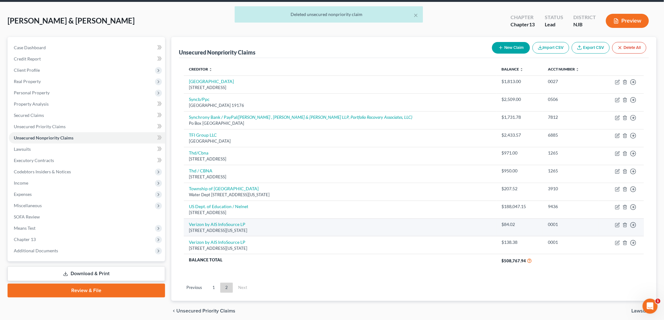
scroll to position [48, 0]
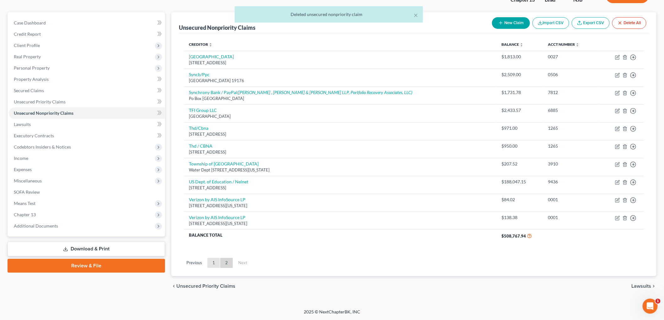
click at [212, 264] on link "1" at bounding box center [213, 263] width 13 height 10
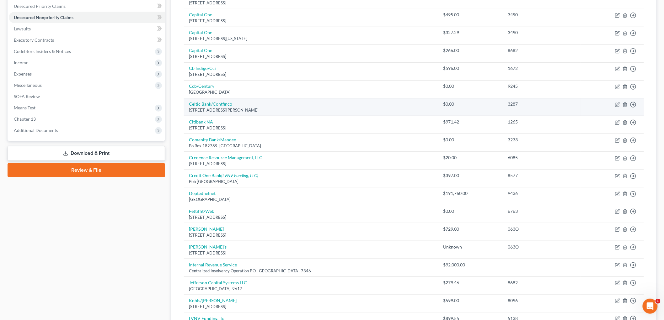
scroll to position [152, 0]
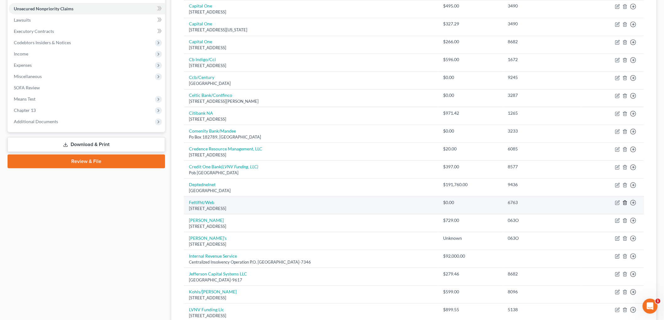
click at [623, 202] on icon "button" at bounding box center [624, 202] width 5 height 5
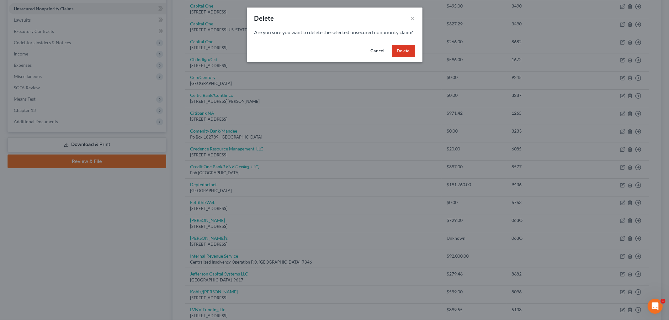
click at [405, 57] on button "Delete" at bounding box center [403, 51] width 23 height 13
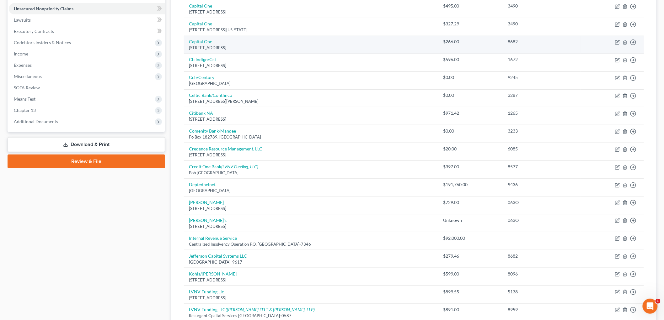
scroll to position [0, 0]
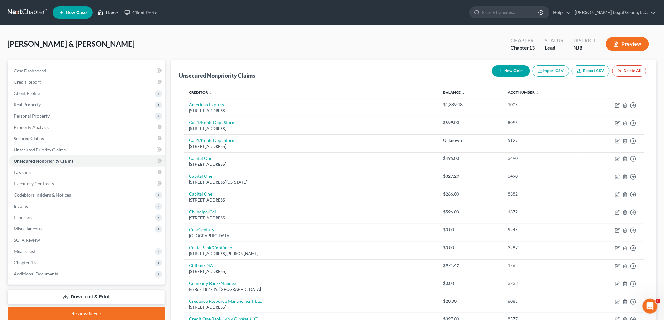
drag, startPoint x: 107, startPoint y: 6, endPoint x: 110, endPoint y: 11, distance: 5.6
click at [107, 6] on ul "New Case Home Client Portal - No Result - See all results Or Press Enter... Hel…" at bounding box center [355, 12] width 604 height 16
drag, startPoint x: 110, startPoint y: 11, endPoint x: 112, endPoint y: 2, distance: 9.4
click at [110, 11] on link "Home" at bounding box center [107, 12] width 27 height 11
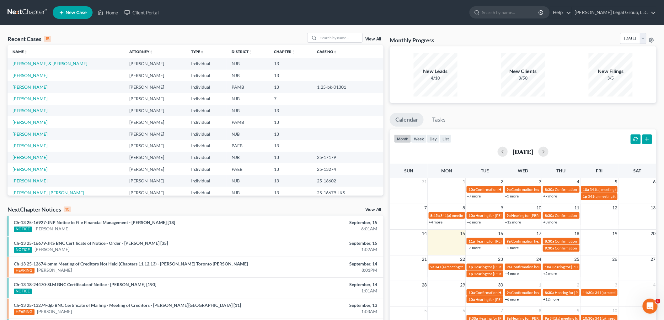
click at [60, 61] on td "[PERSON_NAME] & [PERSON_NAME]" at bounding box center [66, 64] width 117 height 12
click at [65, 61] on link "[PERSON_NAME] & [PERSON_NAME]" at bounding box center [50, 63] width 75 height 5
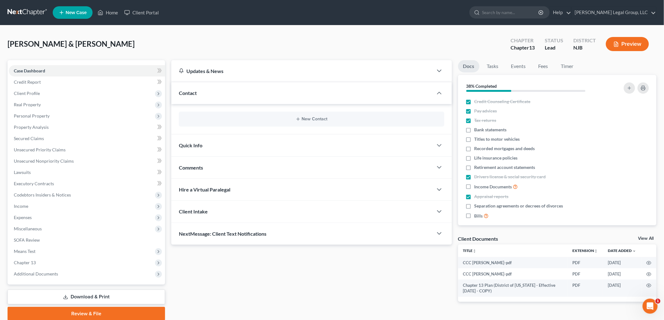
click at [56, 259] on span "Chapter 13" at bounding box center [87, 262] width 156 height 11
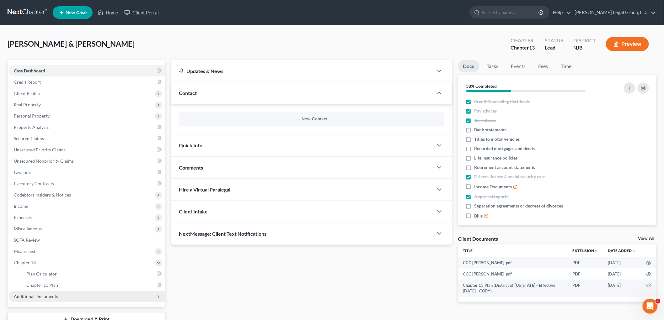
click at [62, 296] on span "Additional Documents" at bounding box center [87, 296] width 156 height 11
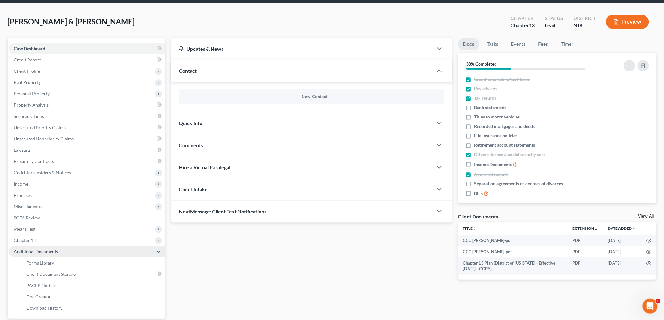
scroll to position [35, 0]
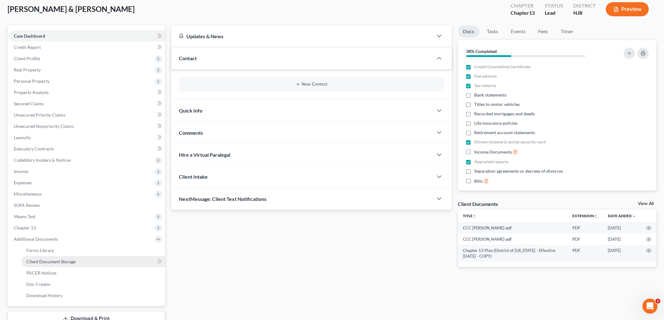
click at [66, 262] on span "Client Document Storage" at bounding box center [50, 261] width 49 height 5
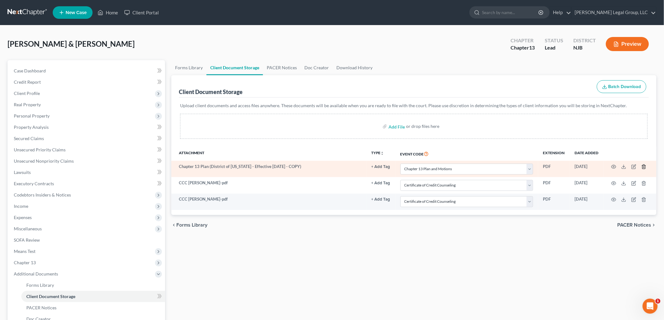
click at [641, 165] on td at bounding box center [630, 169] width 53 height 16
click at [641, 167] on icon "button" at bounding box center [643, 166] width 5 height 5
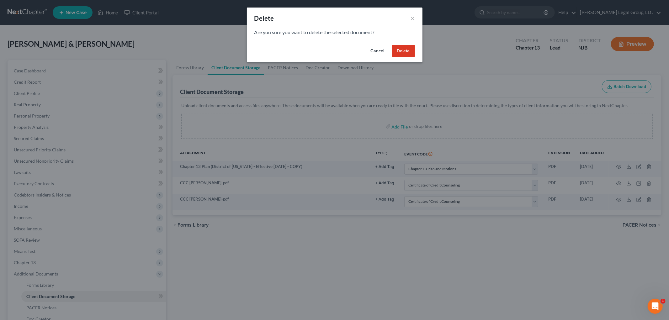
click at [408, 52] on button "Delete" at bounding box center [403, 51] width 23 height 13
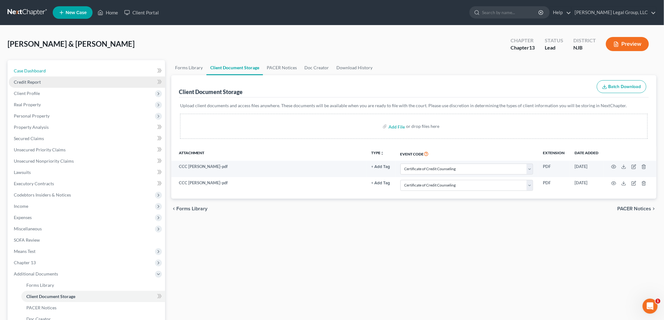
click at [22, 71] on span "Case Dashboard" at bounding box center [30, 70] width 32 height 5
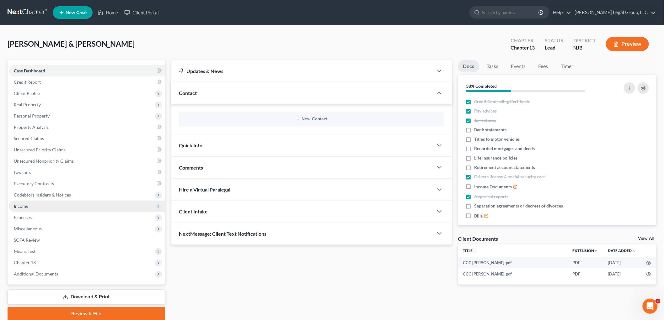
click at [27, 208] on span "Income" at bounding box center [21, 206] width 14 height 5
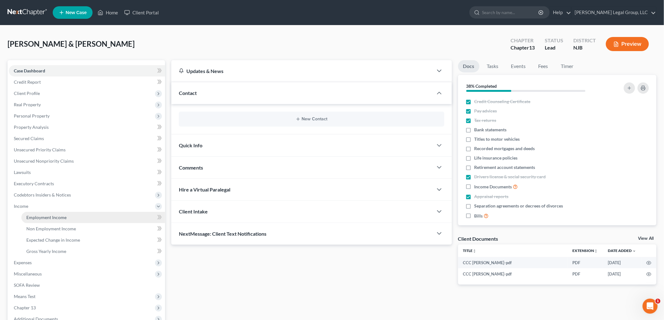
click at [39, 216] on span "Employment Income" at bounding box center [46, 217] width 40 height 5
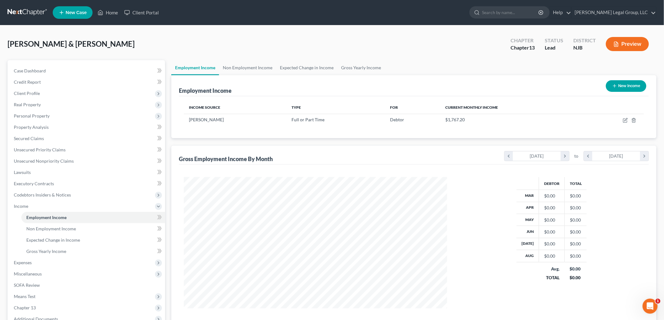
scroll to position [131, 275]
click at [36, 265] on span "Expenses" at bounding box center [87, 262] width 156 height 11
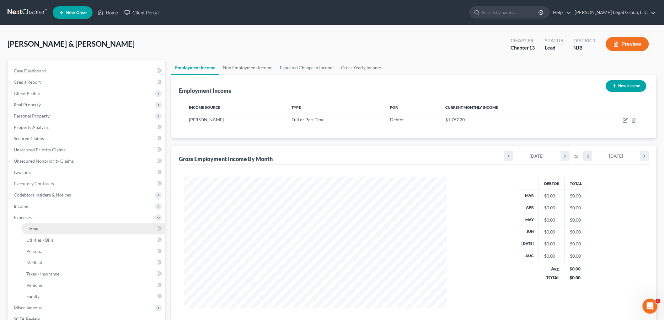
drag, startPoint x: 47, startPoint y: 224, endPoint x: 65, endPoint y: 225, distance: 17.6
click at [46, 224] on link "Home" at bounding box center [93, 228] width 144 height 11
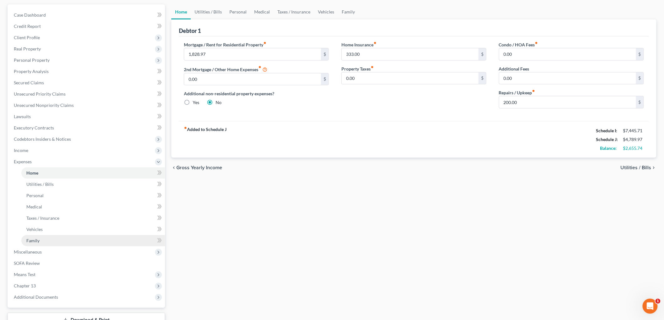
scroll to position [70, 0]
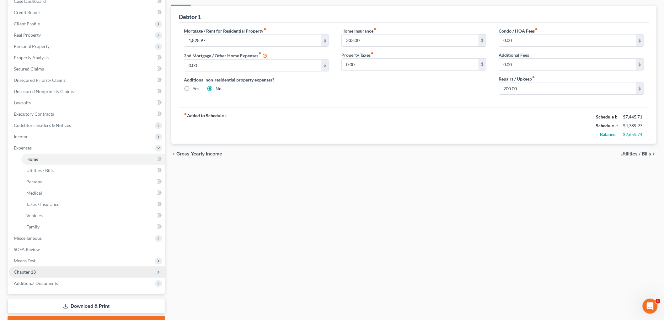
click at [38, 272] on span "Chapter 13" at bounding box center [87, 272] width 156 height 11
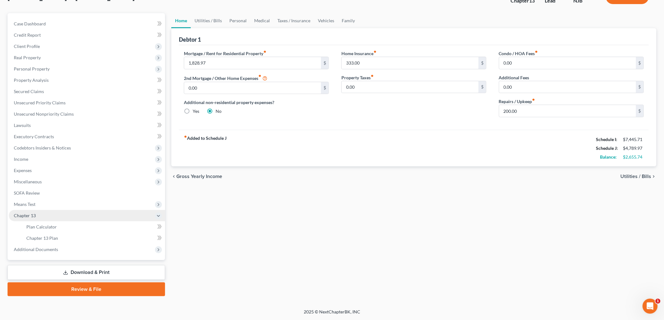
scroll to position [46, 0]
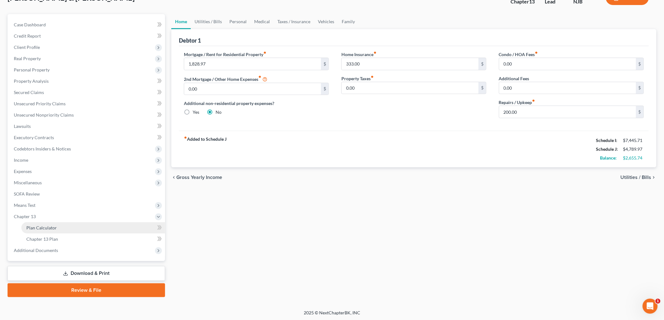
click at [54, 225] on span "Plan Calculator" at bounding box center [41, 227] width 30 height 5
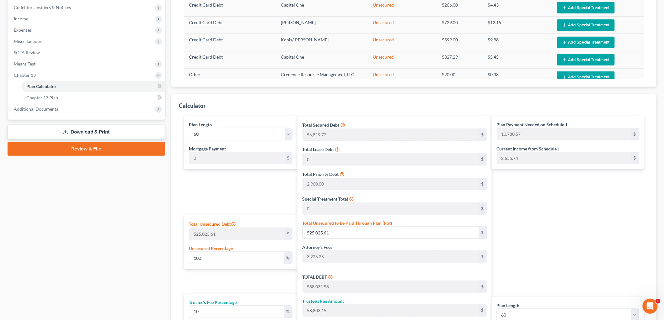
scroll to position [117, 0]
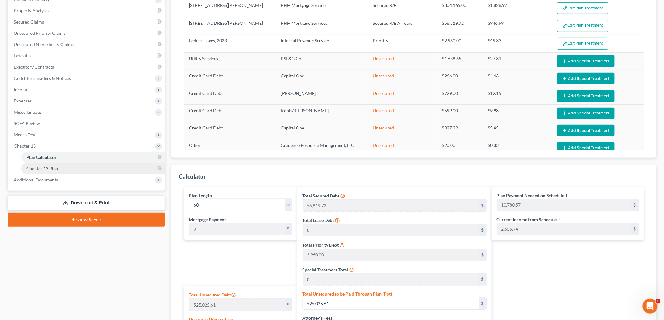
click at [40, 164] on link "Chapter 13 Plan" at bounding box center [93, 168] width 144 height 11
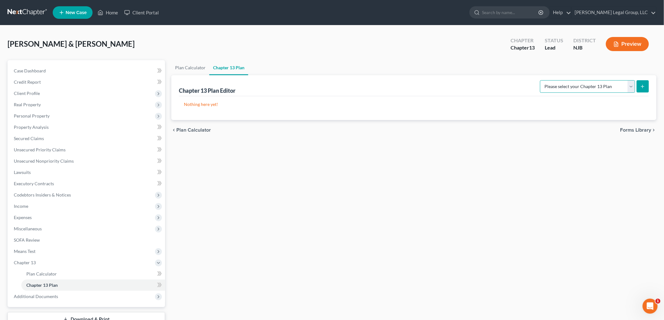
click at [590, 90] on select "Please select your Chapter 13 Plan District of [US_STATE] - Effective [DATE] Di…" at bounding box center [587, 86] width 95 height 13
click at [540, 80] on select "Please select your Chapter 13 Plan District of [US_STATE] - Effective [DATE] Di…" at bounding box center [587, 86] width 95 height 13
click at [639, 87] on button "submit" at bounding box center [643, 86] width 12 height 12
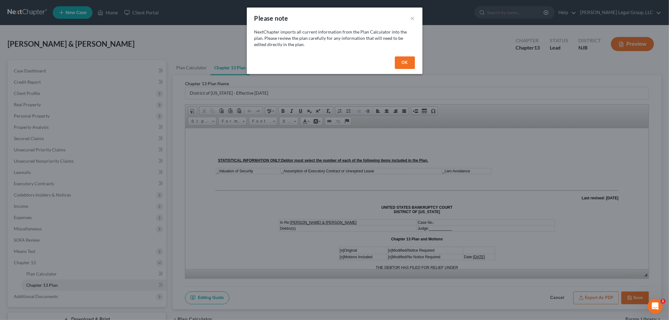
drag, startPoint x: 402, startPoint y: 63, endPoint x: 405, endPoint y: 149, distance: 86.0
click at [402, 63] on button "OK" at bounding box center [405, 62] width 20 height 13
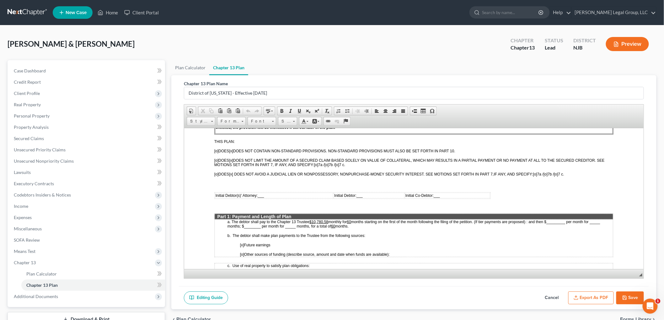
scroll to position [209, 0]
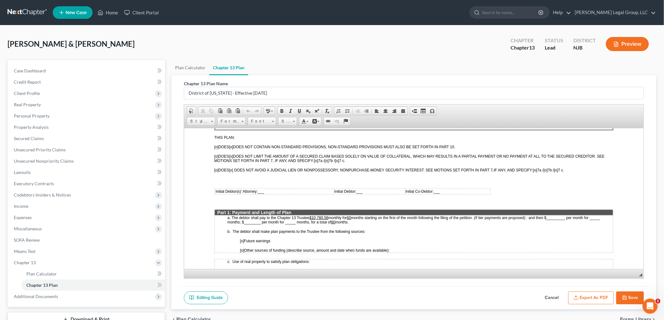
click at [328, 216] on span "monthly for" at bounding box center [337, 218] width 19 height 4
click at [590, 297] on button "Export as PDF" at bounding box center [590, 298] width 45 height 13
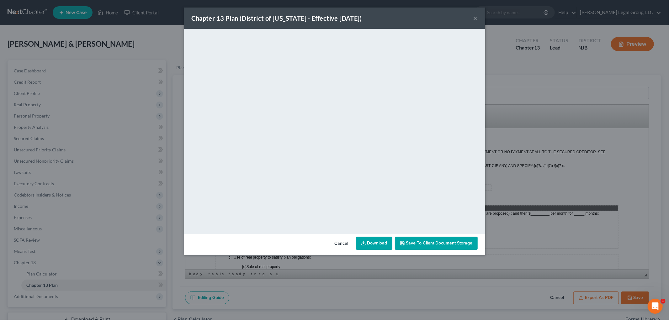
click at [381, 239] on link "Download" at bounding box center [374, 243] width 36 height 13
click at [476, 19] on button "×" at bounding box center [475, 18] width 4 height 8
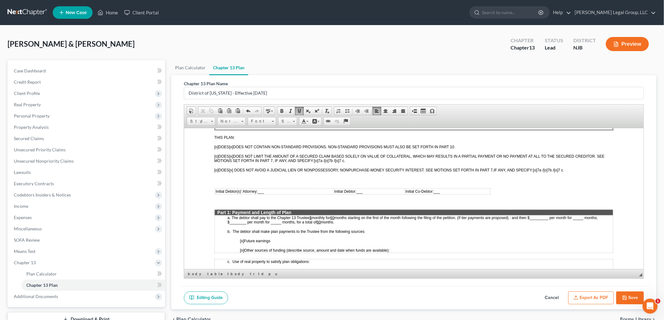
click at [632, 301] on button "Save" at bounding box center [630, 298] width 28 height 13
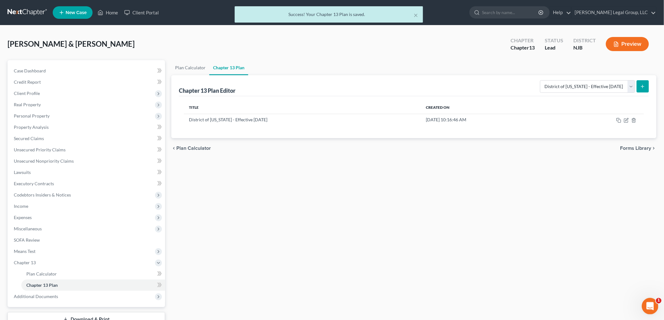
click at [656, 303] on html at bounding box center [648, 305] width 15 height 15
click at [644, 306] on icon "Open Intercom Messenger" at bounding box center [649, 306] width 10 height 10
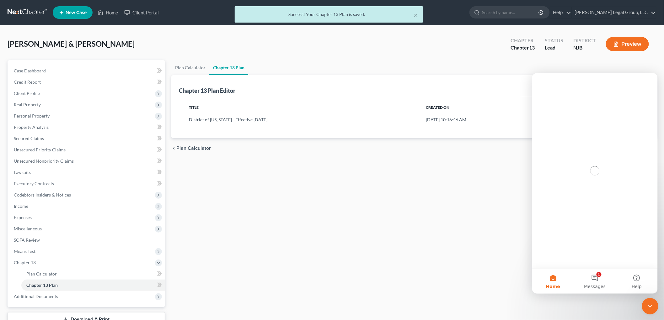
scroll to position [0, 0]
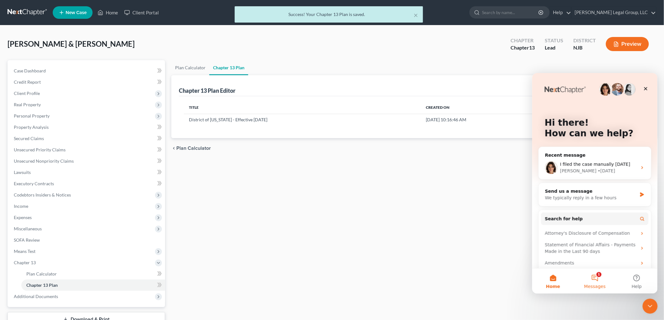
click at [596, 277] on button "1 Messages" at bounding box center [594, 281] width 42 height 25
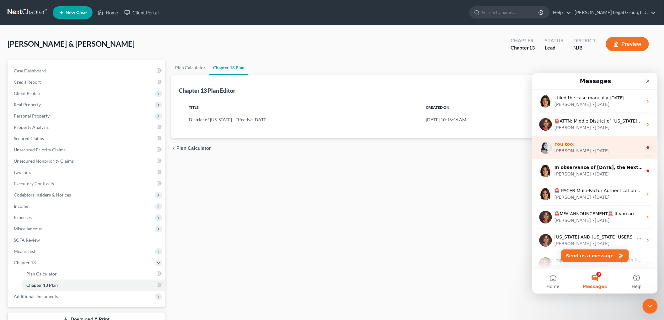
click at [621, 147] on div "You too!" at bounding box center [598, 144] width 88 height 7
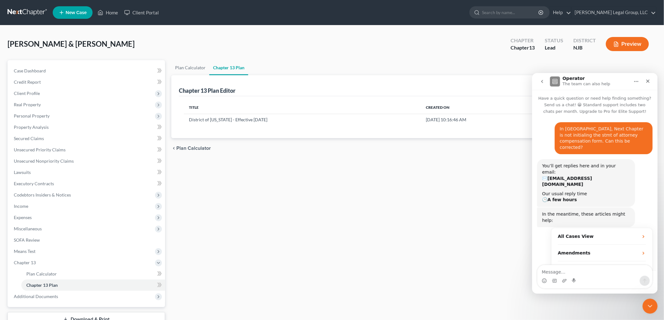
scroll to position [11, 0]
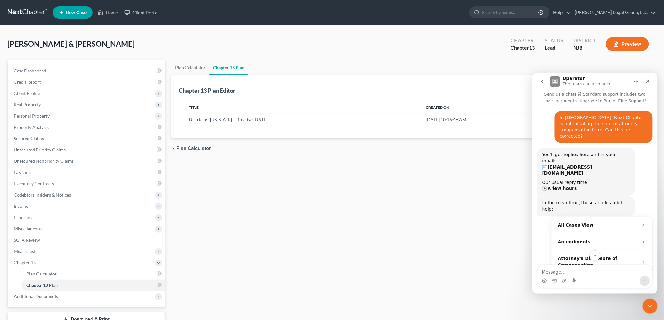
click at [540, 83] on icon "go back" at bounding box center [541, 81] width 5 height 5
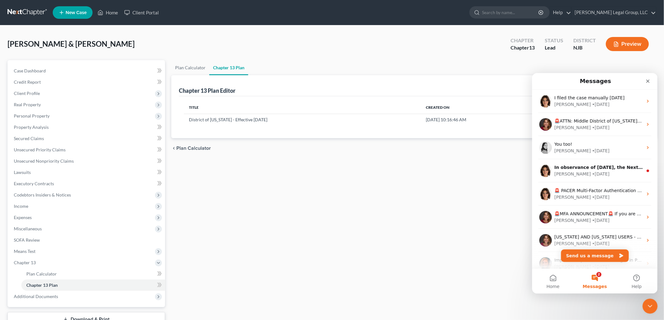
scroll to position [0, 0]
click at [648, 80] on icon "Close" at bounding box center [647, 80] width 3 height 3
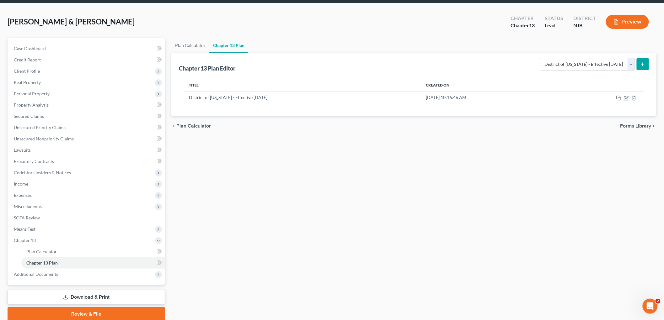
scroll to position [35, 0]
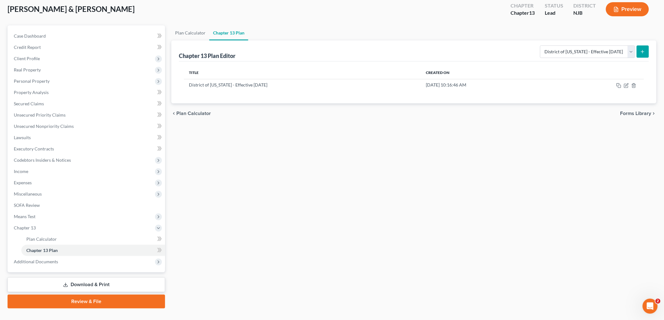
click at [91, 284] on link "Download & Print" at bounding box center [86, 285] width 157 height 15
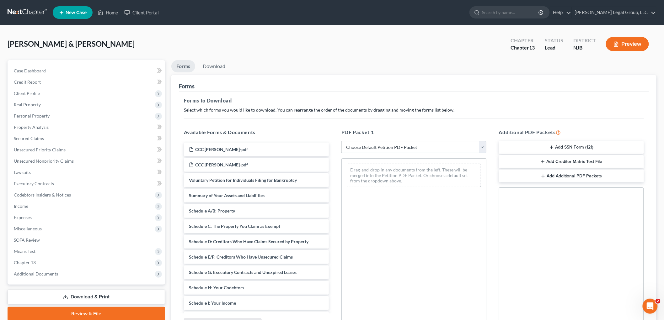
drag, startPoint x: 403, startPoint y: 146, endPoint x: 402, endPoint y: 152, distance: 6.8
click at [403, 146] on select "Choose Default Petition PDF Packet Complete Bankruptcy Petition (all forms and …" at bounding box center [413, 147] width 145 height 13
click at [341, 141] on select "Choose Default Petition PDF Packet Complete Bankruptcy Petition (all forms and …" at bounding box center [413, 147] width 145 height 13
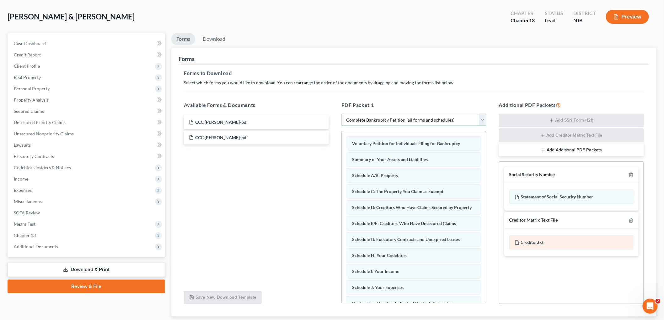
scroll to position [68, 0]
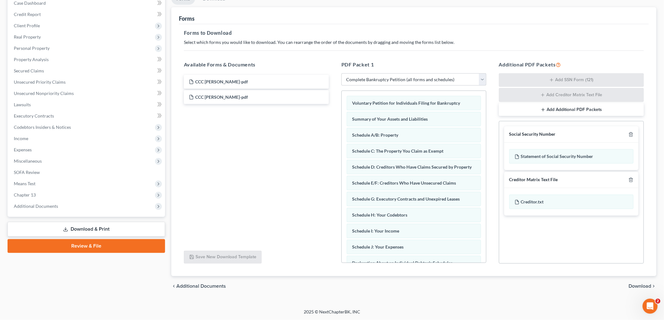
click at [638, 284] on span "Download" at bounding box center [640, 286] width 23 height 5
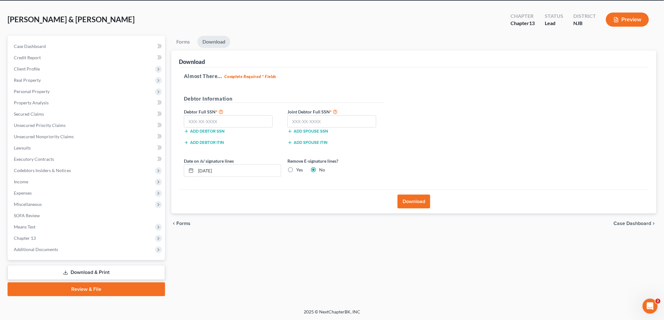
scroll to position [24, 0]
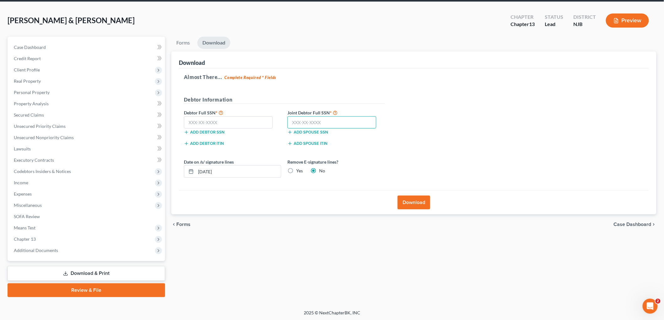
drag, startPoint x: 324, startPoint y: 121, endPoint x: 321, endPoint y: 119, distance: 4.3
click at [324, 121] on input "text" at bounding box center [331, 122] width 89 height 13
click at [234, 123] on input "text" at bounding box center [228, 122] width 89 height 13
click at [296, 171] on label "Yes" at bounding box center [299, 171] width 7 height 6
click at [299, 171] on input "Yes" at bounding box center [301, 170] width 4 height 4
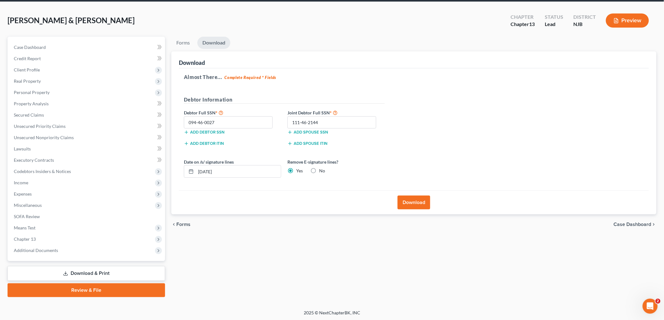
click at [418, 200] on button "Download" at bounding box center [413, 203] width 33 height 14
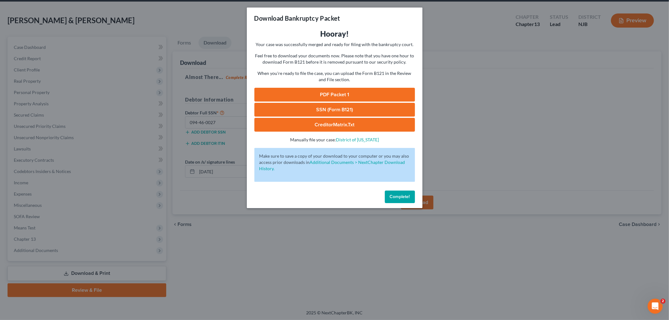
drag, startPoint x: 328, startPoint y: 93, endPoint x: 344, endPoint y: 104, distance: 19.4
click at [328, 93] on link "PDF Packet 1" at bounding box center [334, 95] width 161 height 14
click at [328, 113] on link "SSN (Form B121)" at bounding box center [334, 110] width 161 height 14
click at [394, 196] on span "Complete!" at bounding box center [400, 196] width 20 height 5
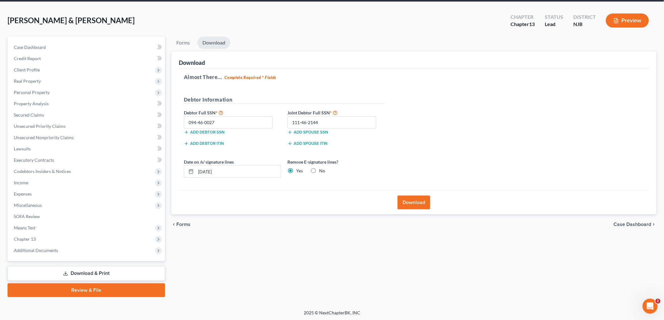
drag, startPoint x: 14, startPoint y: 241, endPoint x: 86, endPoint y: 264, distance: 75.7
click at [14, 241] on span "Chapter 13" at bounding box center [25, 239] width 22 height 5
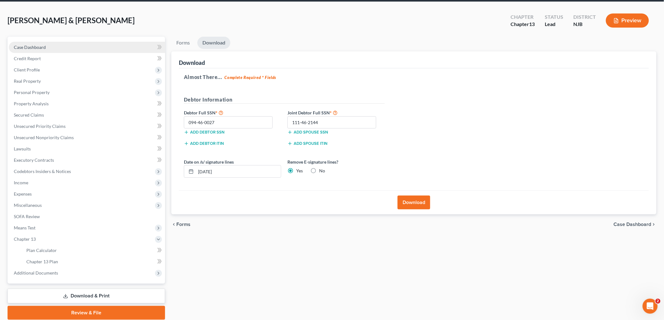
click at [41, 46] on span "Case Dashboard" at bounding box center [30, 47] width 32 height 5
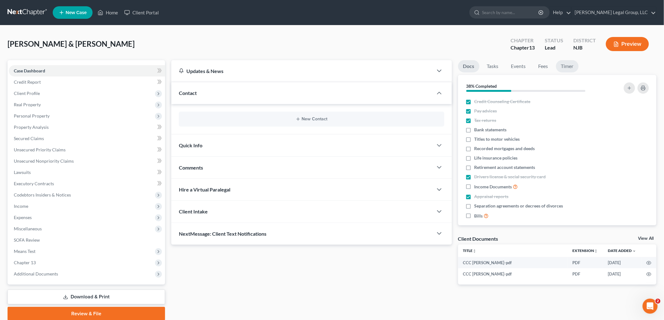
click at [560, 65] on link "Timer" at bounding box center [567, 66] width 23 height 12
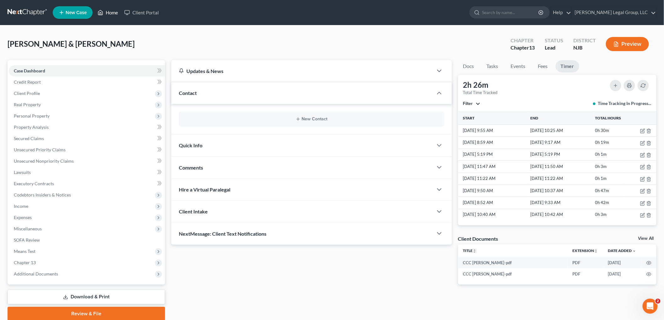
drag, startPoint x: 107, startPoint y: 10, endPoint x: 434, endPoint y: 144, distance: 354.1
click at [107, 10] on link "Home" at bounding box center [107, 12] width 27 height 11
